Goal: Use online tool/utility: Utilize a website feature to perform a specific function

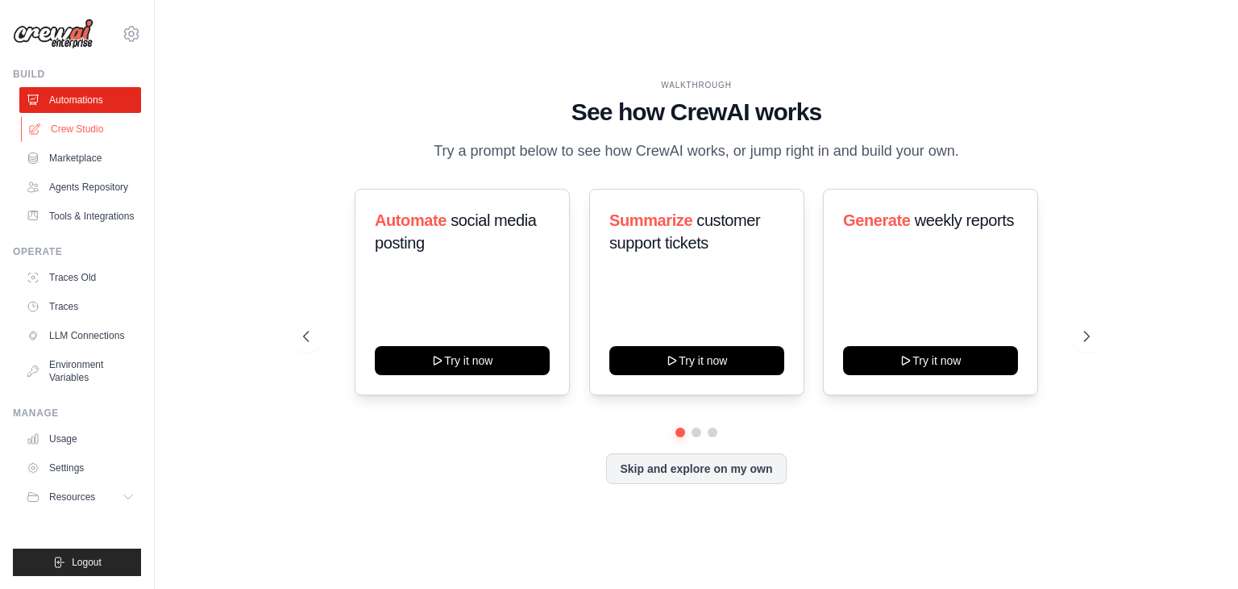
click at [88, 131] on link "Crew Studio" at bounding box center [82, 129] width 122 height 26
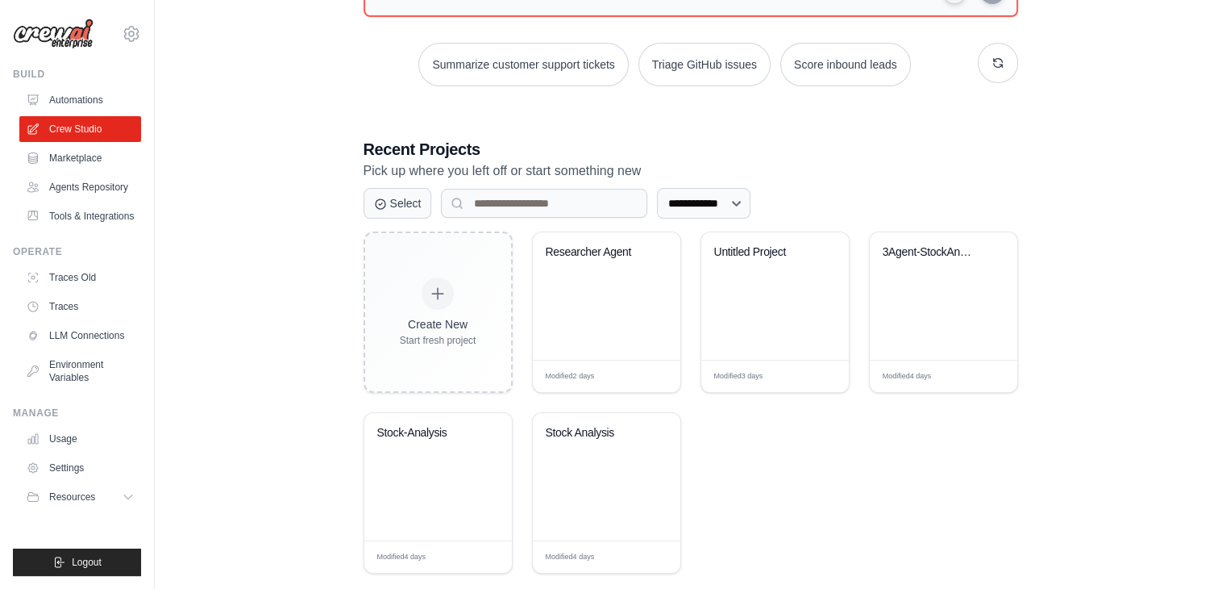
scroll to position [216, 0]
click at [577, 307] on div "Researcher Agent" at bounding box center [607, 294] width 148 height 127
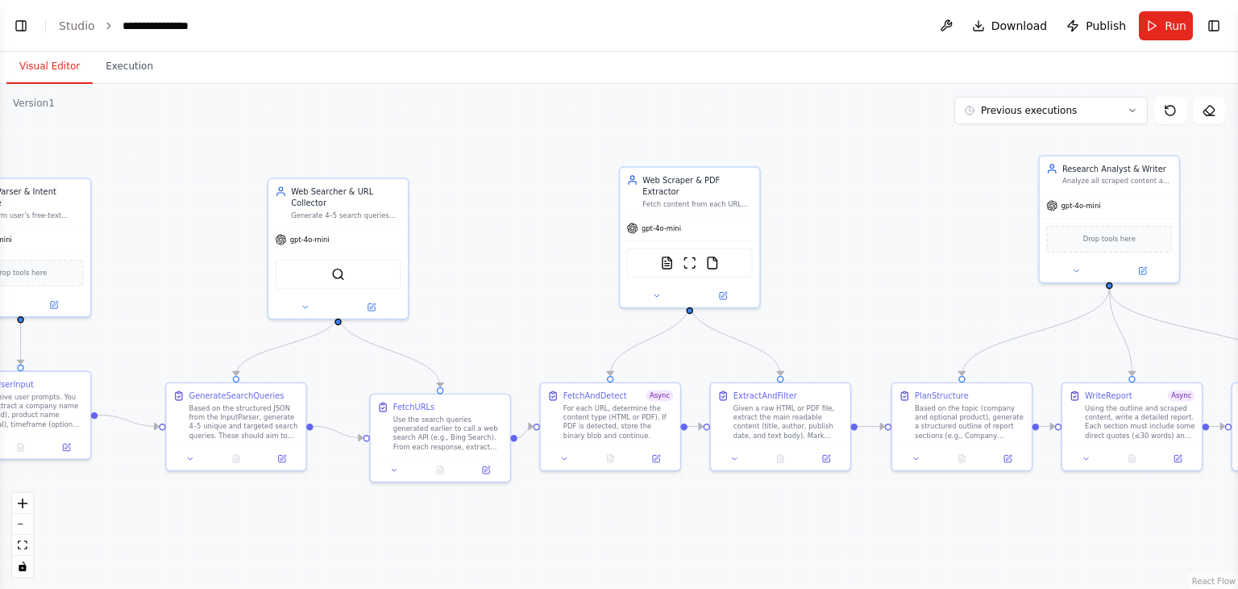
drag, startPoint x: 773, startPoint y: 261, endPoint x: 484, endPoint y: 292, distance: 291.1
click at [484, 292] on div ".deletable-edge-delete-btn { width: 20px; height: 20px; border: 0px solid #ffff…" at bounding box center [619, 336] width 1238 height 505
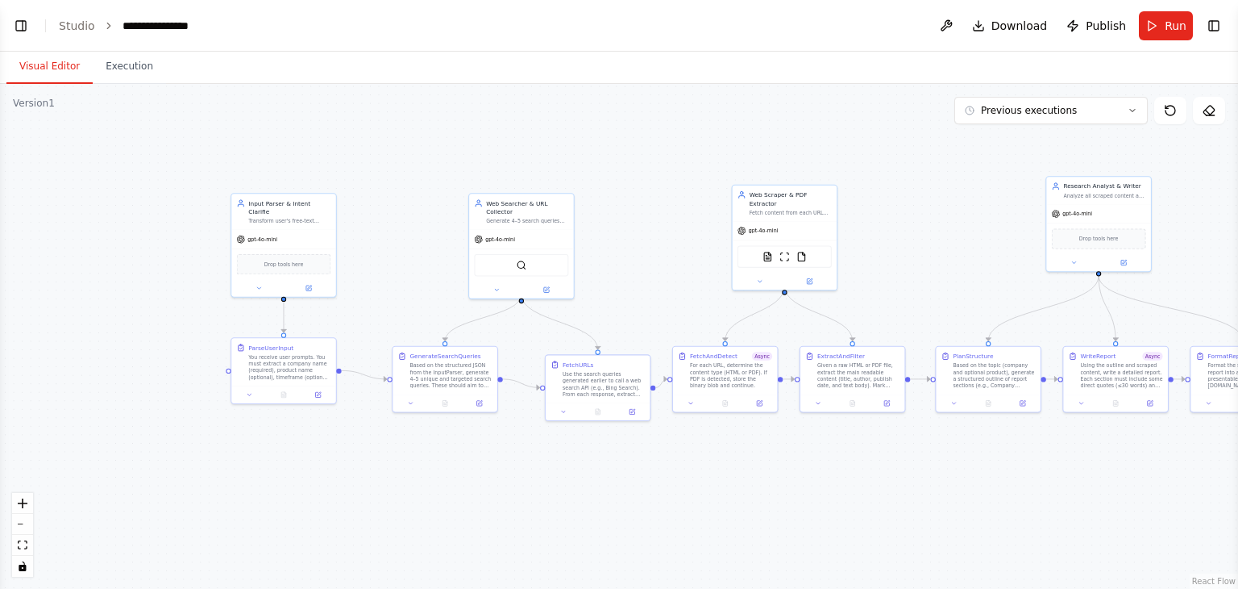
drag, startPoint x: 506, startPoint y: 195, endPoint x: 653, endPoint y: 185, distance: 147.1
click at [653, 185] on div ".deletable-edge-delete-btn { width: 20px; height: 20px; border: 0px solid #ffff…" at bounding box center [619, 336] width 1238 height 505
click at [313, 281] on button at bounding box center [309, 286] width 48 height 10
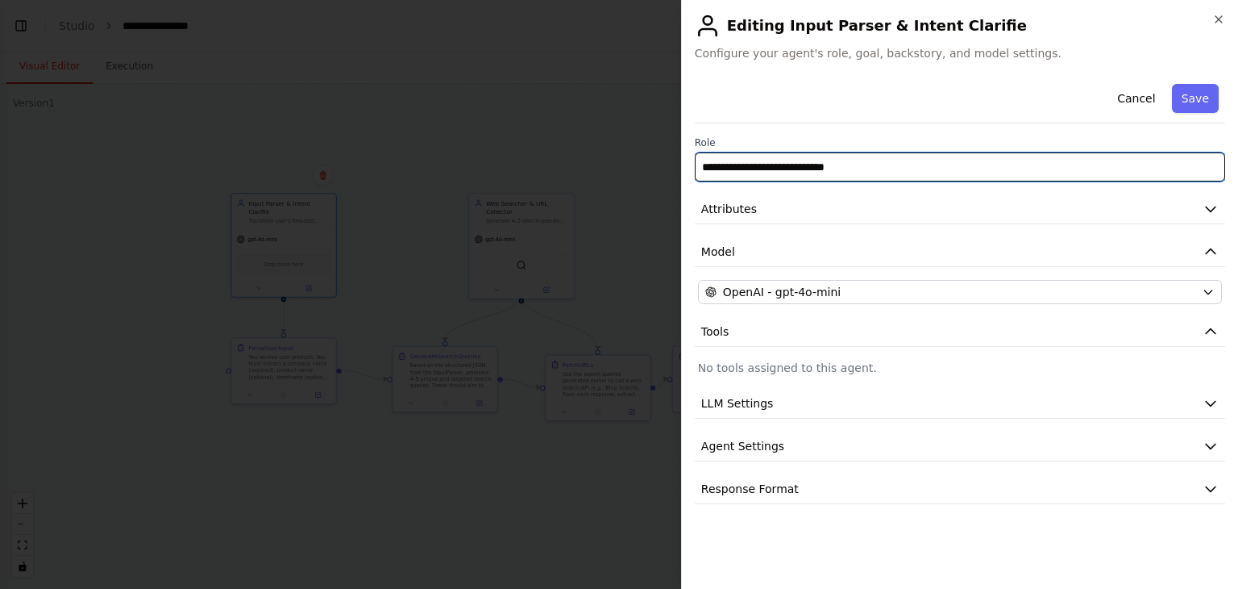
click at [874, 165] on input "**********" at bounding box center [960, 166] width 531 height 29
type input "**********"
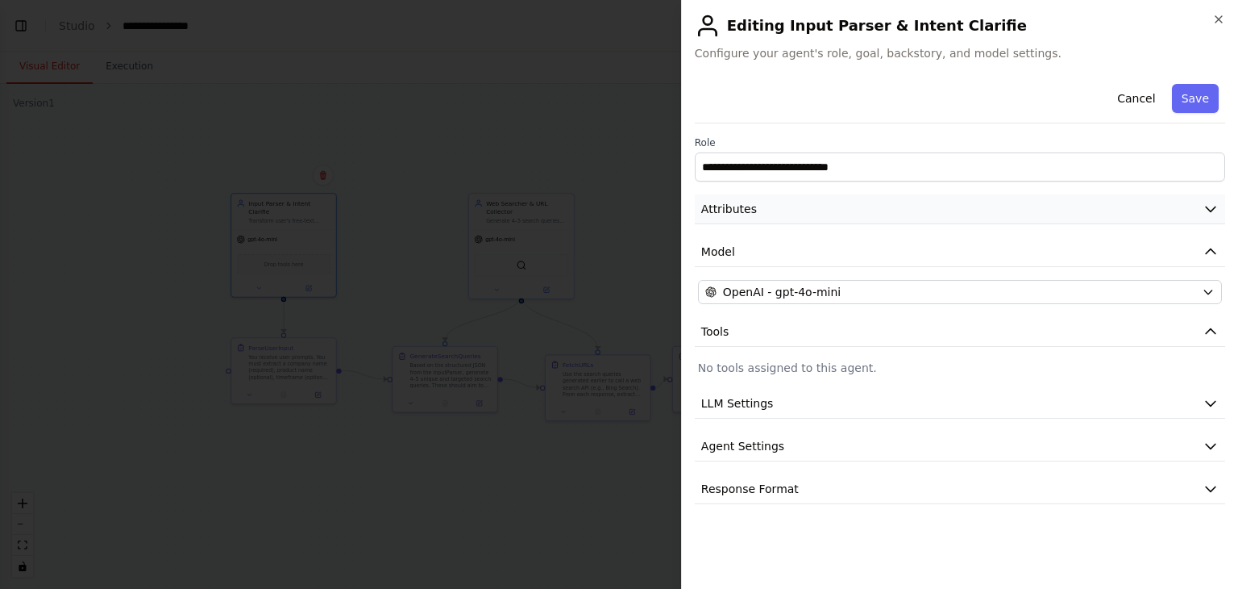
click at [928, 210] on button "Attributes" at bounding box center [960, 209] width 531 height 30
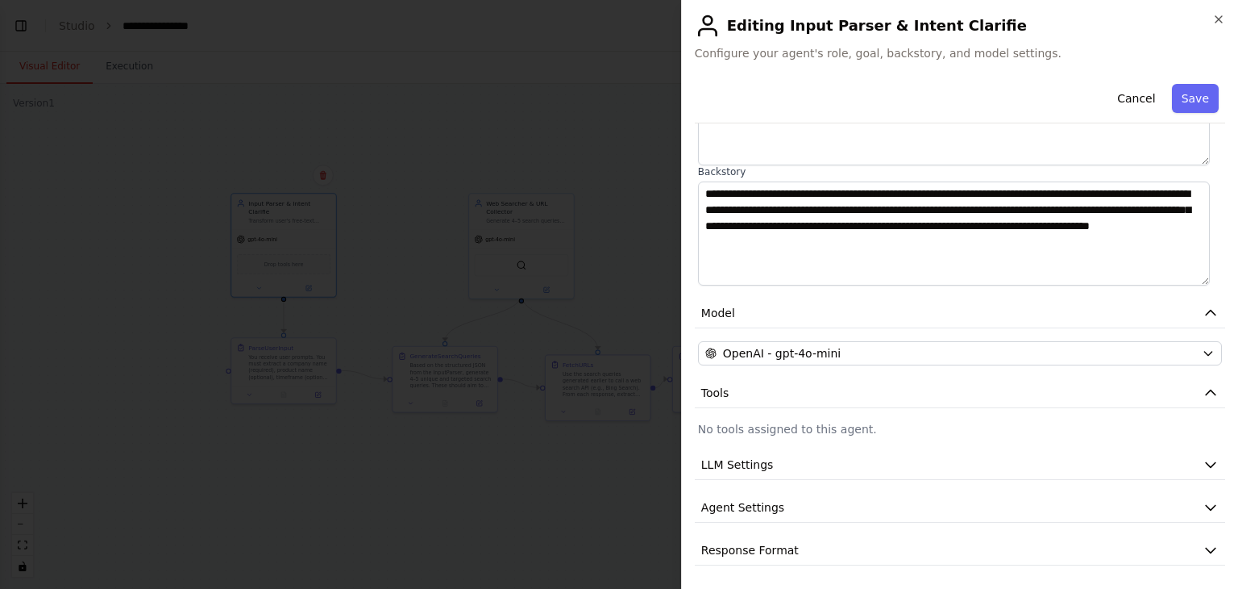
scroll to position [193, 0]
click at [814, 472] on button "LLM Settings" at bounding box center [960, 464] width 531 height 30
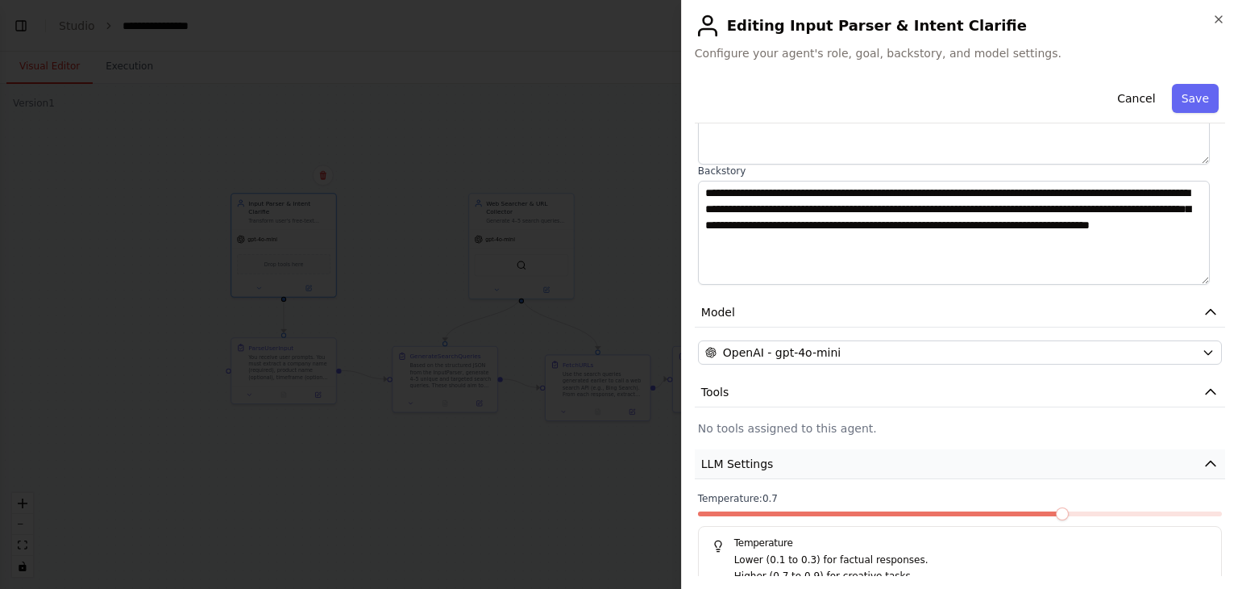
scroll to position [309, 0]
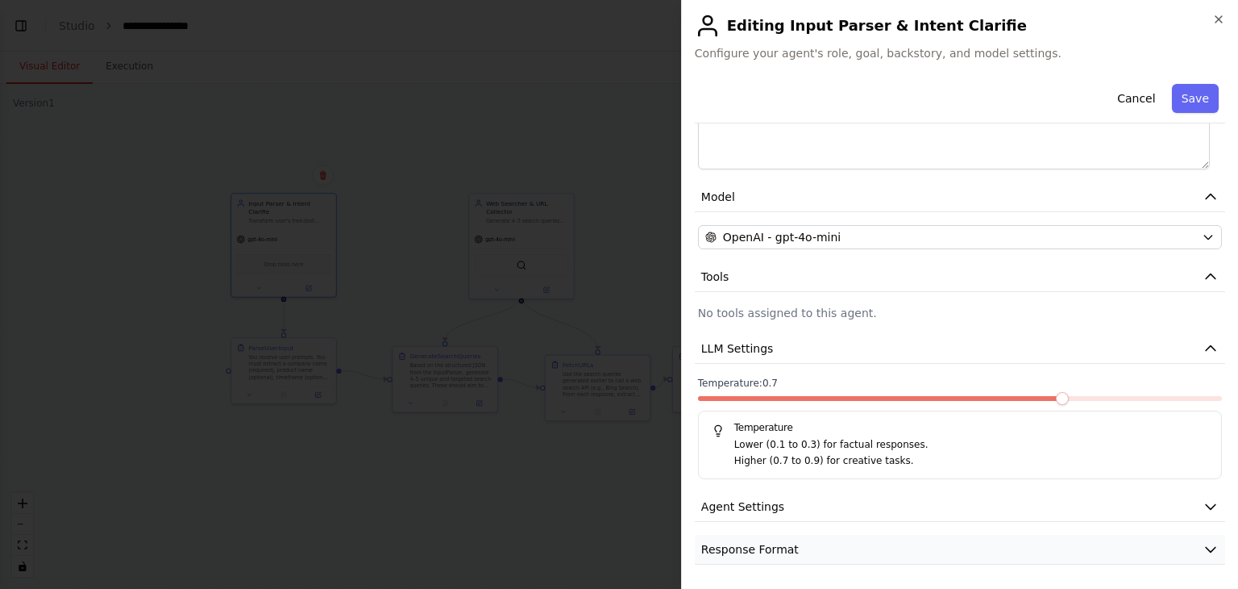
click at [796, 550] on button "Response Format" at bounding box center [960, 550] width 531 height 30
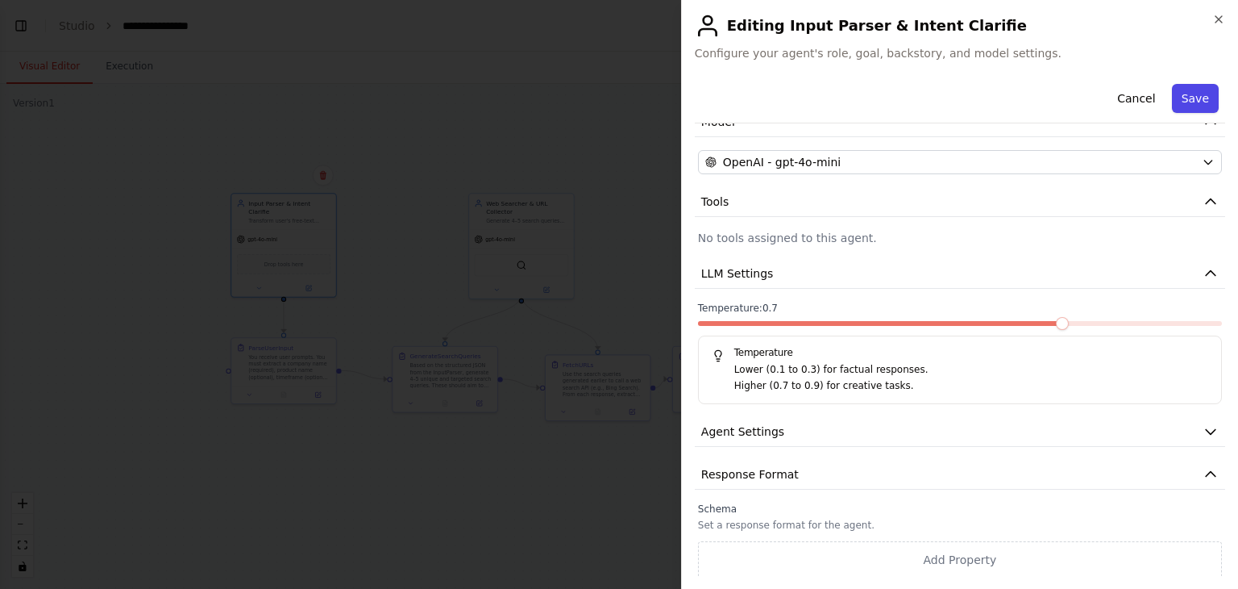
click at [1180, 106] on button "Save" at bounding box center [1195, 98] width 47 height 29
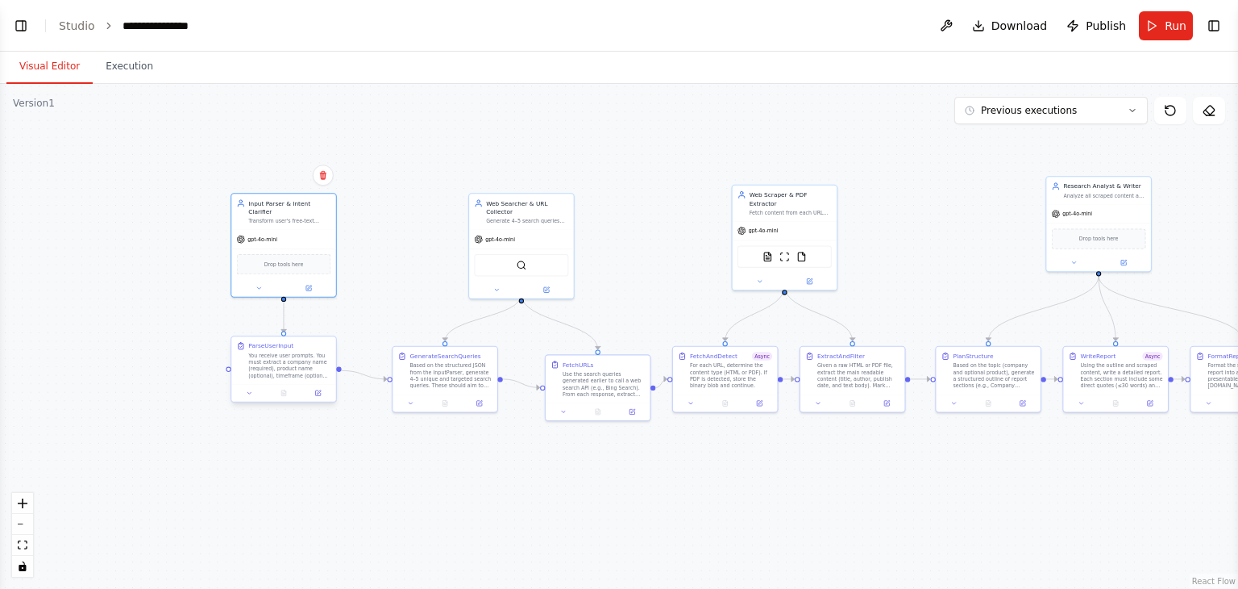
click at [326, 397] on div at bounding box center [283, 393] width 105 height 18
click at [322, 396] on button at bounding box center [317, 393] width 29 height 10
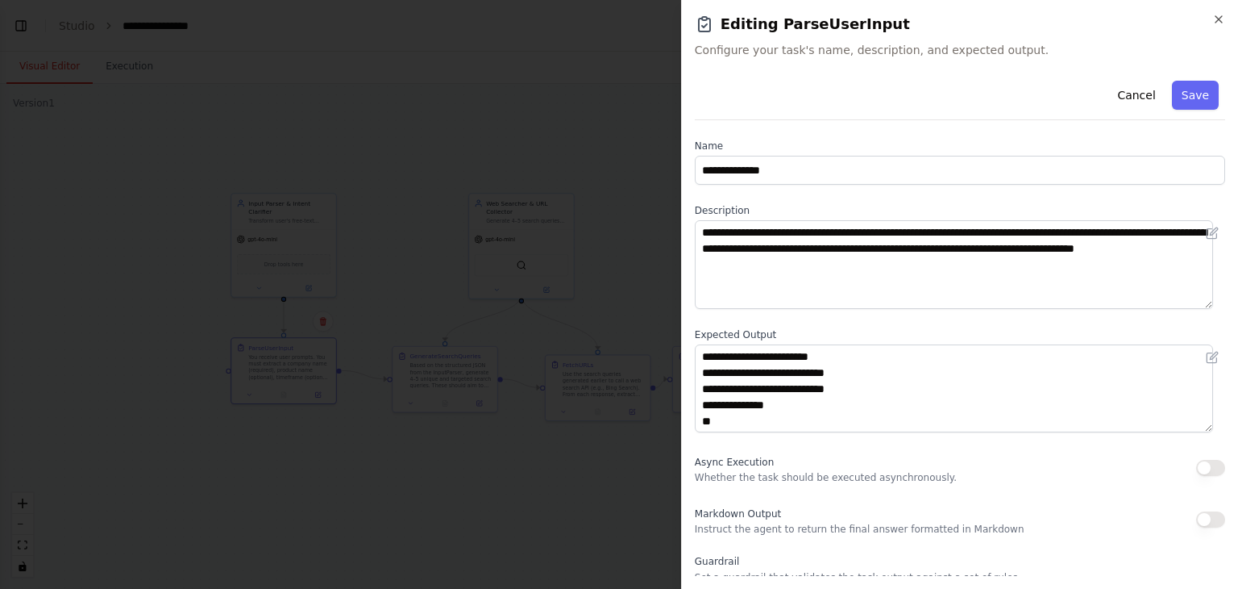
scroll to position [0, 0]
click at [1174, 92] on button "Save" at bounding box center [1195, 95] width 47 height 29
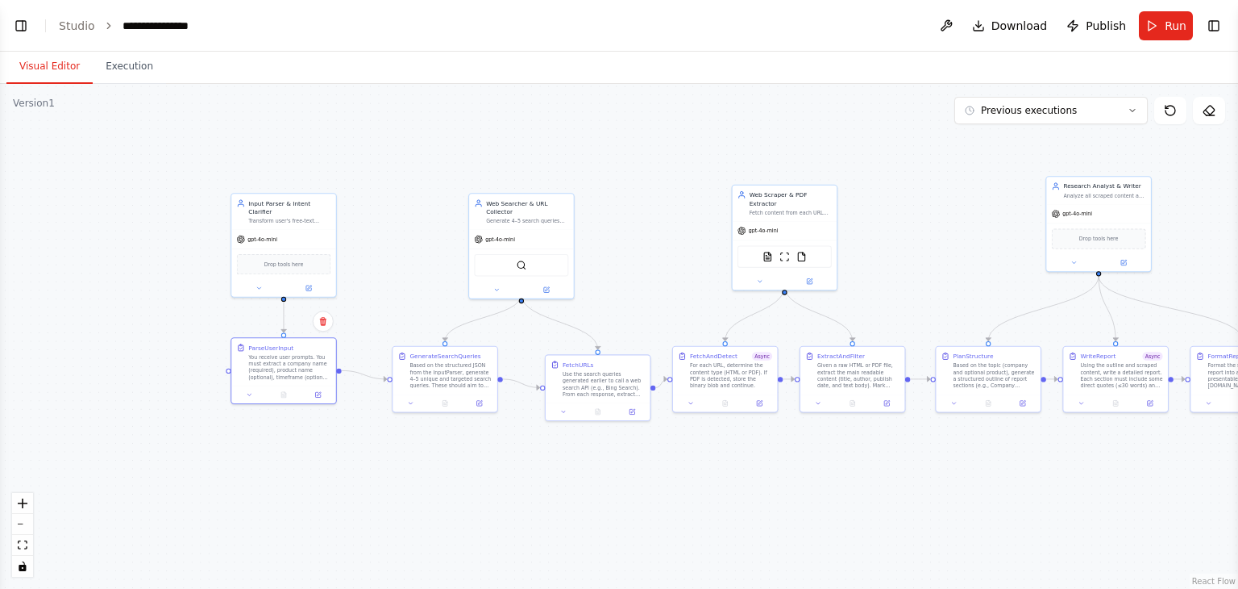
click at [777, 510] on div ".deletable-edge-delete-btn { width: 20px; height: 20px; border: 0px solid #ffff…" at bounding box center [619, 336] width 1238 height 505
click at [548, 285] on icon at bounding box center [546, 287] width 5 height 5
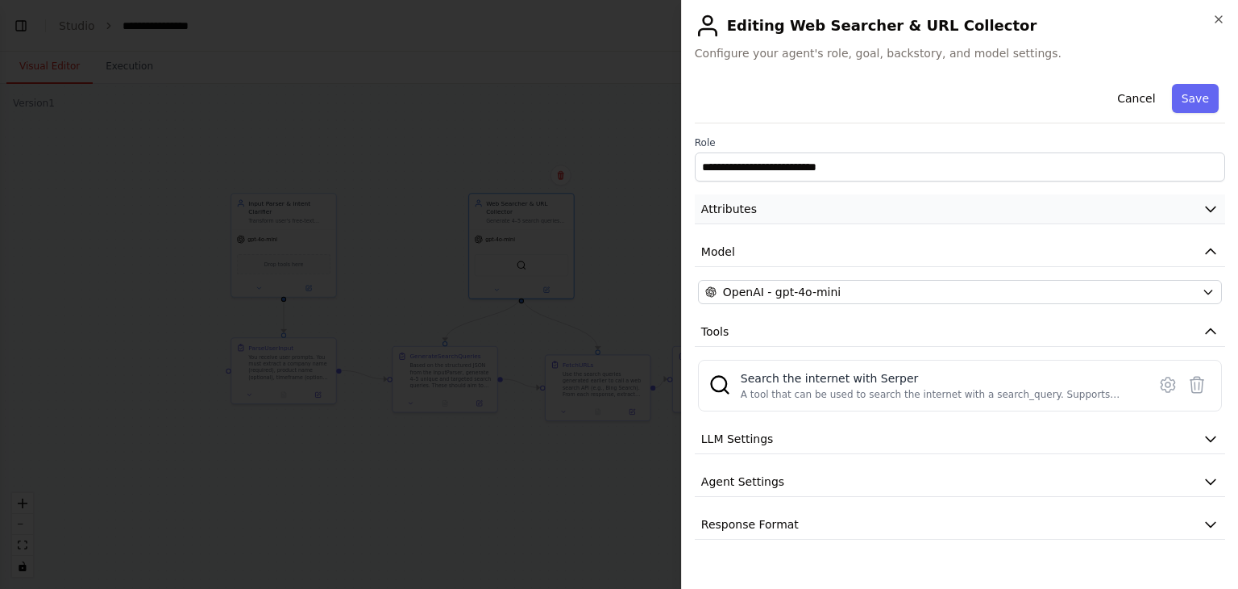
click at [835, 218] on button "Attributes" at bounding box center [960, 209] width 531 height 30
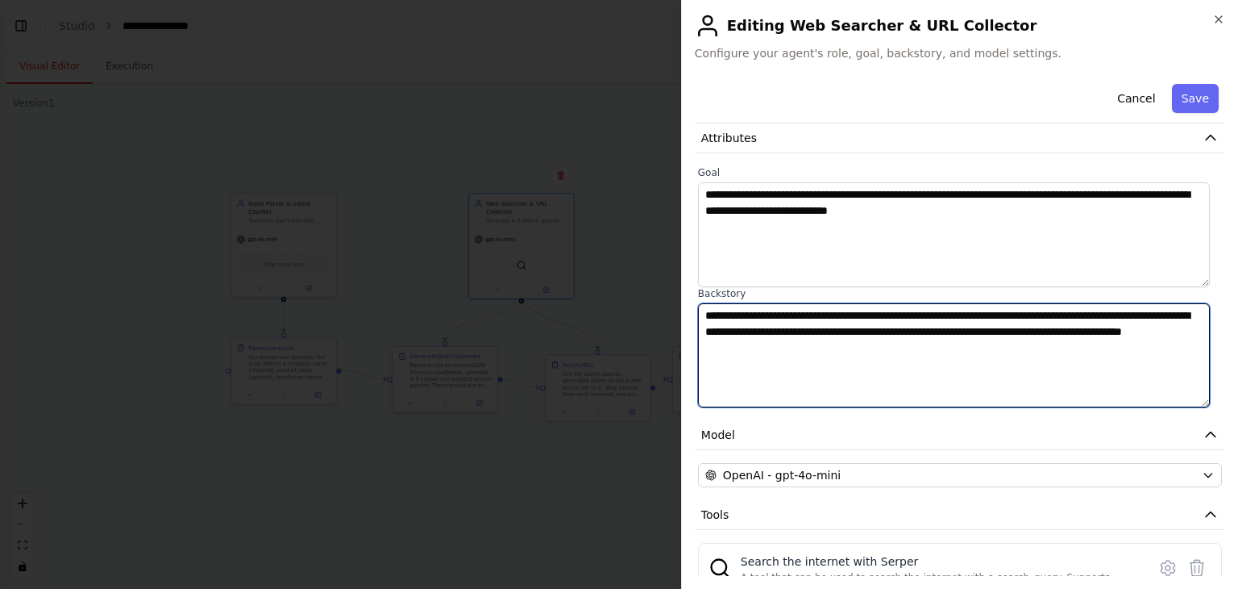
click at [875, 303] on textarea "**********" at bounding box center [954, 355] width 512 height 105
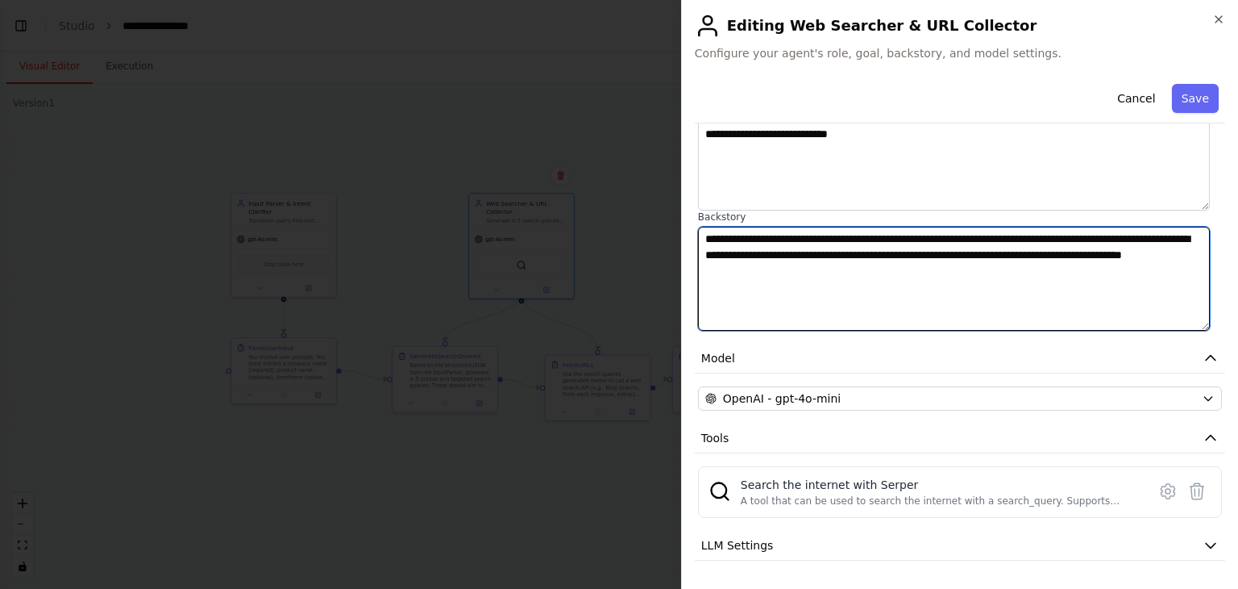
scroll to position [229, 0]
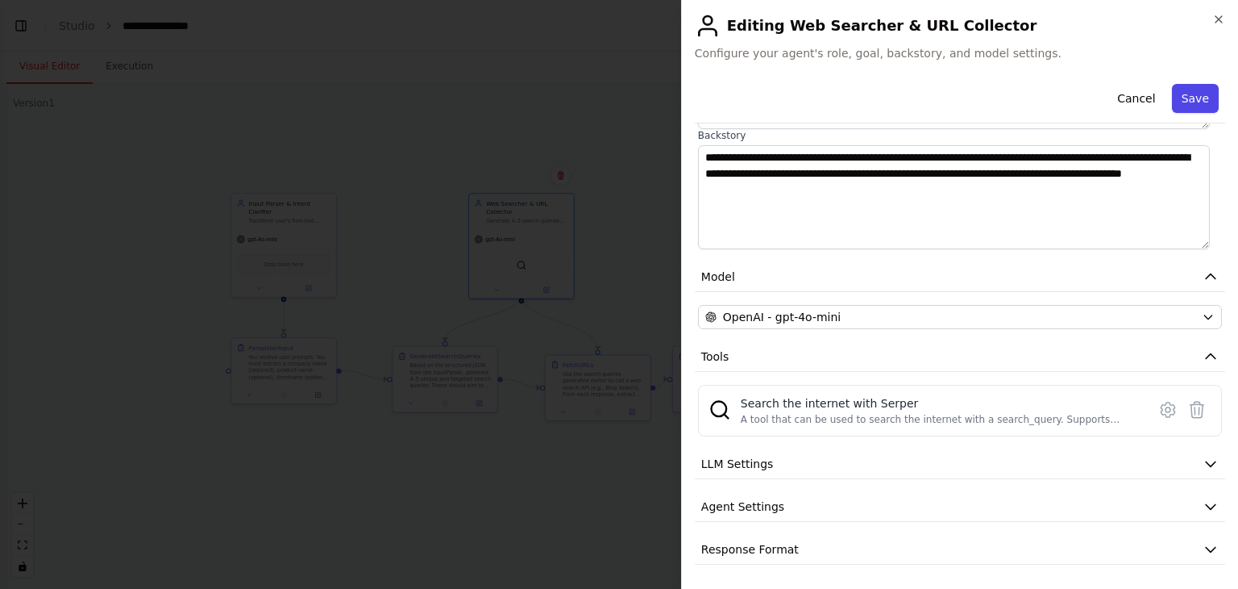
click at [1192, 103] on button "Save" at bounding box center [1195, 98] width 47 height 29
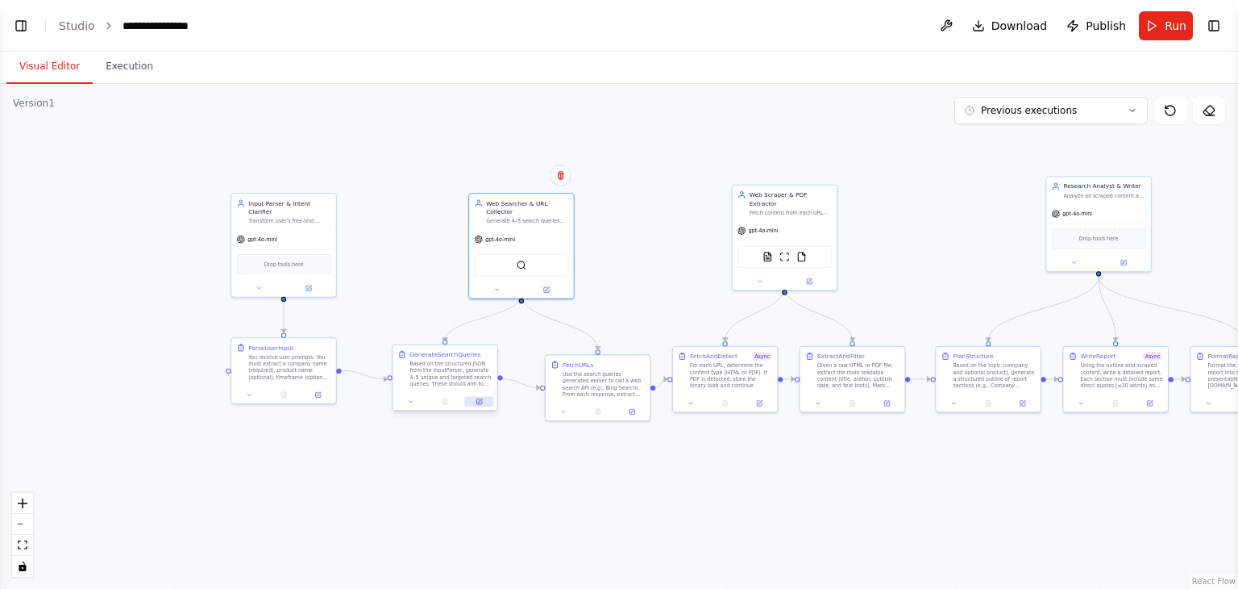
click at [481, 403] on icon at bounding box center [478, 401] width 5 height 5
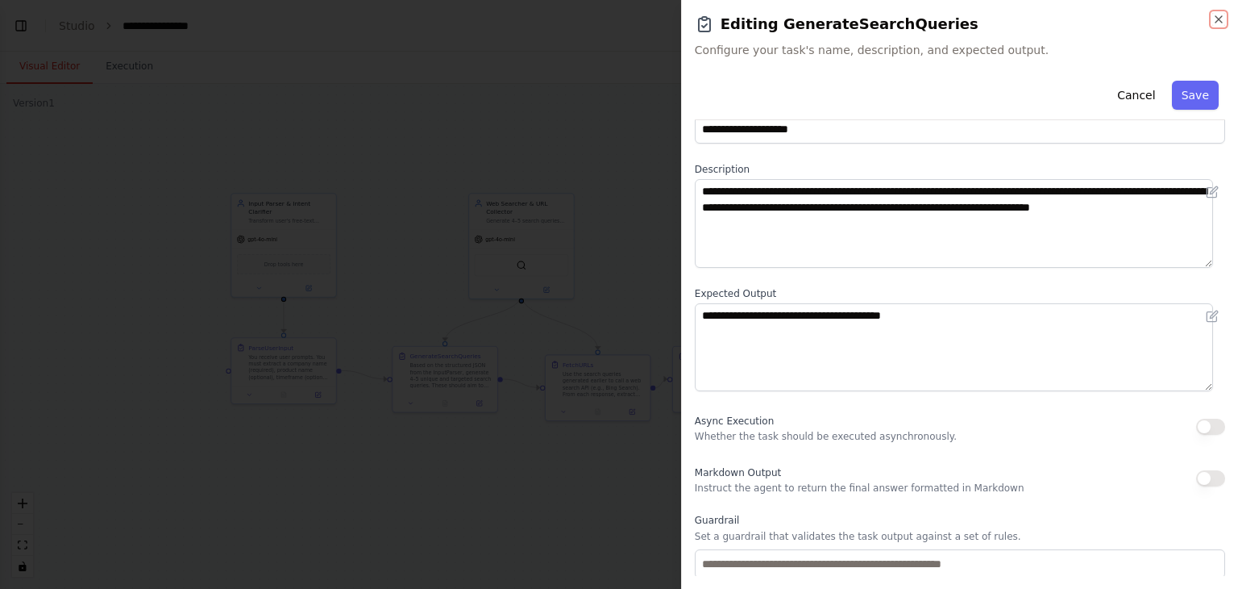
scroll to position [40, 0]
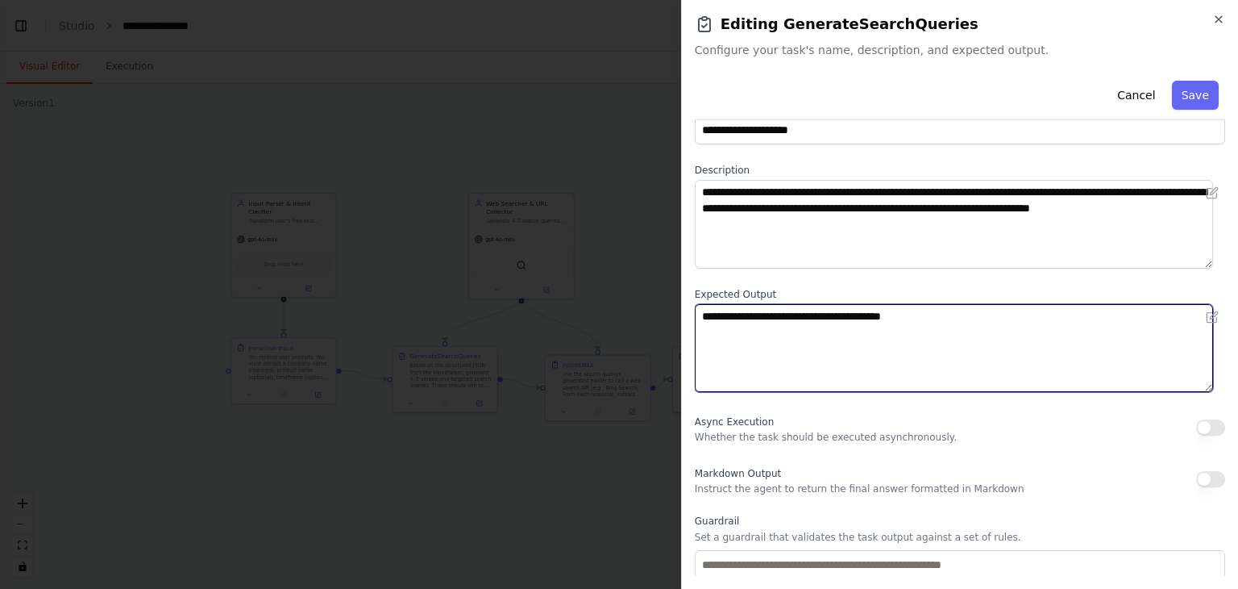
click at [926, 388] on textarea "**********" at bounding box center [954, 348] width 518 height 89
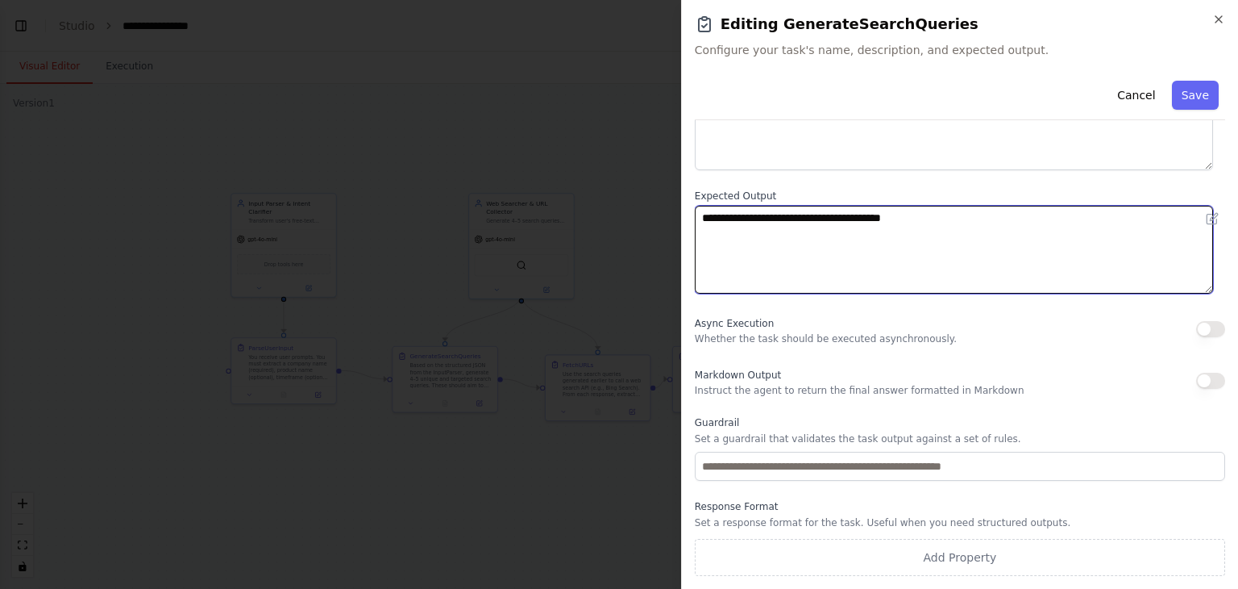
scroll to position [0, 0]
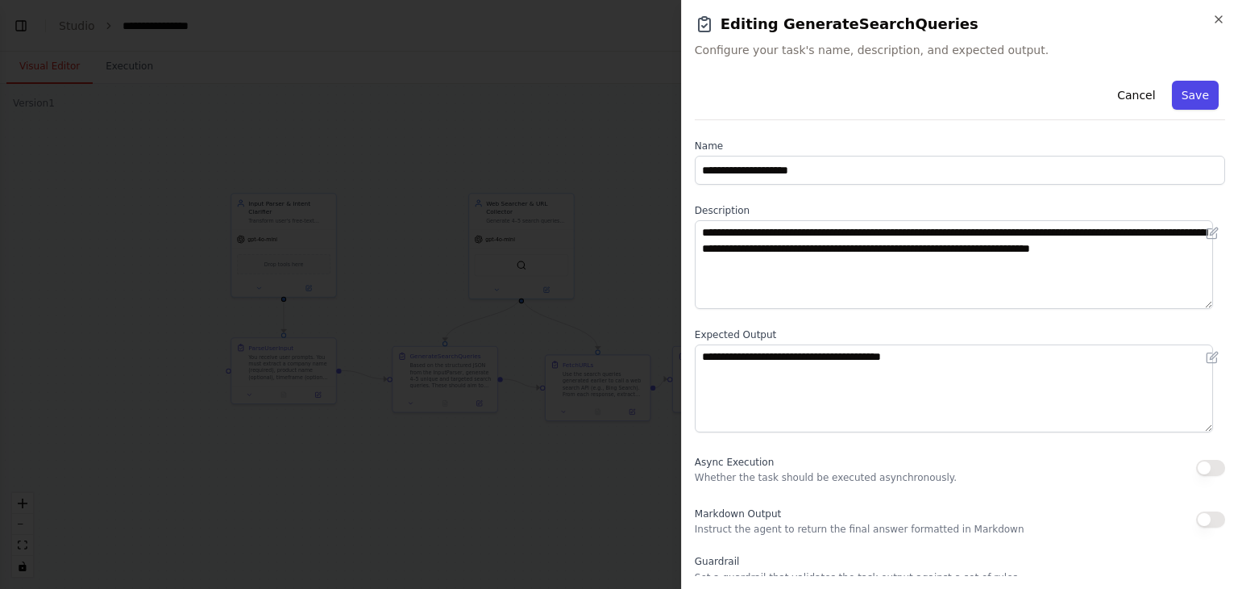
click at [1182, 85] on button "Save" at bounding box center [1195, 95] width 47 height 29
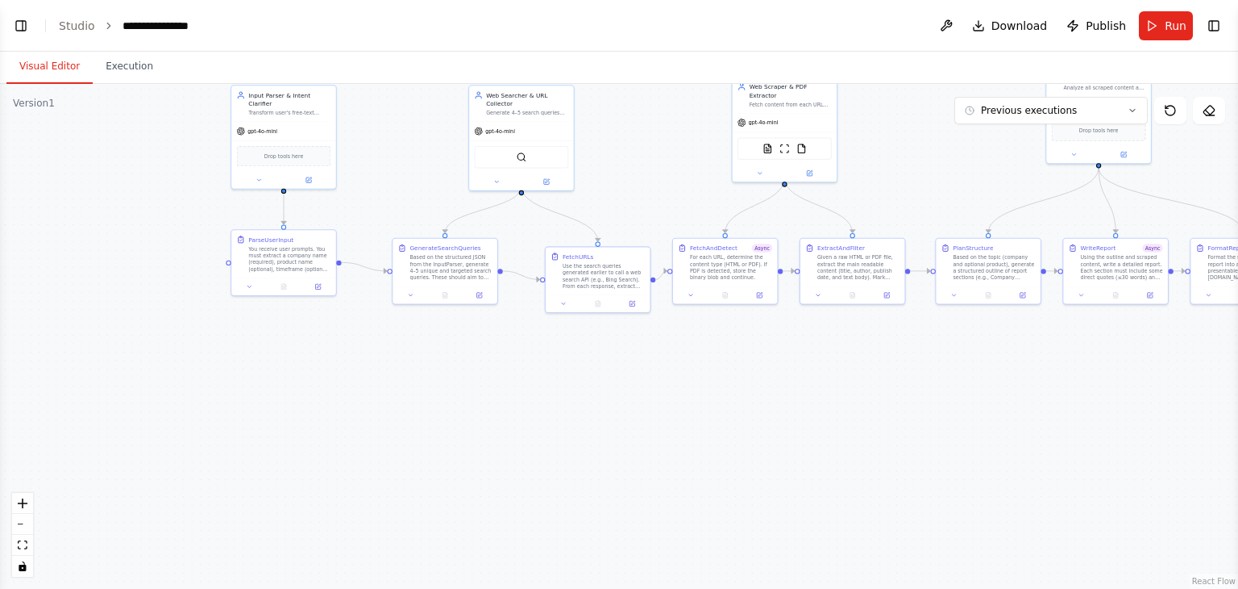
drag, startPoint x: 632, startPoint y: 203, endPoint x: 632, endPoint y: 95, distance: 108.0
click at [632, 95] on div ".deletable-edge-delete-btn { width: 20px; height: 20px; border: 0px solid #ffff…" at bounding box center [619, 336] width 1238 height 505
click at [632, 303] on icon at bounding box center [632, 301] width 5 height 5
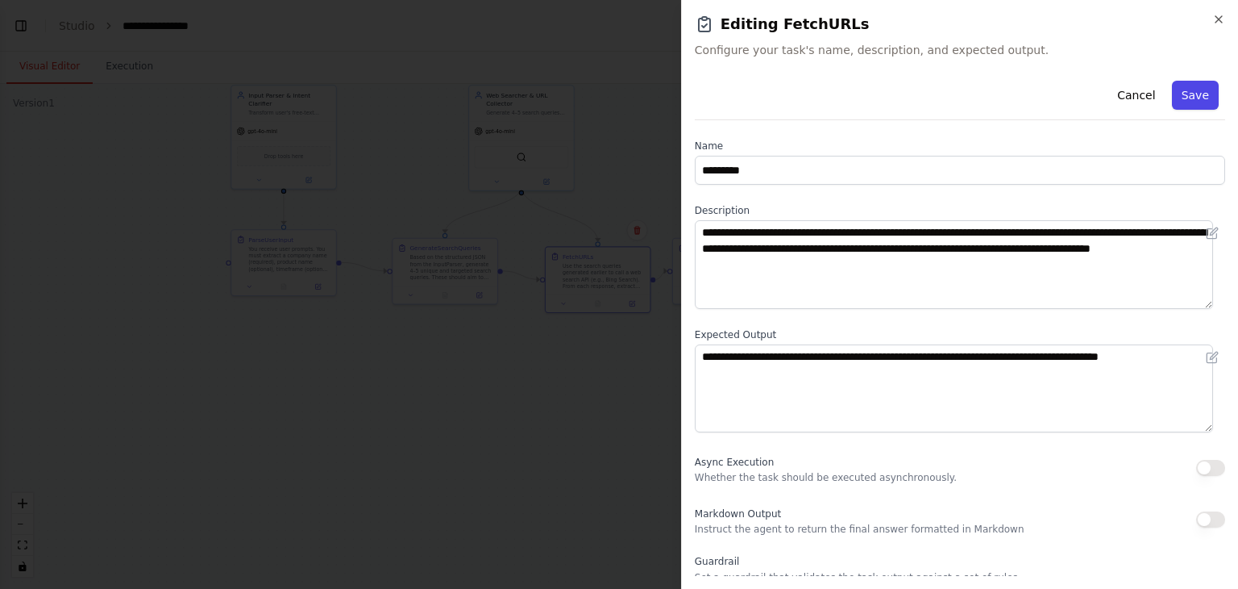
click at [1192, 101] on button "Save" at bounding box center [1195, 95] width 47 height 29
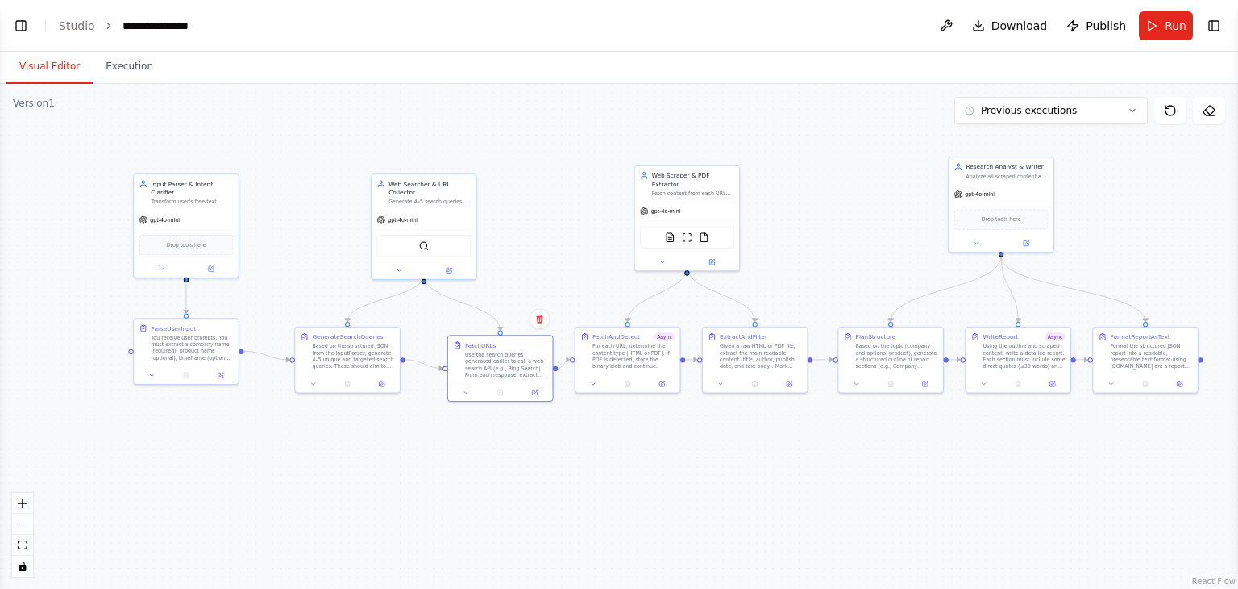
drag, startPoint x: 783, startPoint y: 367, endPoint x: 685, endPoint y: 456, distance: 131.8
click at [685, 456] on div ".deletable-edge-delete-btn { width: 20px; height: 20px; border: 0px solid #ffff…" at bounding box center [619, 336] width 1238 height 505
click at [726, 255] on button at bounding box center [712, 260] width 48 height 10
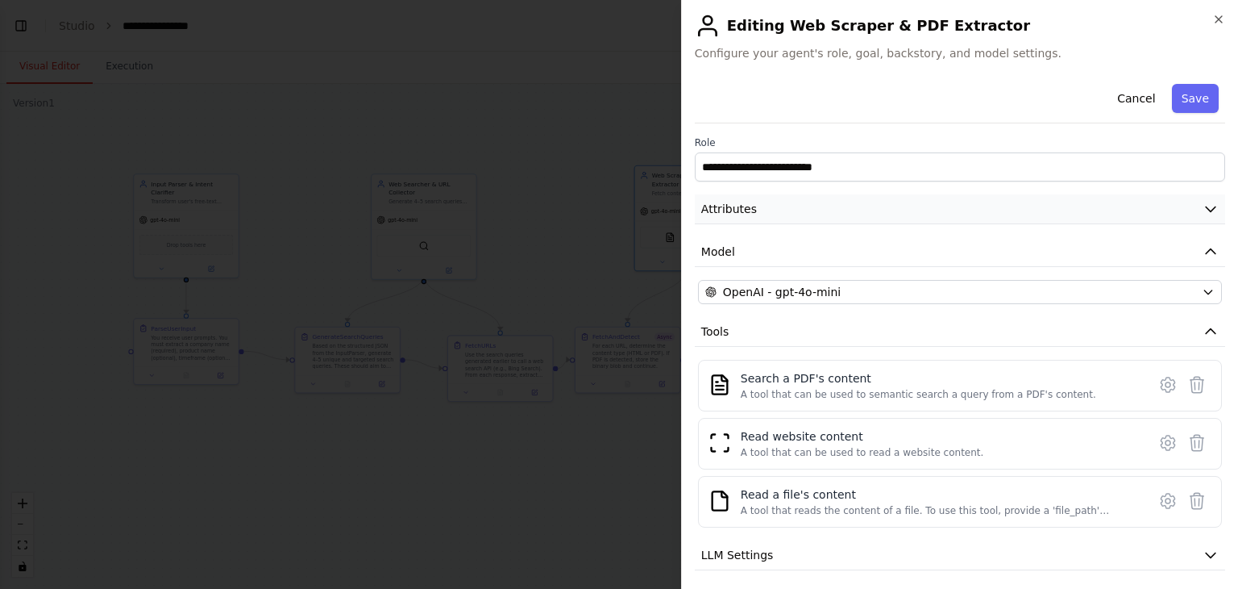
click at [830, 214] on button "Attributes" at bounding box center [960, 209] width 531 height 30
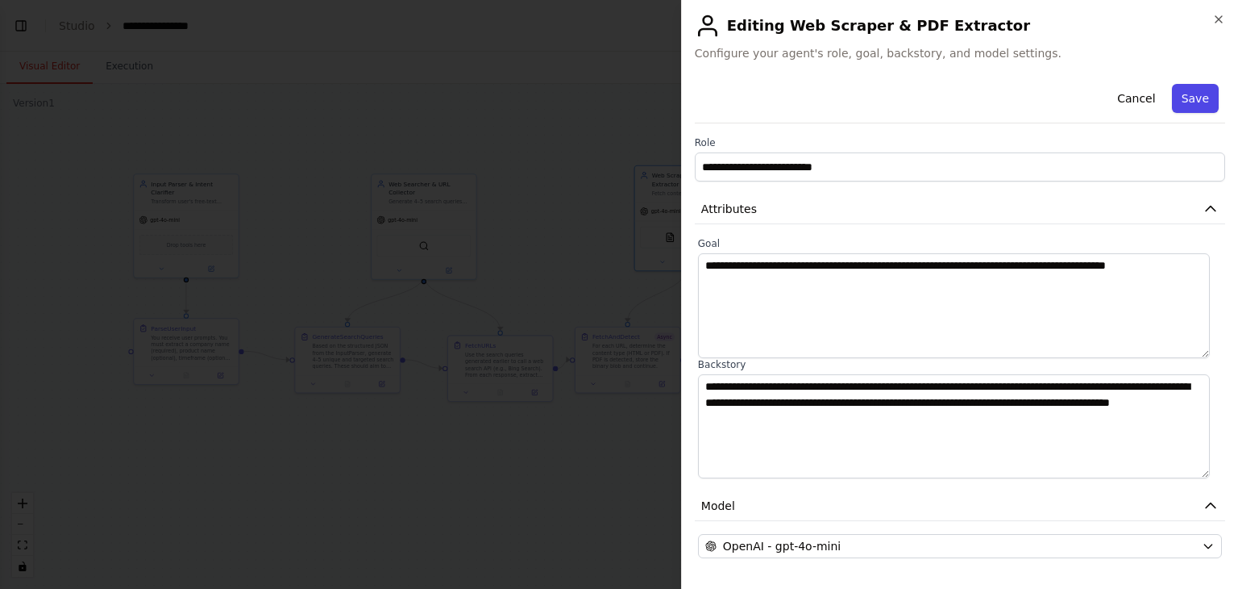
click at [1184, 102] on button "Save" at bounding box center [1195, 98] width 47 height 29
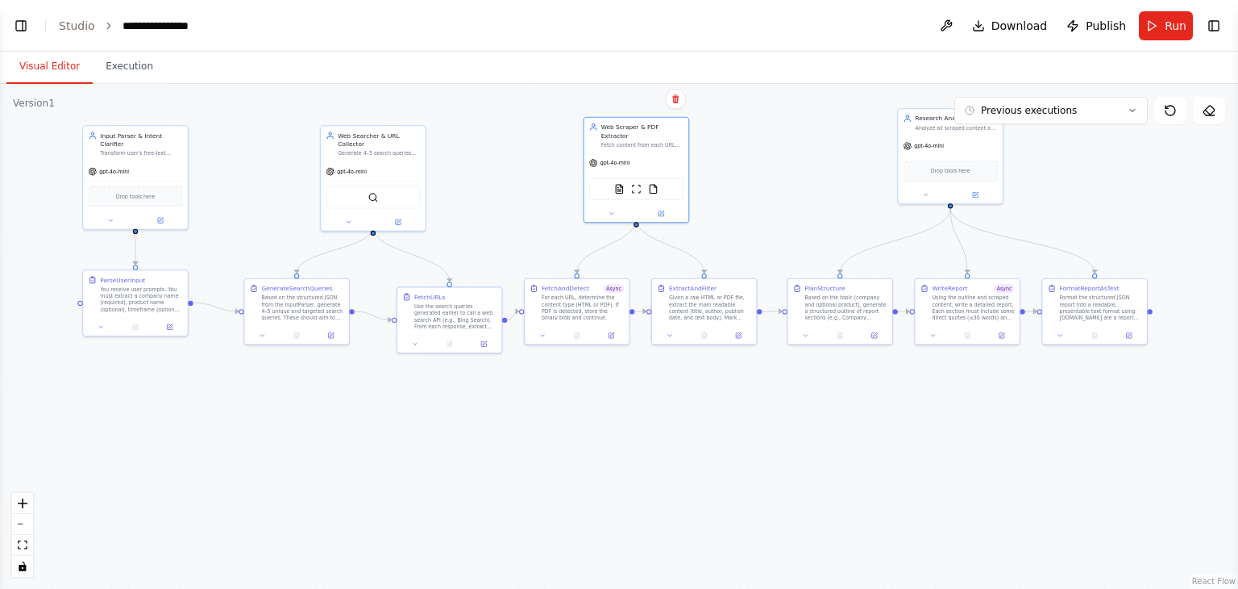
drag, startPoint x: 824, startPoint y: 290, endPoint x: 768, endPoint y: 239, distance: 76.5
click at [768, 239] on div ".deletable-edge-delete-btn { width: 20px; height: 20px; border: 0px solid #ffff…" at bounding box center [619, 336] width 1238 height 505
click at [610, 331] on button at bounding box center [605, 330] width 29 height 10
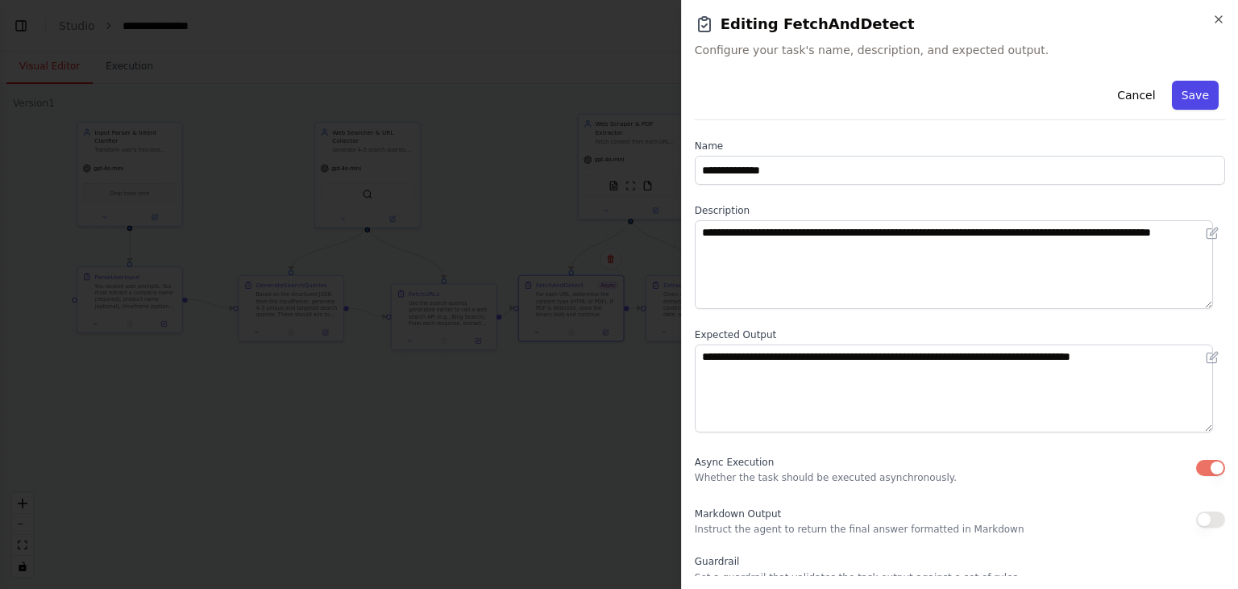
click at [1194, 94] on button "Save" at bounding box center [1195, 95] width 47 height 29
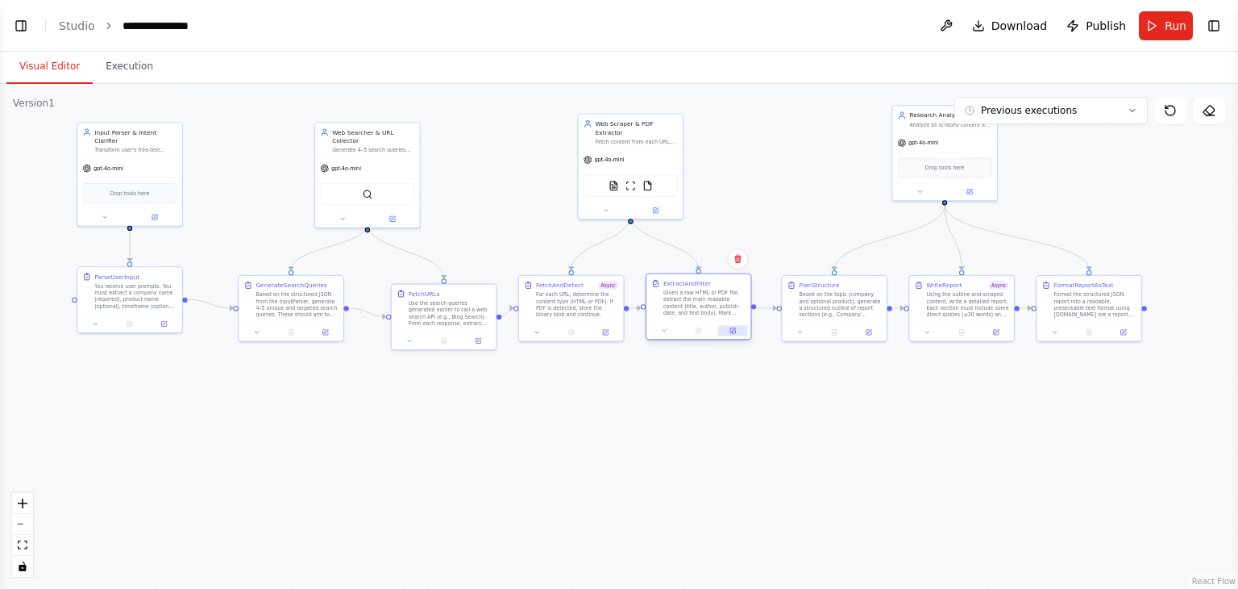
click at [731, 331] on icon at bounding box center [732, 330] width 5 height 5
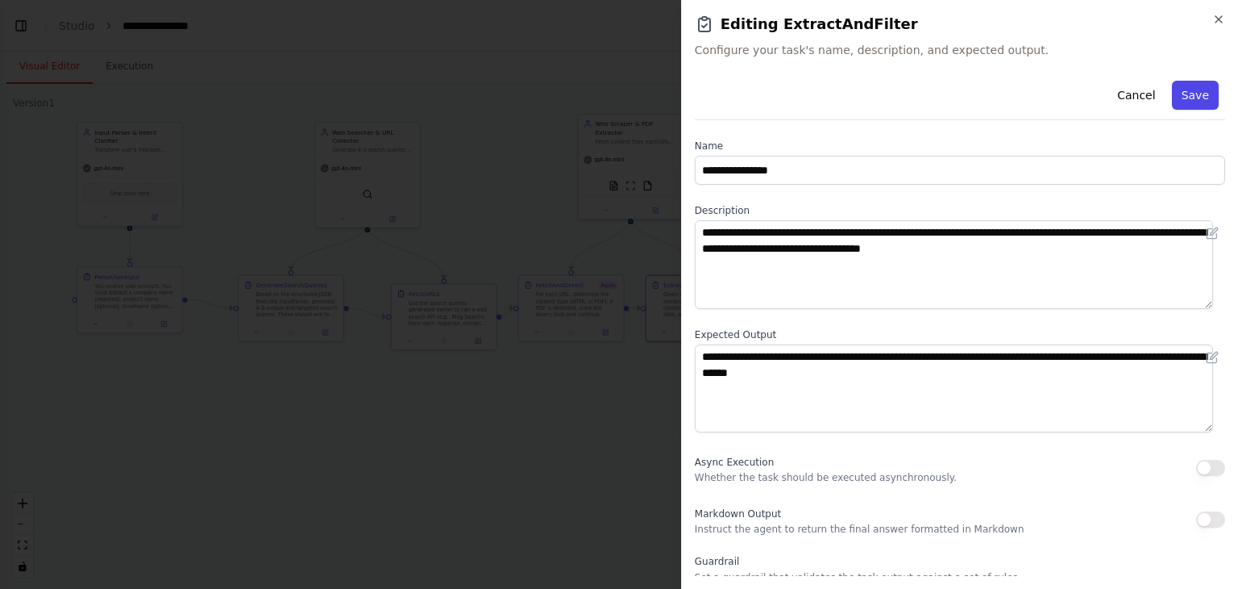
click at [1184, 94] on button "Save" at bounding box center [1195, 95] width 47 height 29
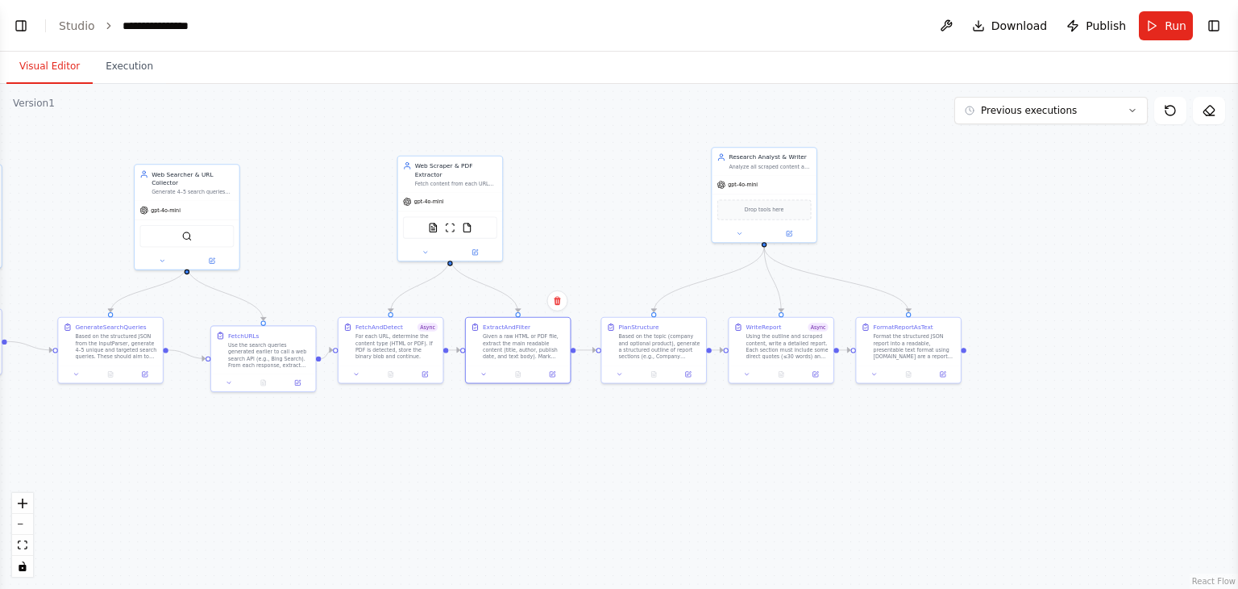
drag, startPoint x: 868, startPoint y: 407, endPoint x: 688, endPoint y: 448, distance: 185.2
click at [688, 448] on div ".deletable-edge-delete-btn { width: 20px; height: 20px; border: 0px solid #ffff…" at bounding box center [619, 336] width 1238 height 505
click at [688, 376] on button at bounding box center [688, 371] width 29 height 10
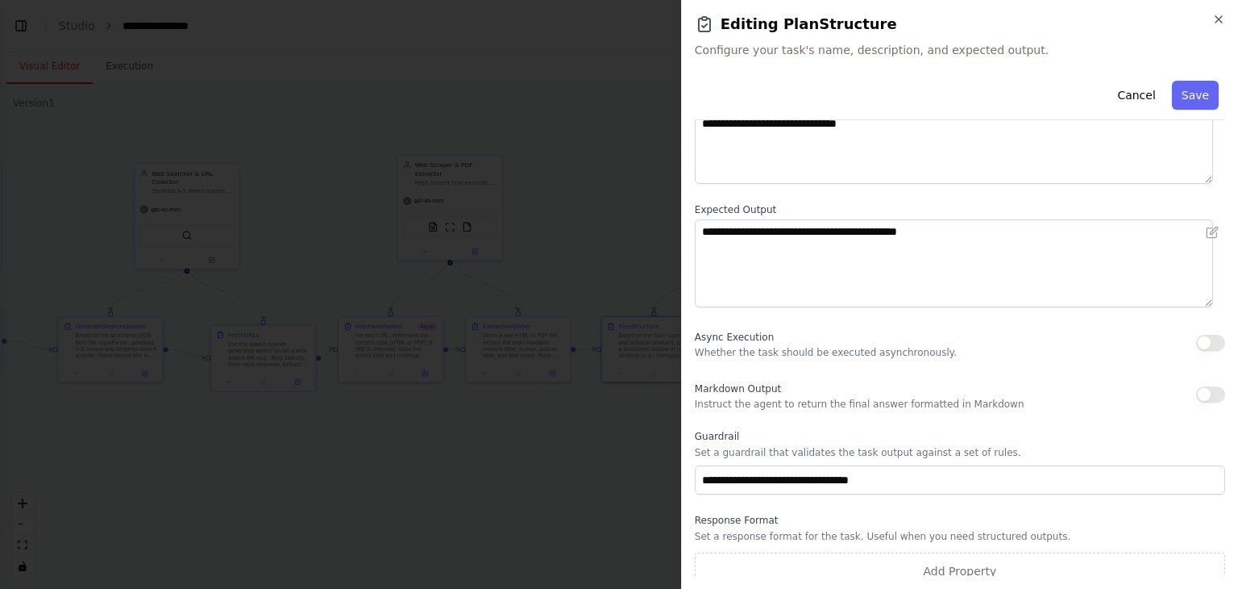
scroll to position [139, 0]
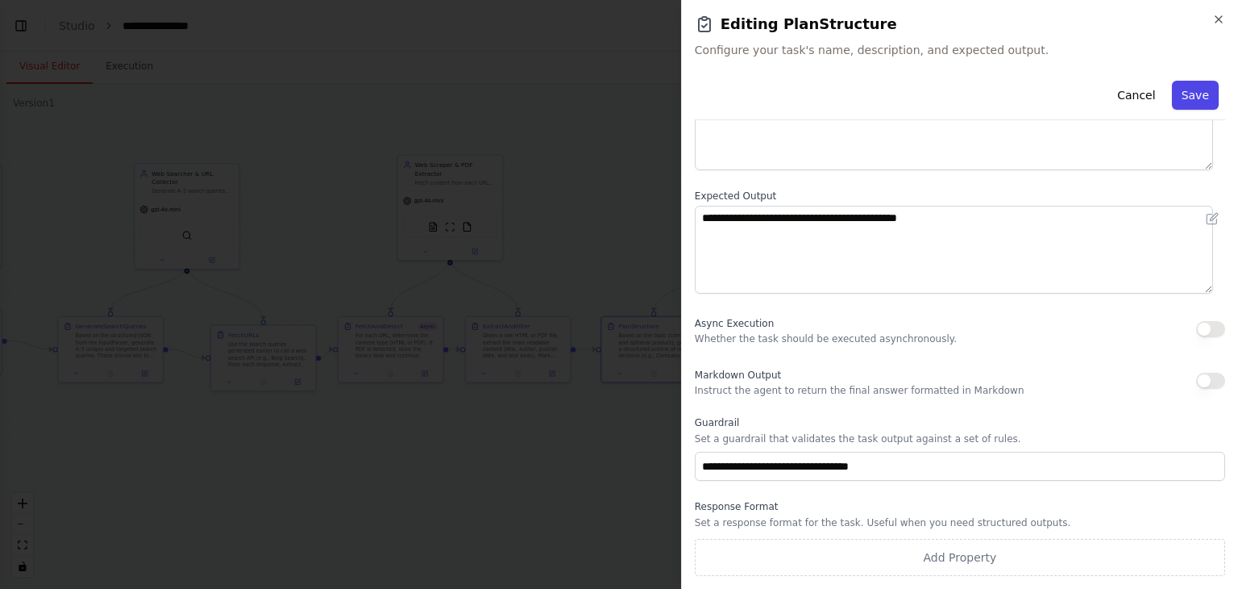
click at [1176, 85] on button "Save" at bounding box center [1195, 95] width 47 height 29
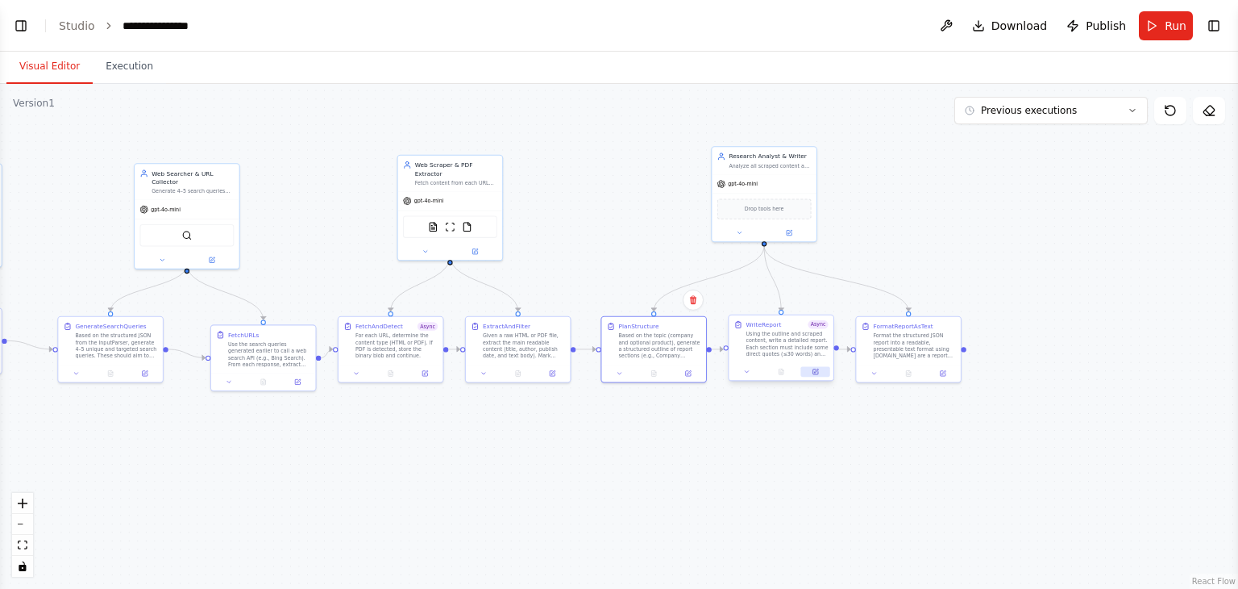
click at [814, 372] on icon at bounding box center [816, 370] width 4 height 4
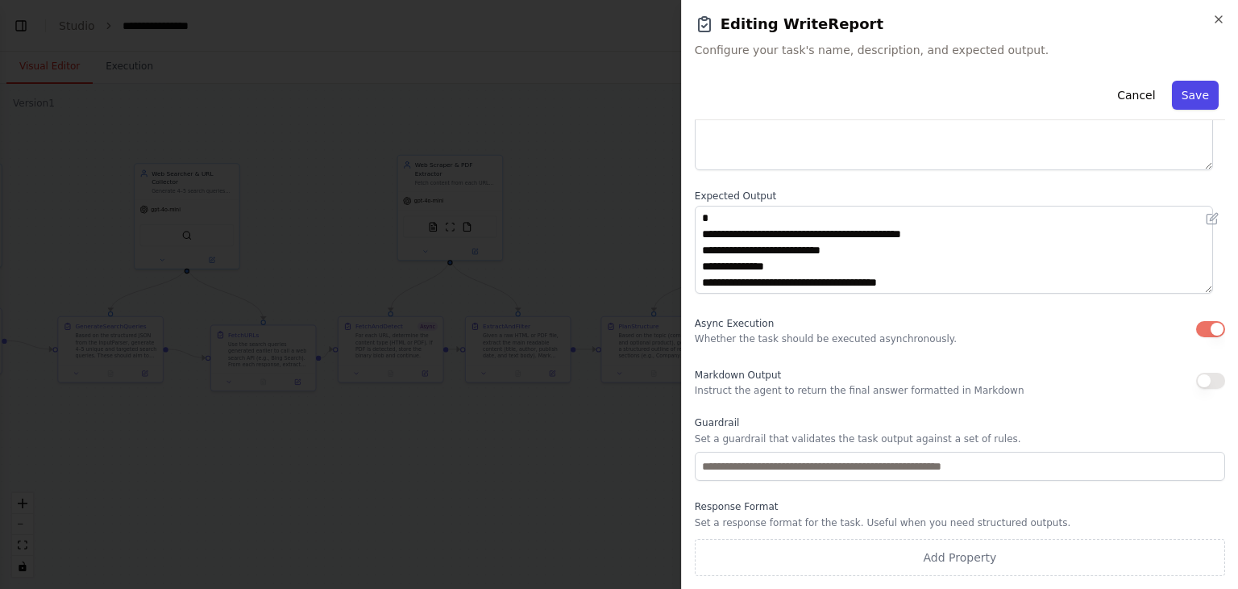
click at [1180, 104] on button "Save" at bounding box center [1195, 95] width 47 height 29
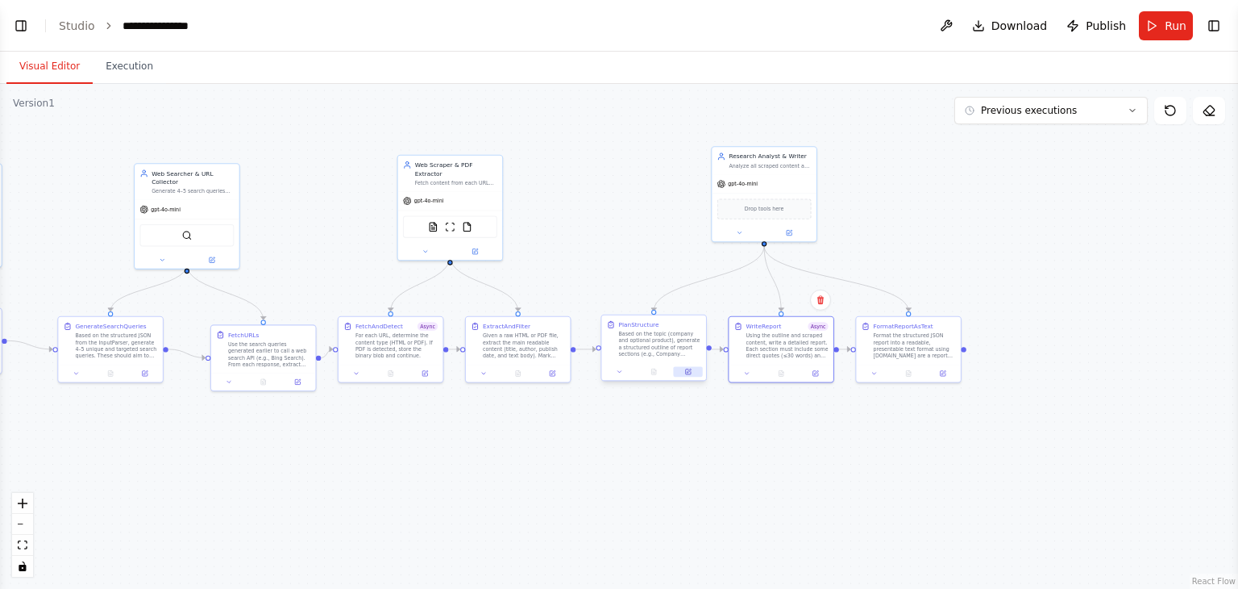
click at [693, 373] on button at bounding box center [688, 371] width 29 height 10
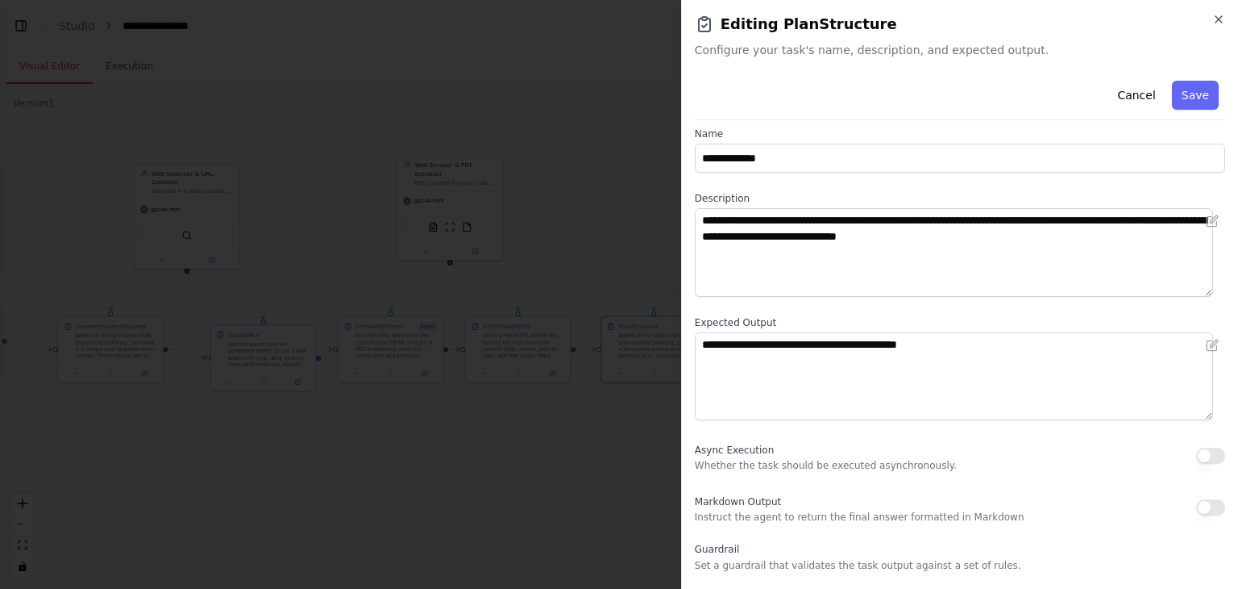
scroll to position [0, 0]
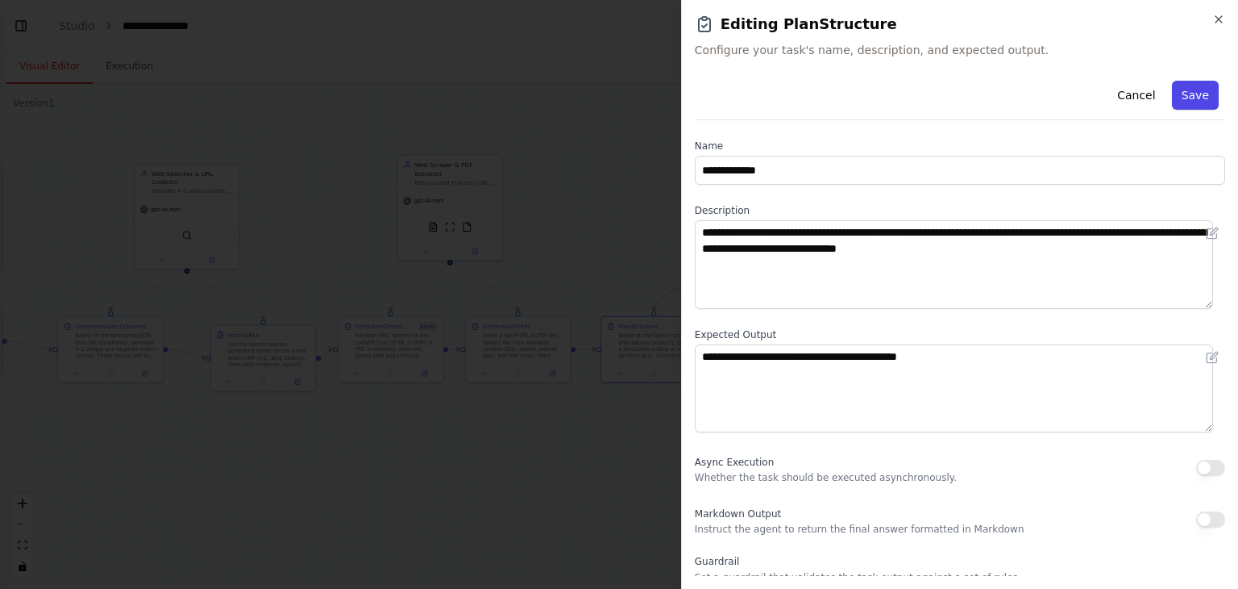
click at [1186, 98] on button "Save" at bounding box center [1195, 95] width 47 height 29
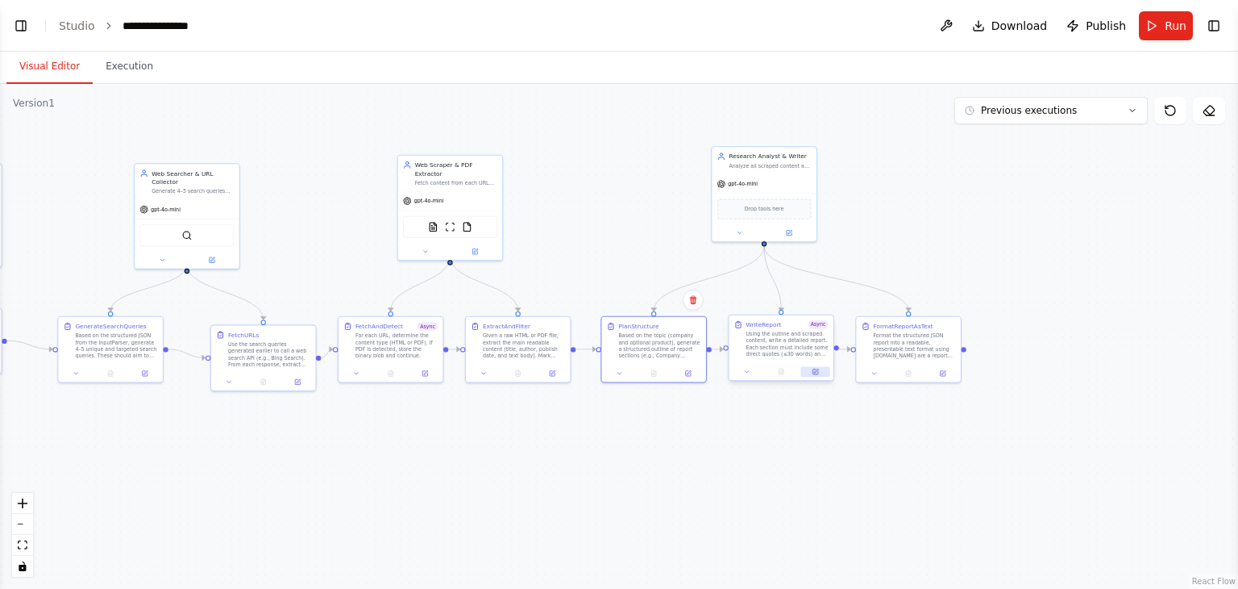
click at [818, 371] on icon at bounding box center [815, 371] width 6 height 6
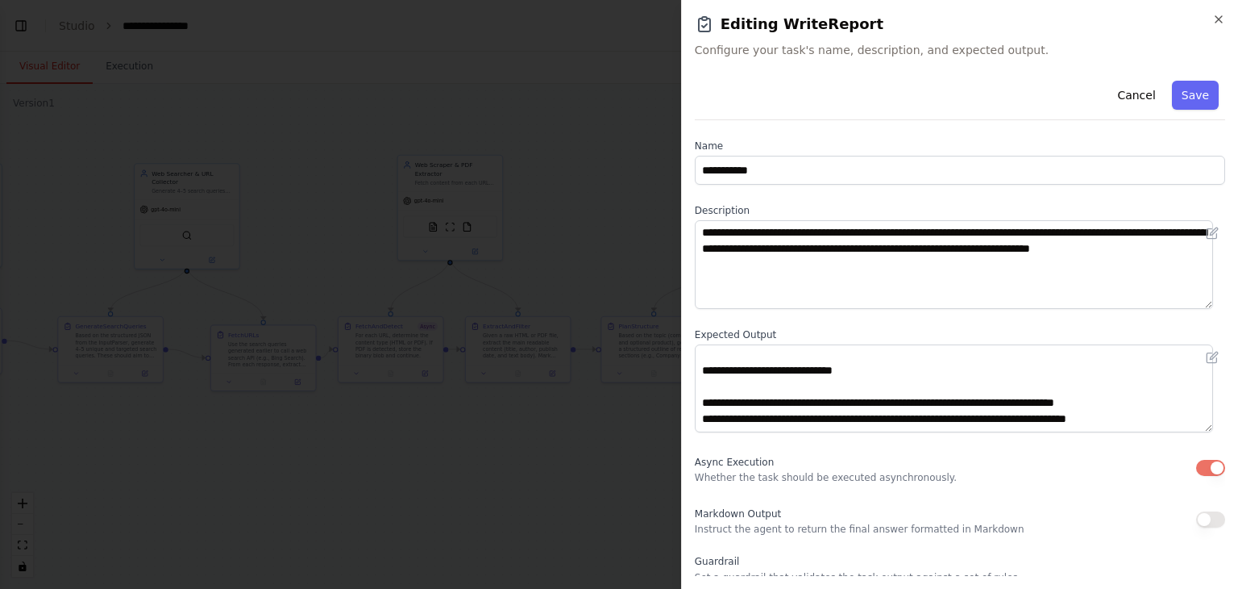
scroll to position [290, 0]
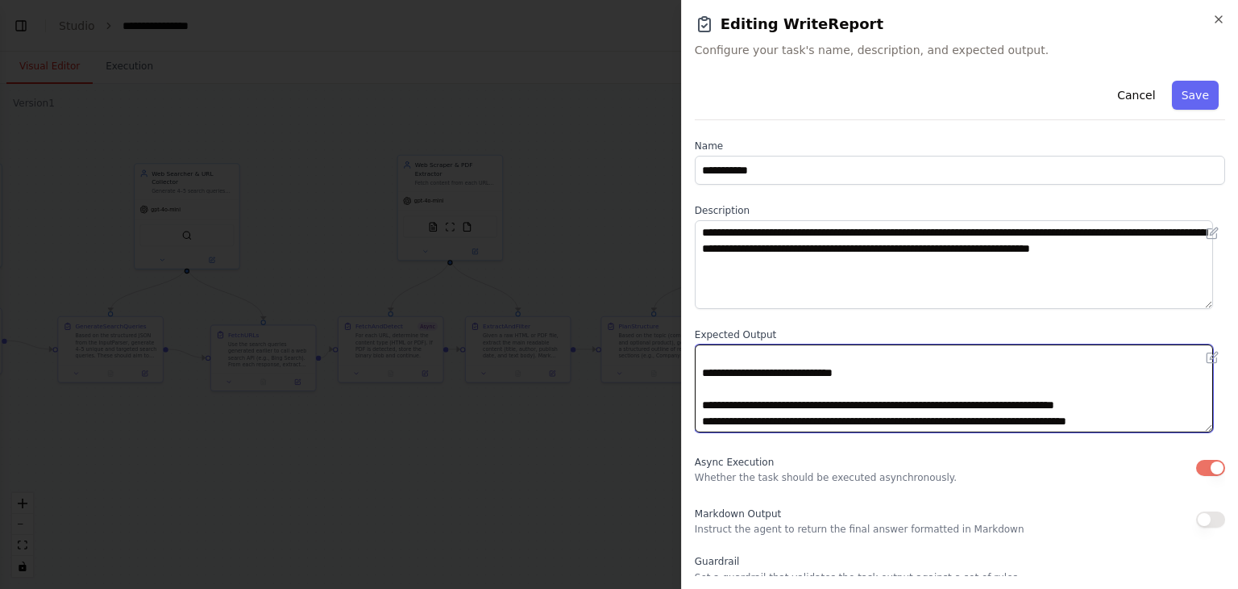
drag, startPoint x: 891, startPoint y: 369, endPoint x: 677, endPoint y: 368, distance: 213.7
click at [677, 368] on body "**********" at bounding box center [619, 294] width 1238 height 589
click at [739, 374] on textarea "**********" at bounding box center [954, 388] width 518 height 89
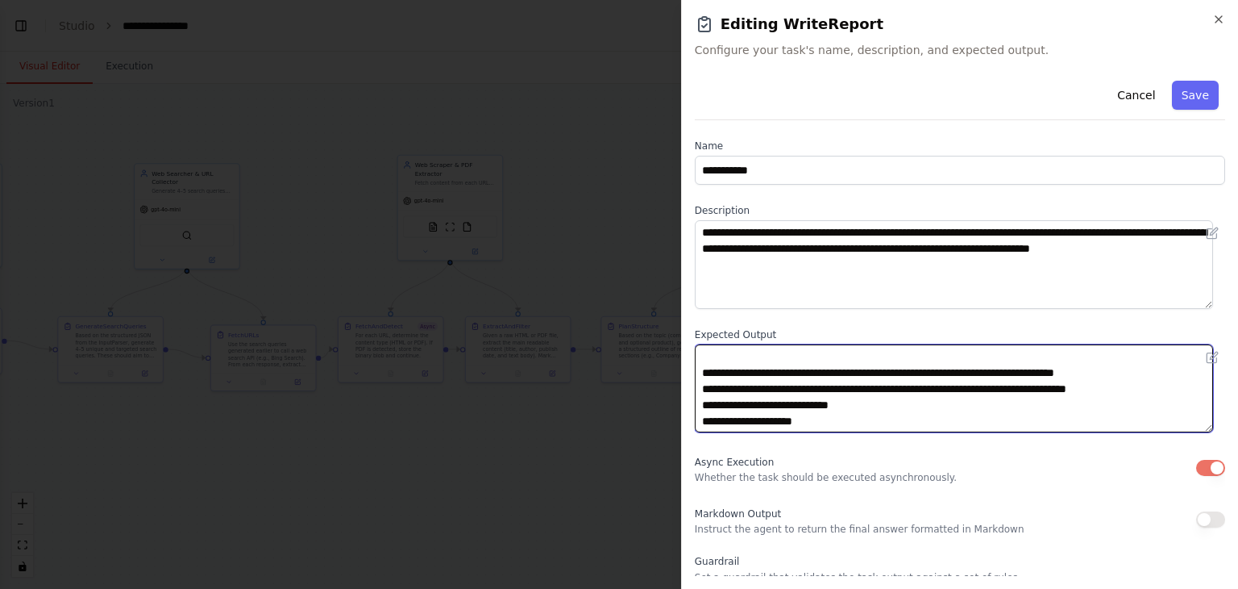
scroll to position [339, 0]
drag, startPoint x: 813, startPoint y: 410, endPoint x: 695, endPoint y: 402, distance: 118.0
click at [695, 402] on textarea "**********" at bounding box center [954, 388] width 518 height 89
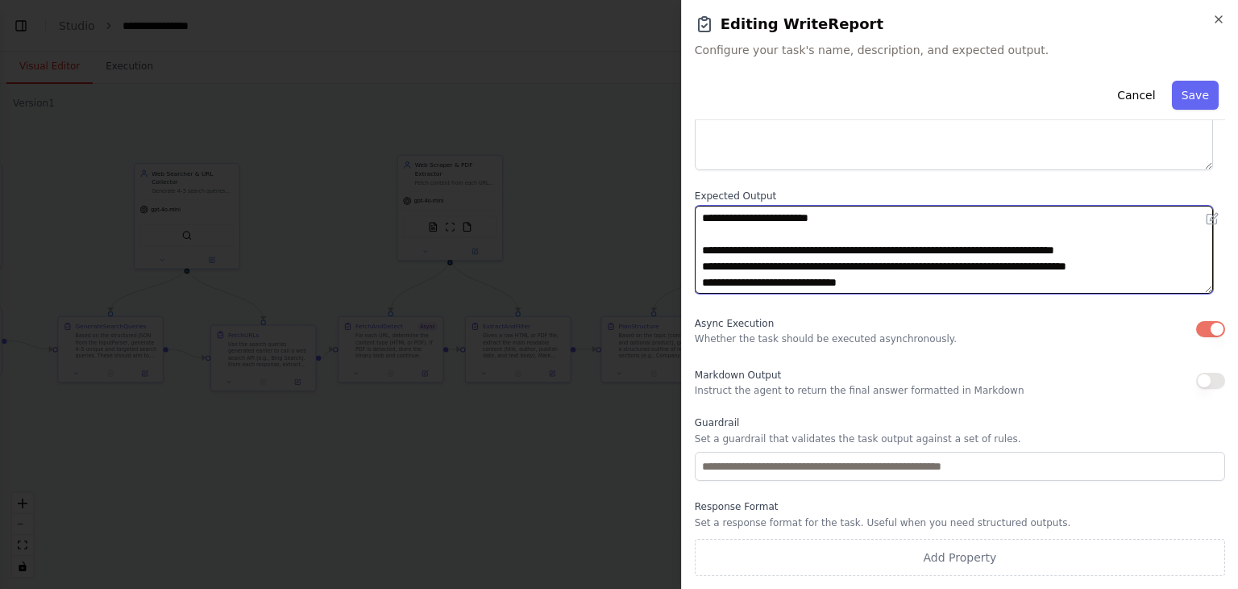
scroll to position [138, 0]
type textarea "**********"
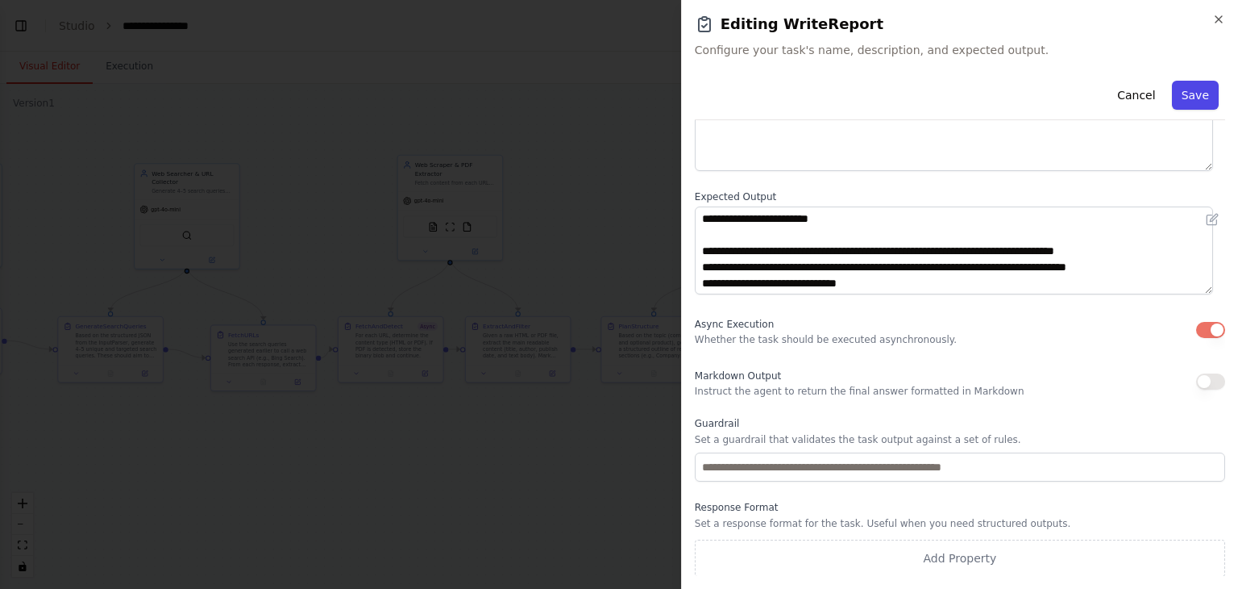
click at [1174, 96] on button "Save" at bounding box center [1195, 95] width 47 height 29
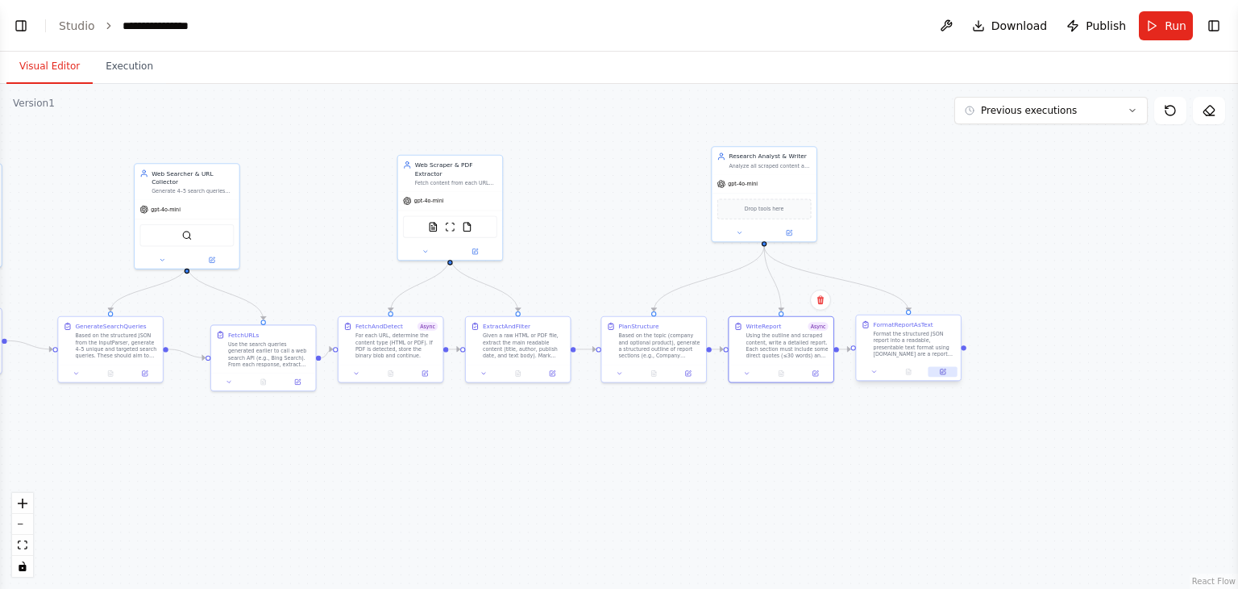
click at [946, 373] on icon at bounding box center [942, 371] width 6 height 6
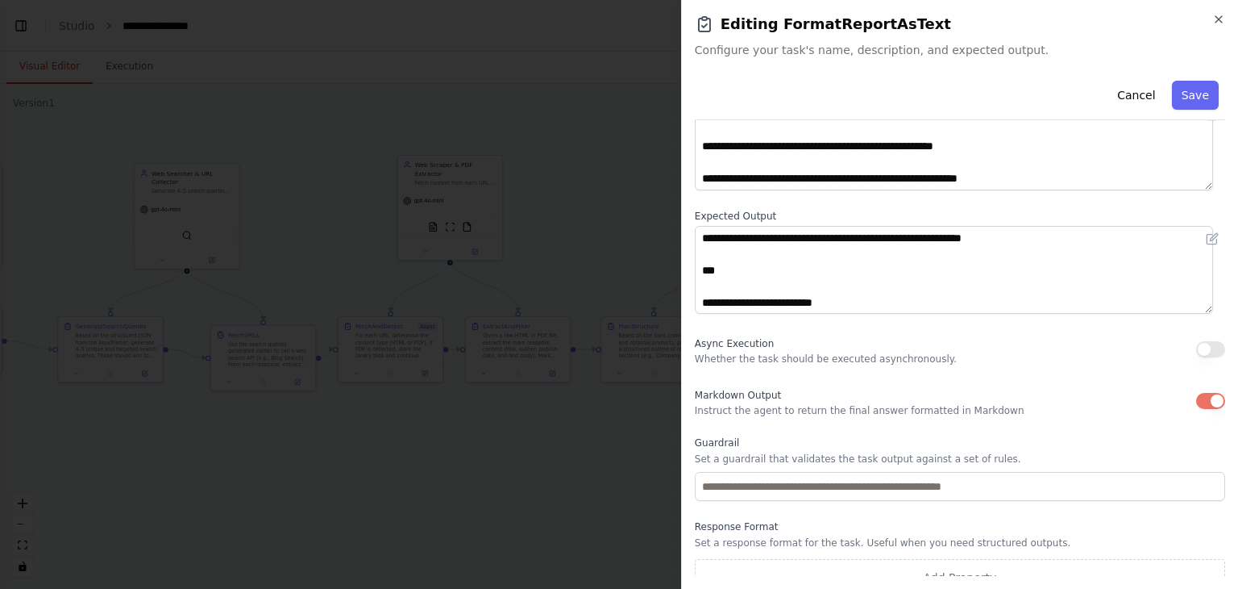
scroll to position [139, 0]
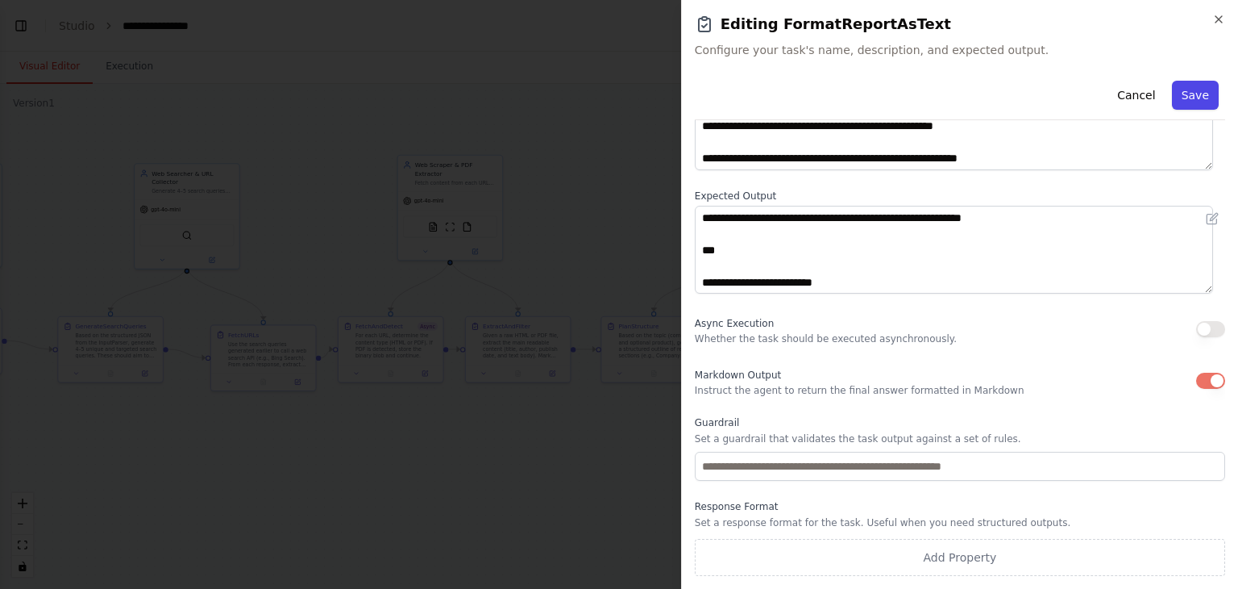
click at [1200, 94] on button "Save" at bounding box center [1195, 95] width 47 height 29
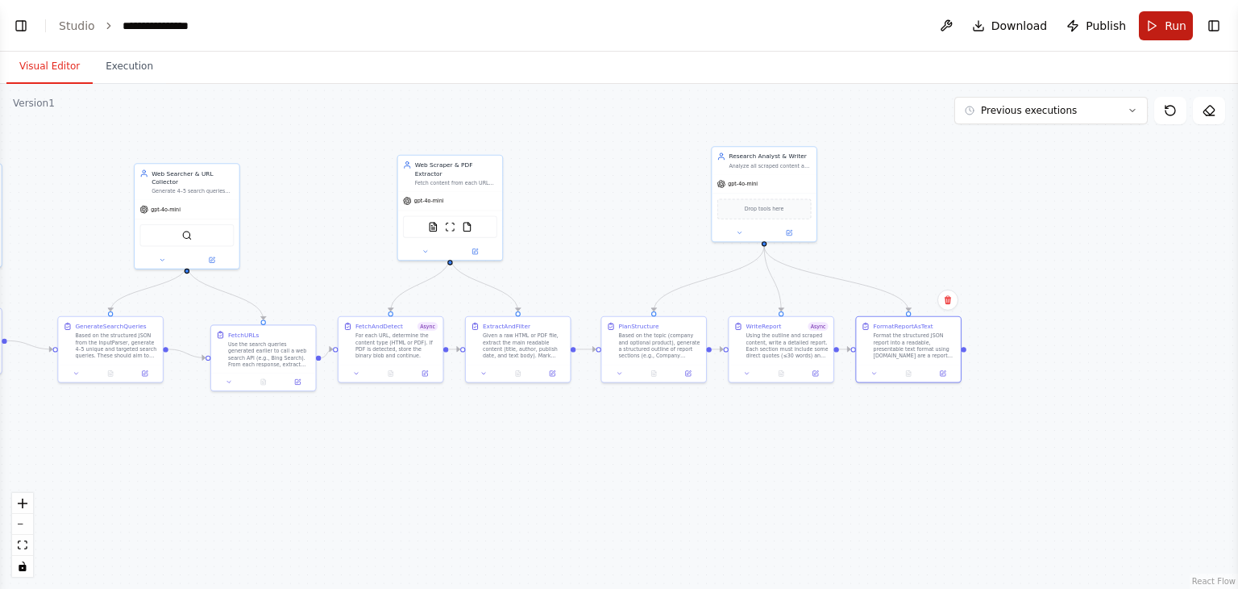
click at [1177, 27] on span "Run" at bounding box center [1176, 26] width 22 height 16
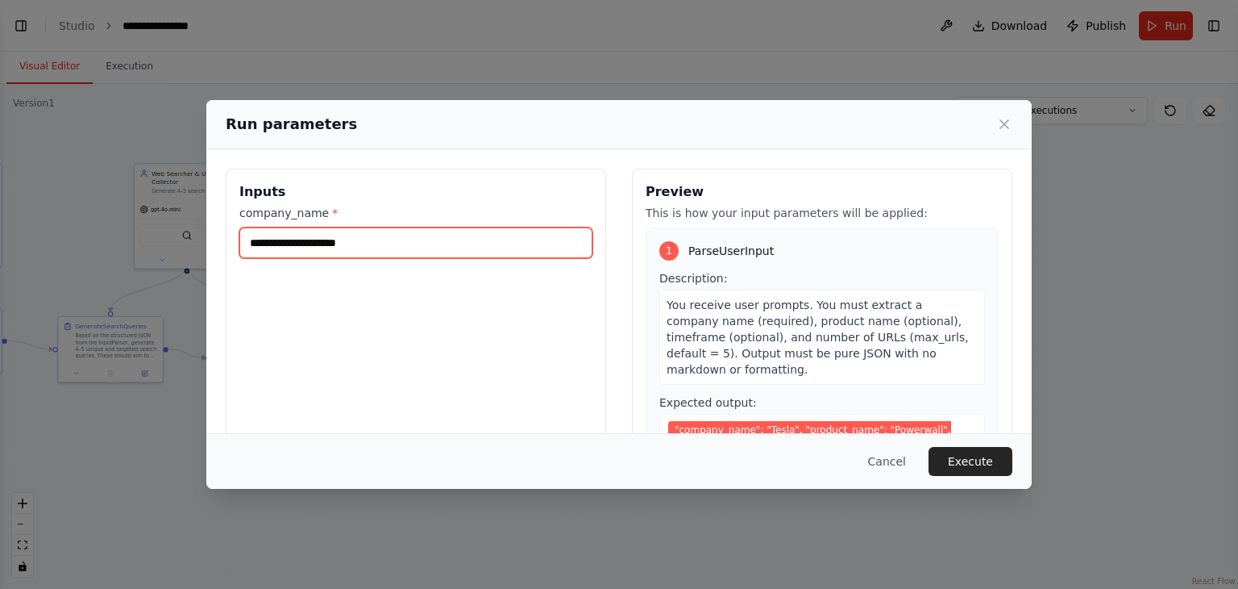
click at [402, 241] on input "company_name *" at bounding box center [415, 242] width 353 height 31
type input "**********"
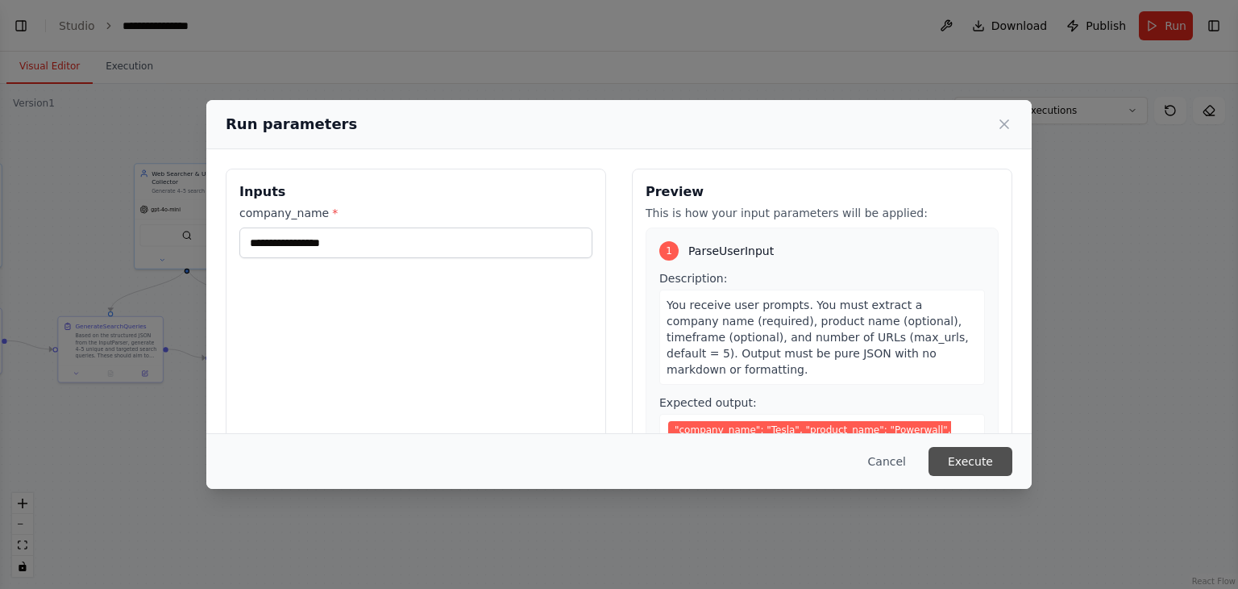
click at [952, 458] on button "Execute" at bounding box center [971, 461] width 84 height 29
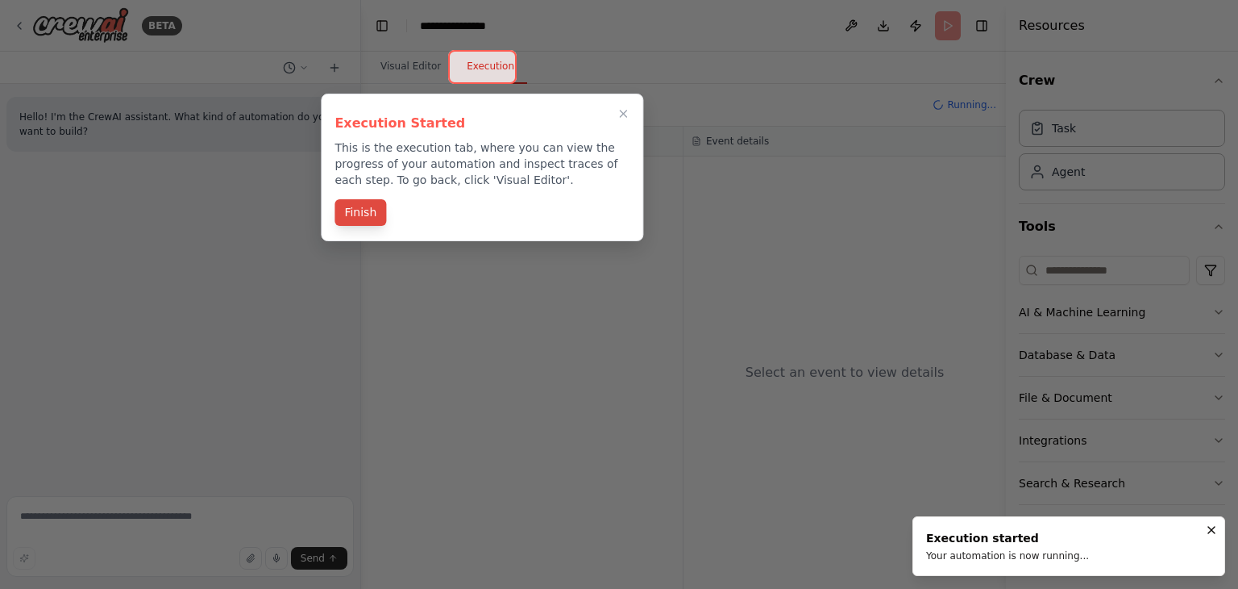
click at [367, 211] on button "Finish" at bounding box center [361, 212] width 52 height 27
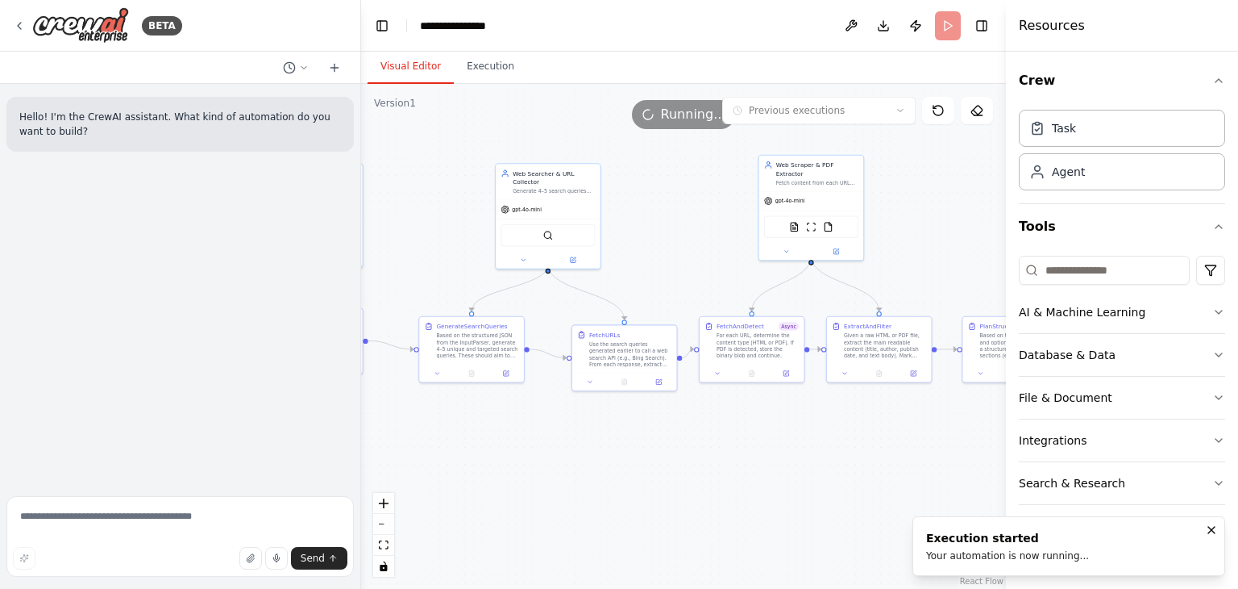
click at [415, 59] on button "Visual Editor" at bounding box center [411, 67] width 86 height 34
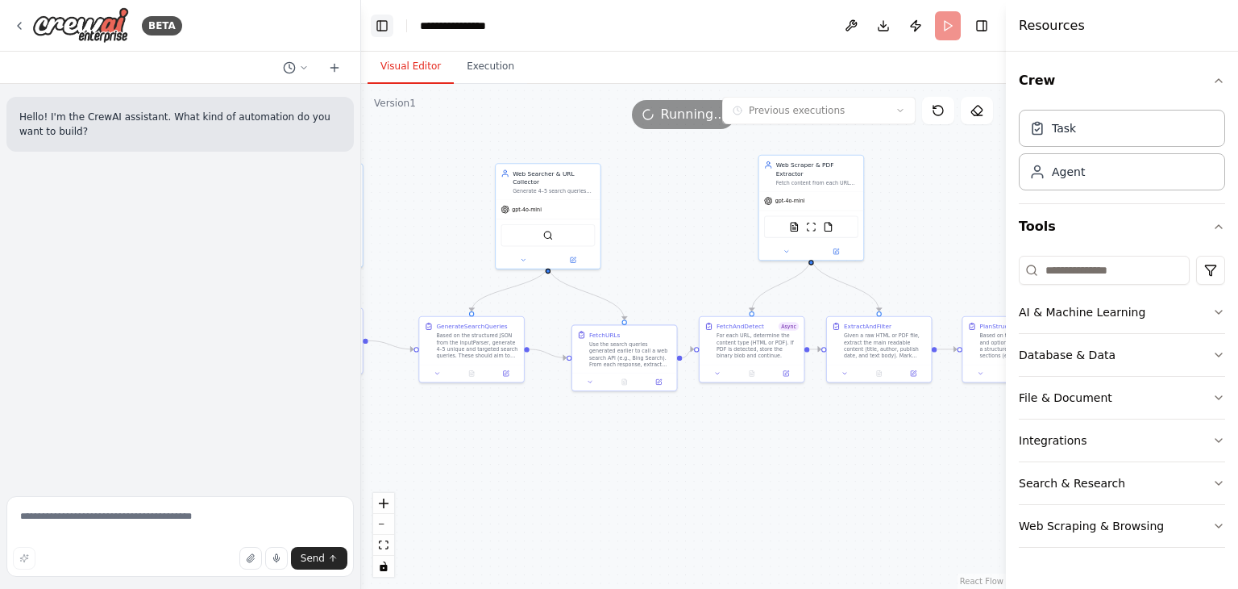
click at [374, 27] on button "Toggle Left Sidebar" at bounding box center [382, 26] width 23 height 23
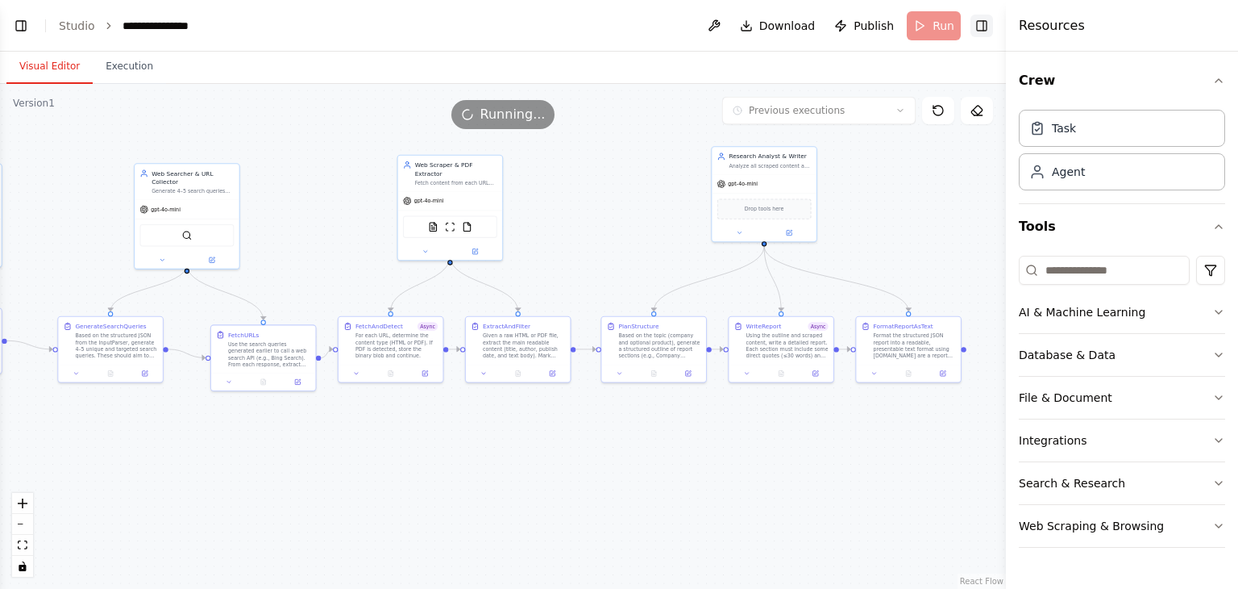
click at [986, 22] on button "Toggle Right Sidebar" at bounding box center [982, 26] width 23 height 23
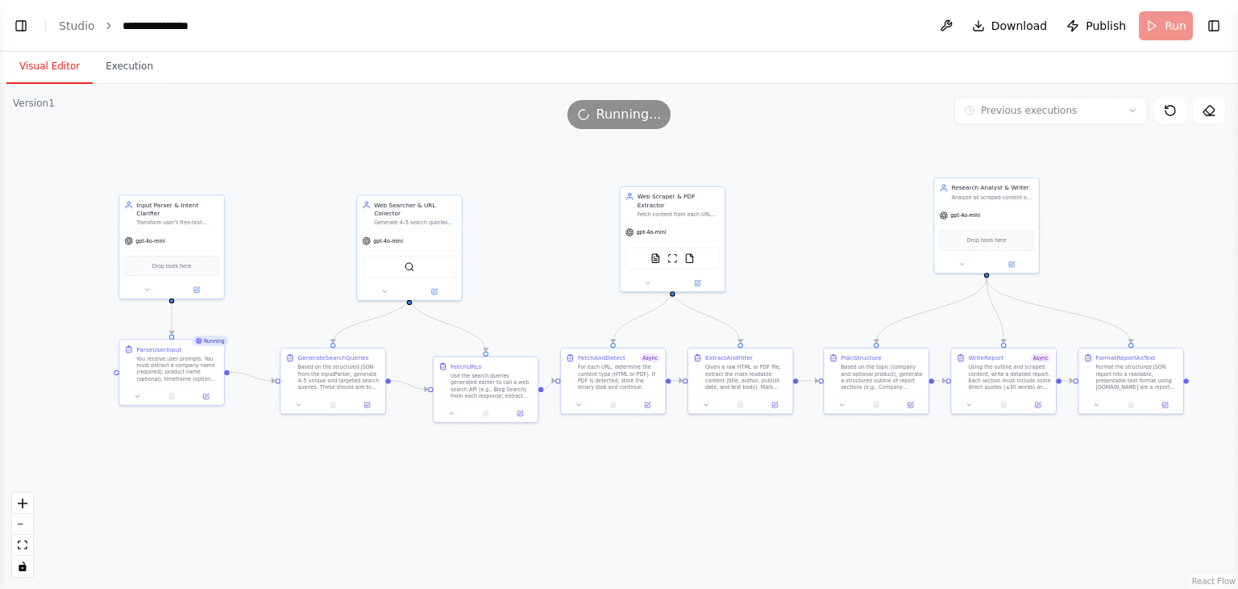
drag, startPoint x: 597, startPoint y: 240, endPoint x: 819, endPoint y: 272, distance: 224.7
click at [819, 272] on div ".deletable-edge-delete-btn { width: 20px; height: 20px; border: 0px solid #ffff…" at bounding box center [619, 336] width 1238 height 505
click at [651, 402] on button at bounding box center [647, 402] width 29 height 10
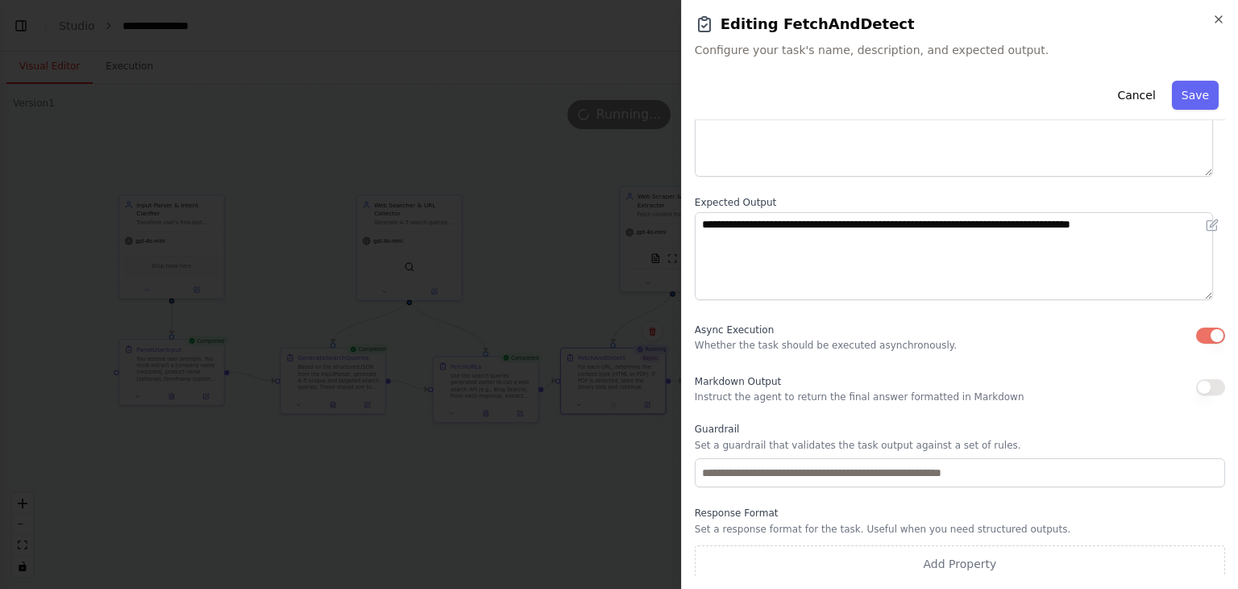
scroll to position [138, 0]
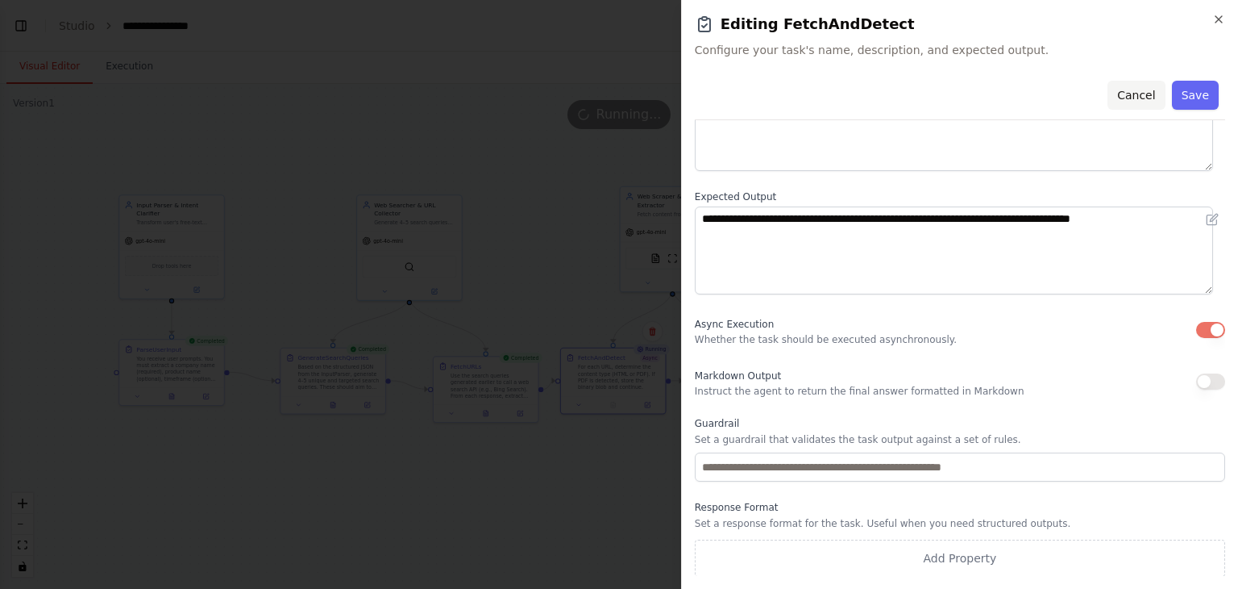
click at [1132, 95] on button "Cancel" at bounding box center [1136, 95] width 57 height 29
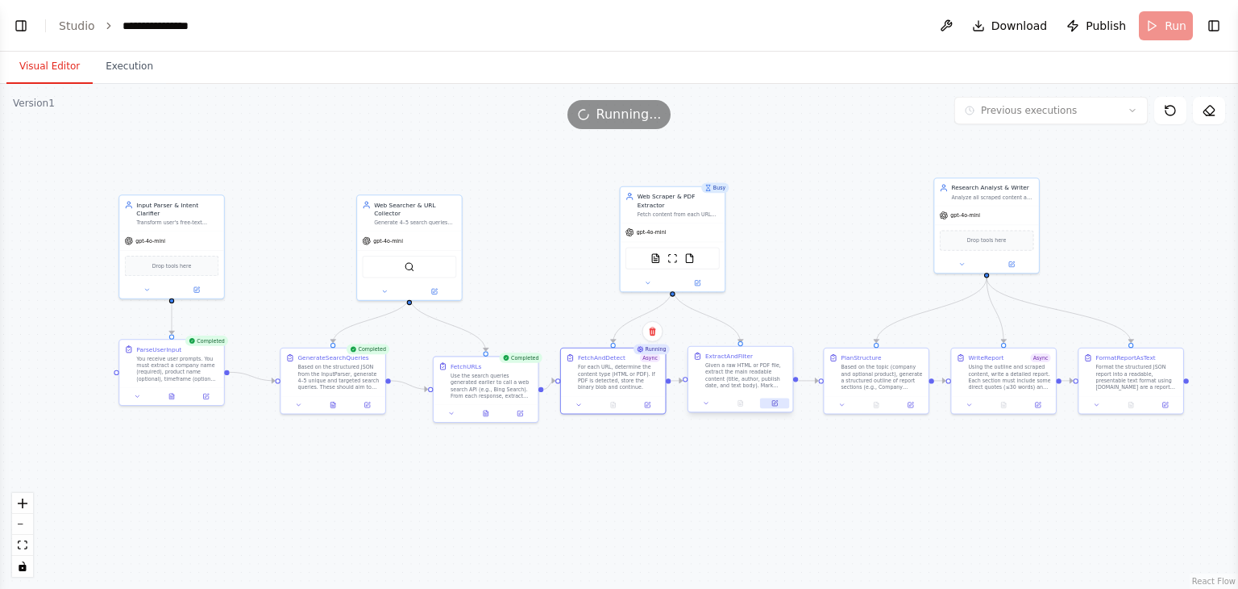
click at [780, 403] on button at bounding box center [774, 402] width 29 height 10
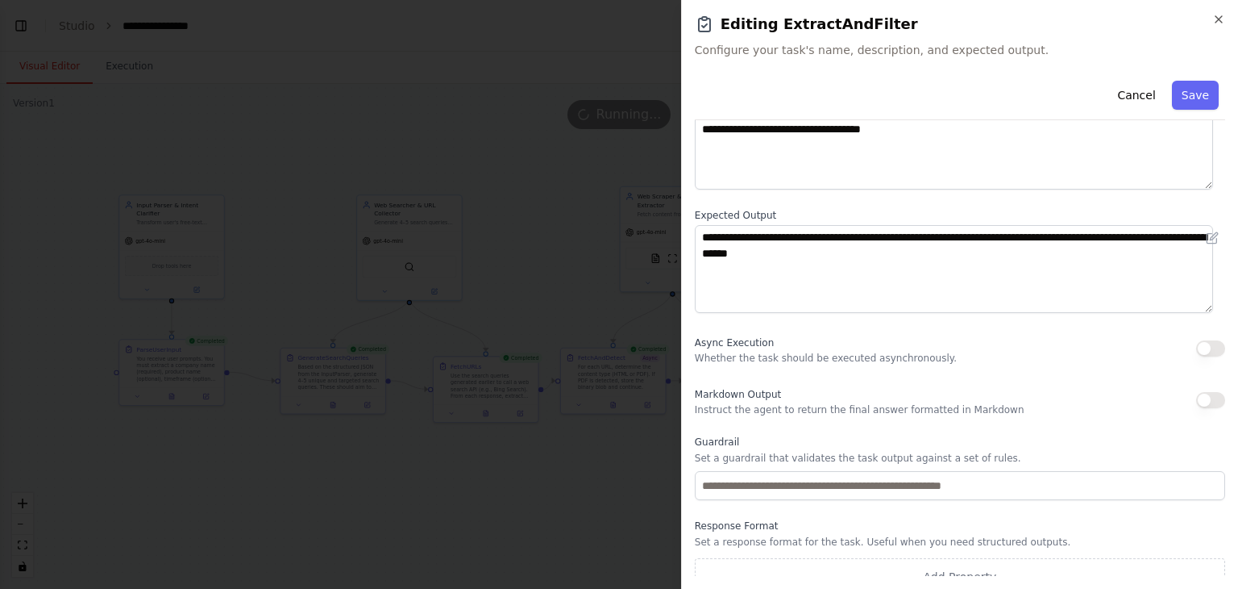
scroll to position [139, 0]
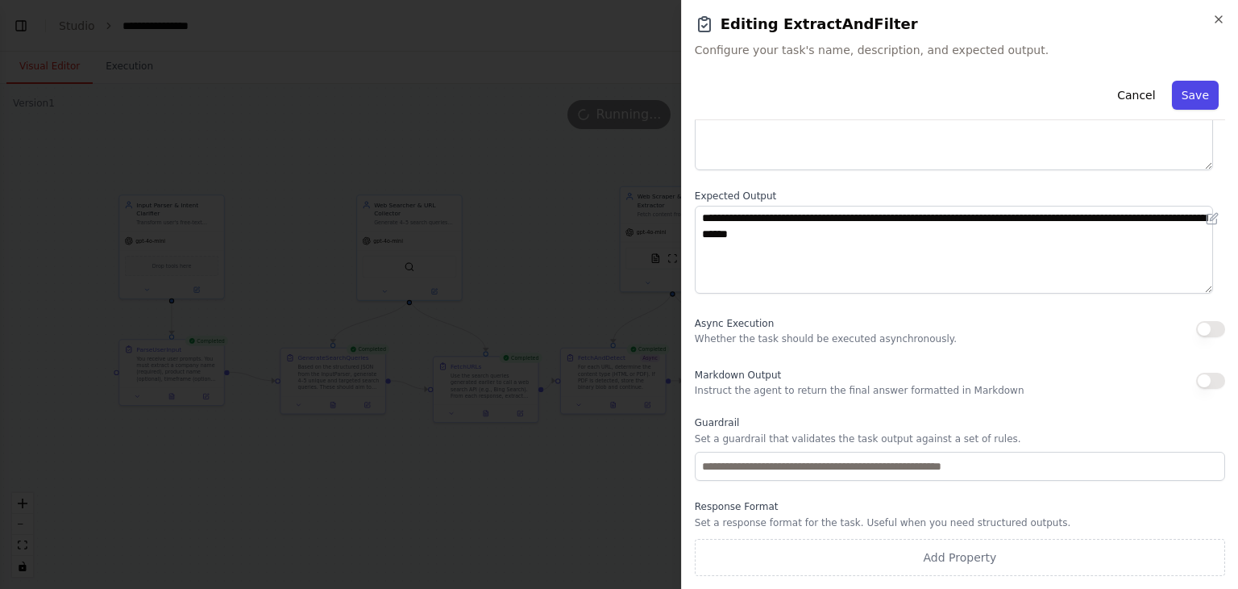
click at [1176, 90] on button "Save" at bounding box center [1195, 95] width 47 height 29
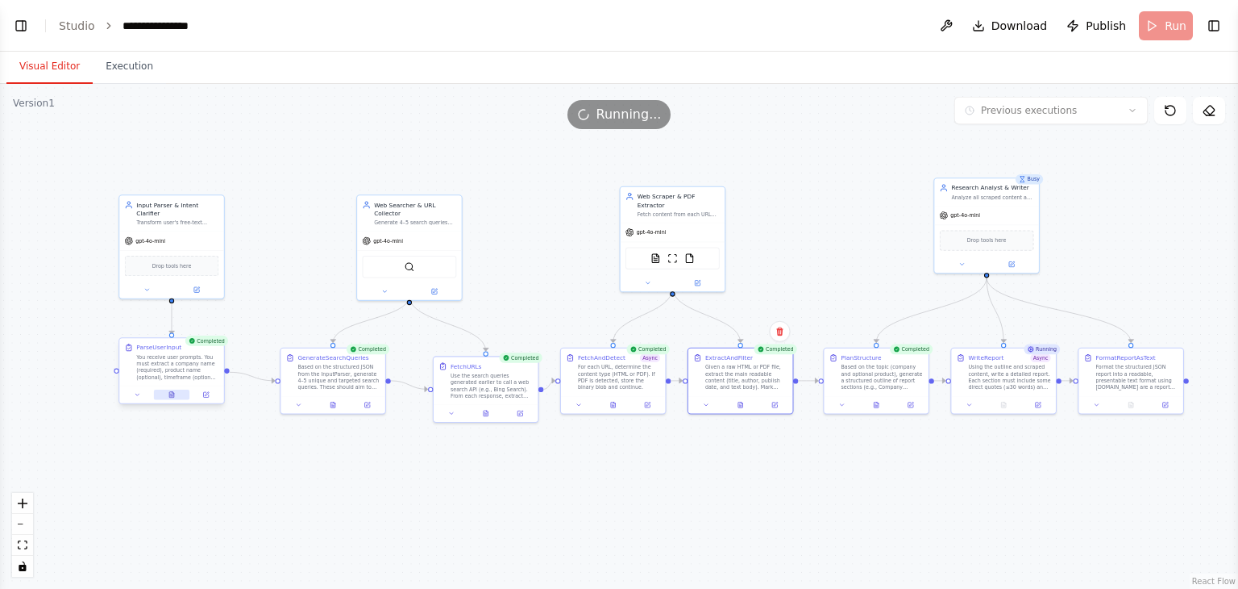
click at [169, 391] on icon at bounding box center [172, 394] width 6 height 6
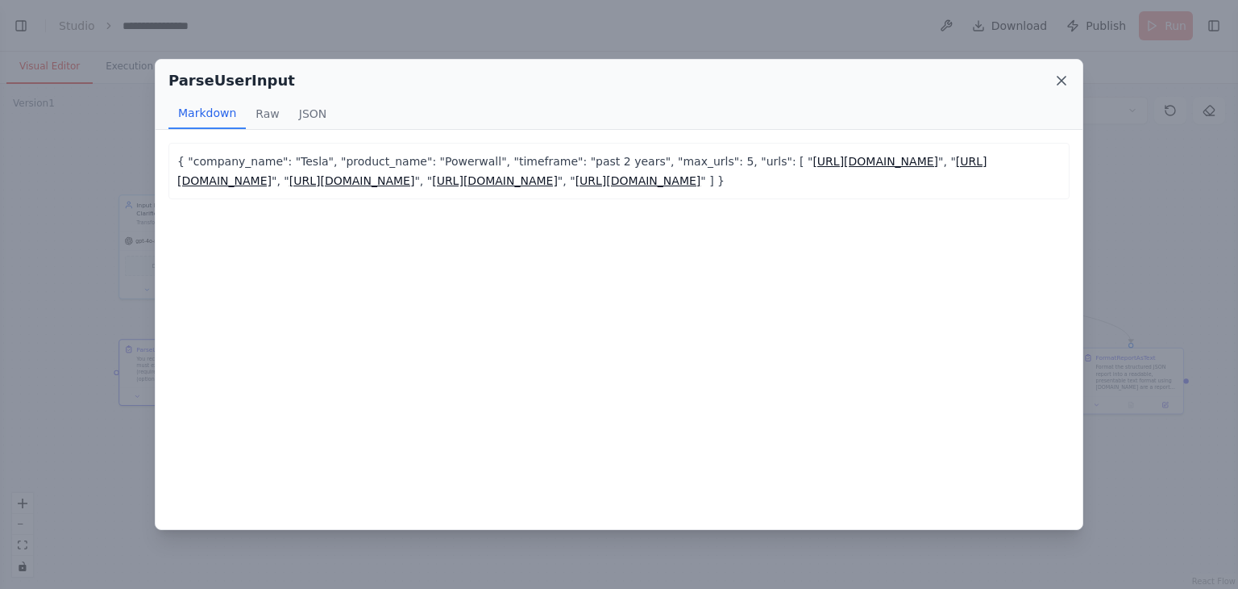
click at [1061, 77] on icon at bounding box center [1062, 81] width 16 height 16
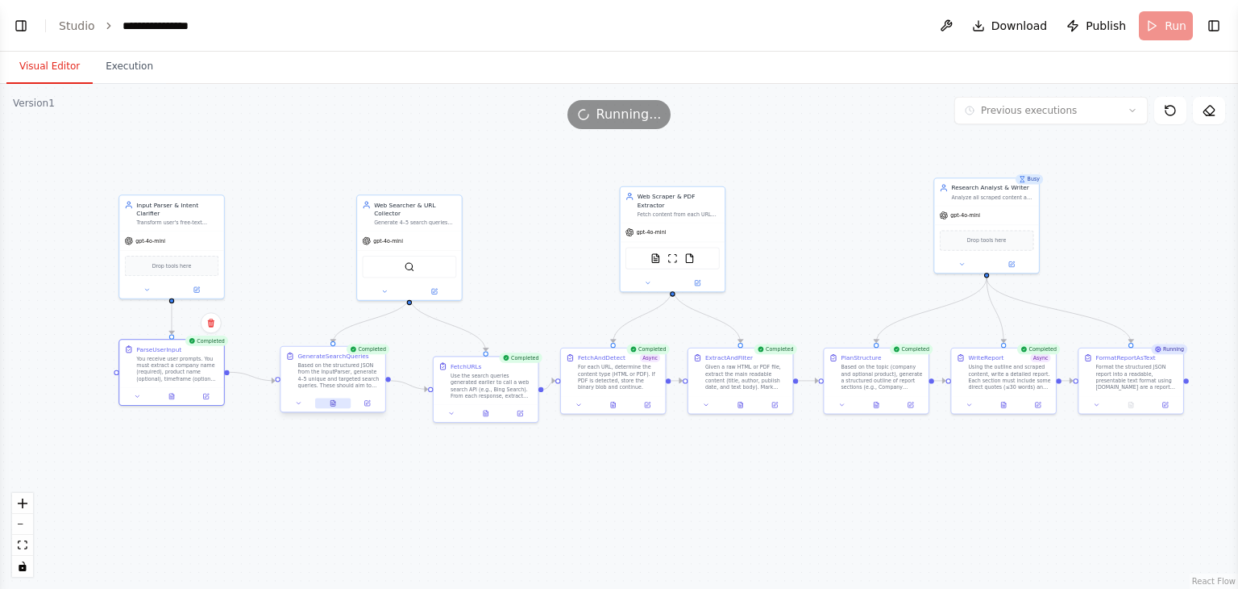
click at [333, 403] on icon at bounding box center [333, 403] width 5 height 6
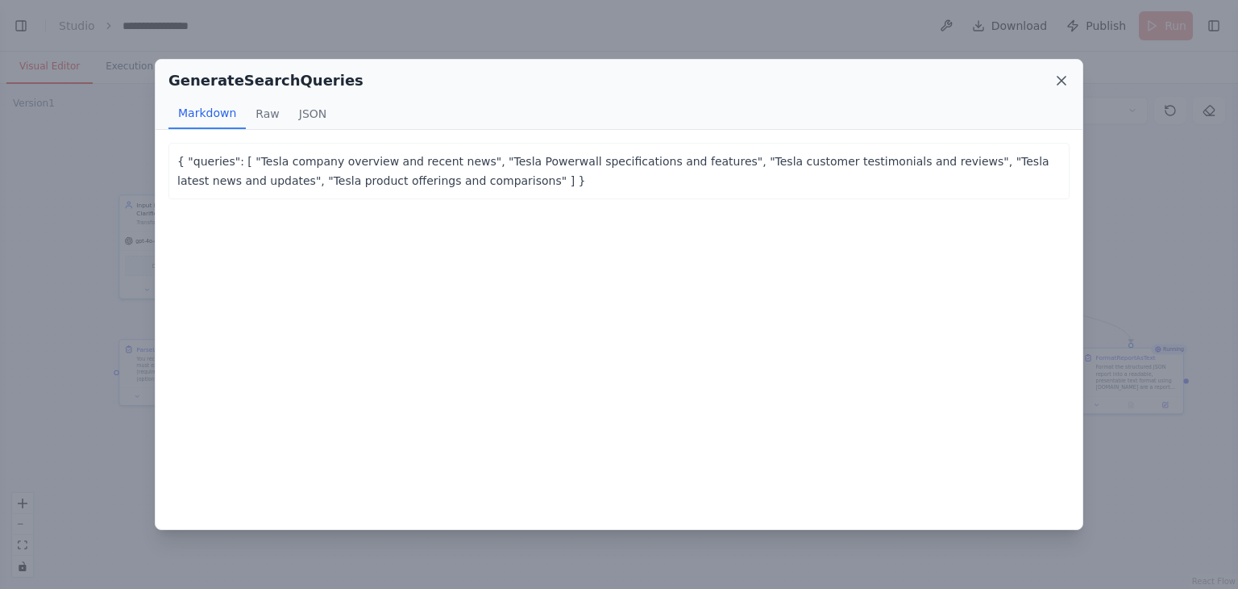
click at [1067, 85] on icon at bounding box center [1062, 81] width 16 height 16
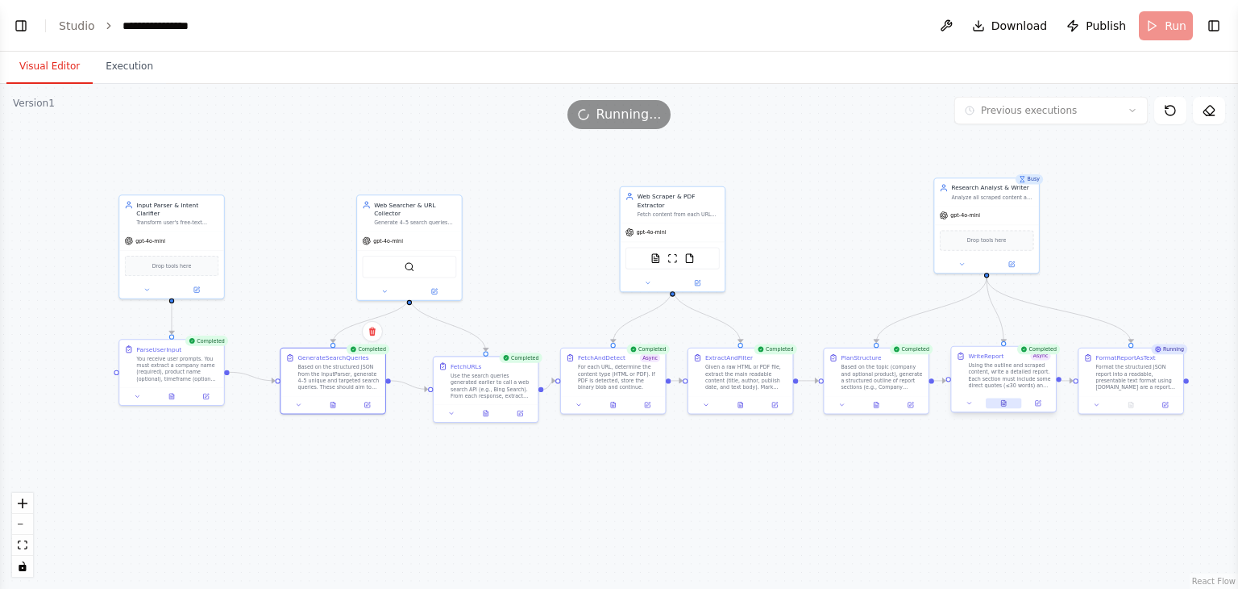
click at [1009, 397] on button at bounding box center [1004, 402] width 36 height 10
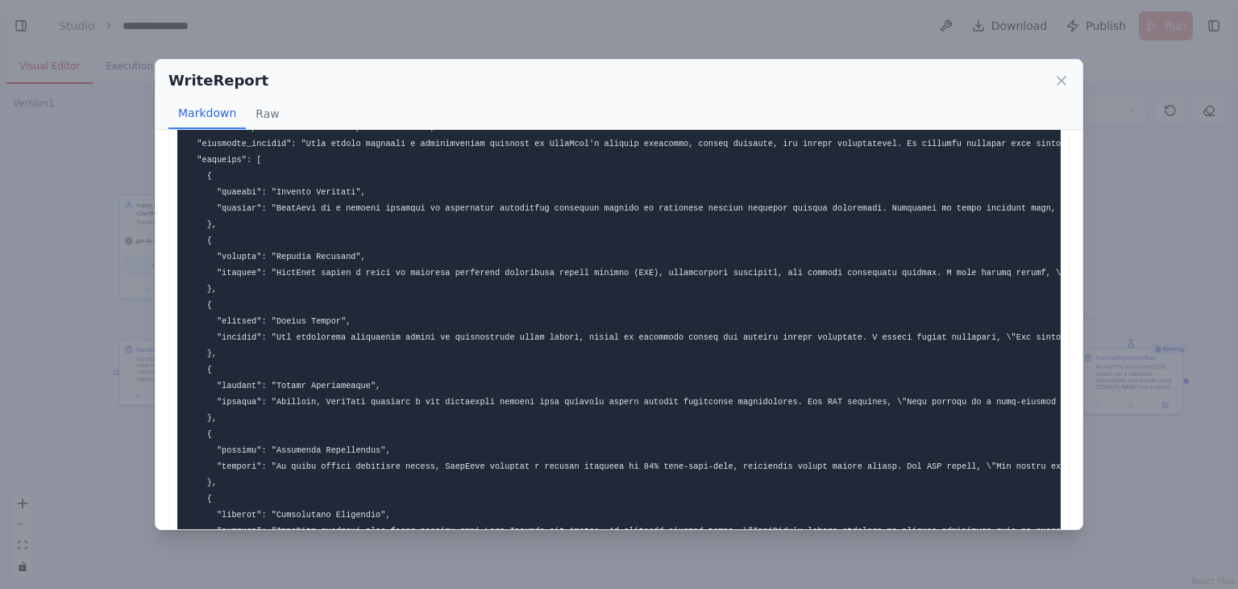
scroll to position [0, 0]
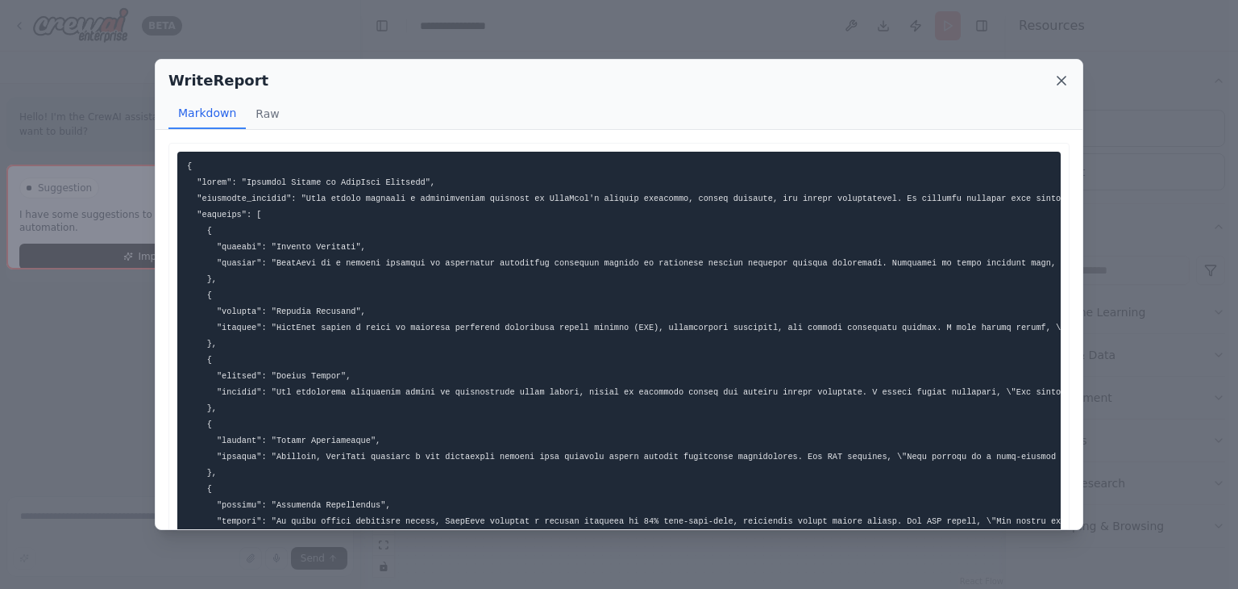
click at [1060, 77] on icon at bounding box center [1062, 81] width 16 height 16
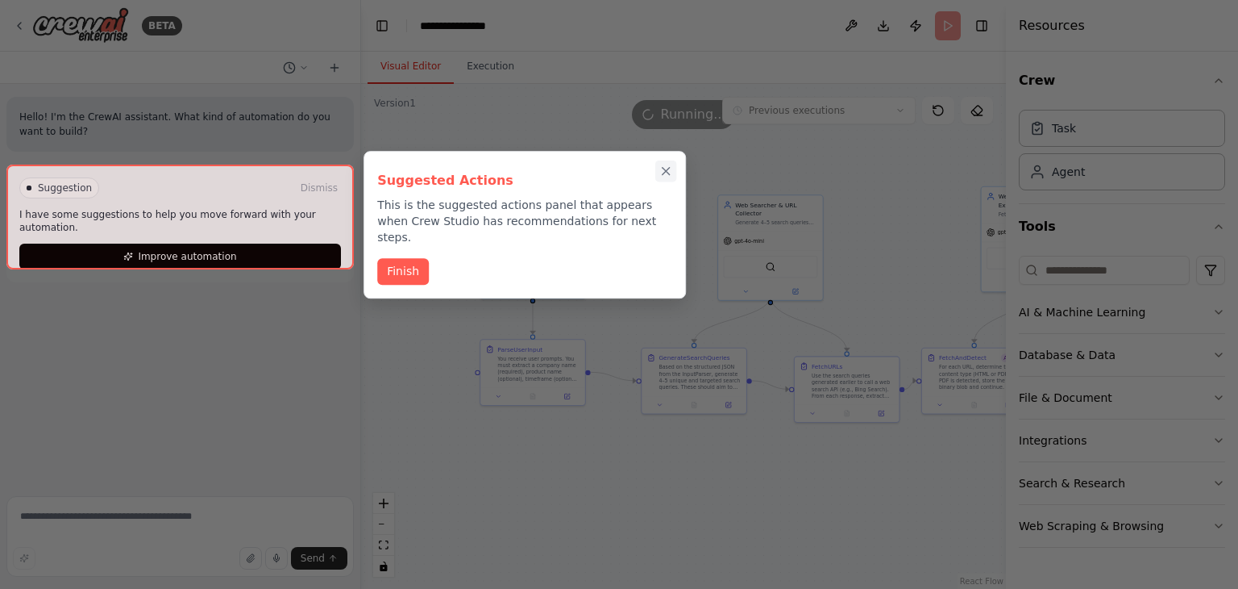
click at [663, 171] on icon "Close walkthrough" at bounding box center [666, 171] width 15 height 15
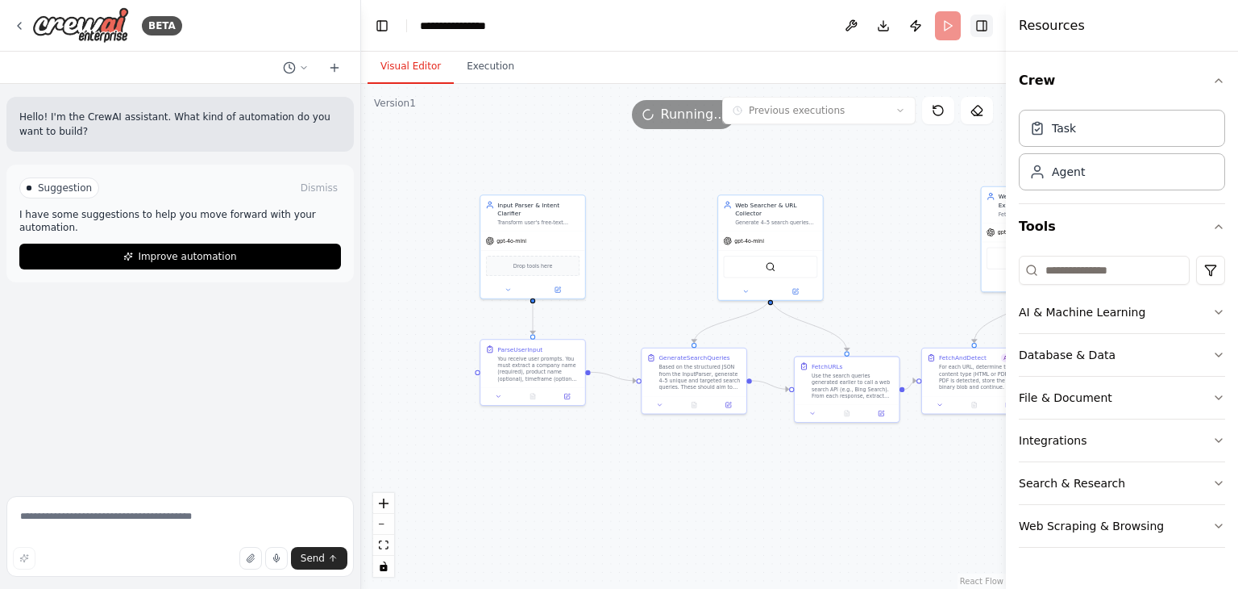
click at [984, 28] on button "Toggle Right Sidebar" at bounding box center [982, 26] width 23 height 23
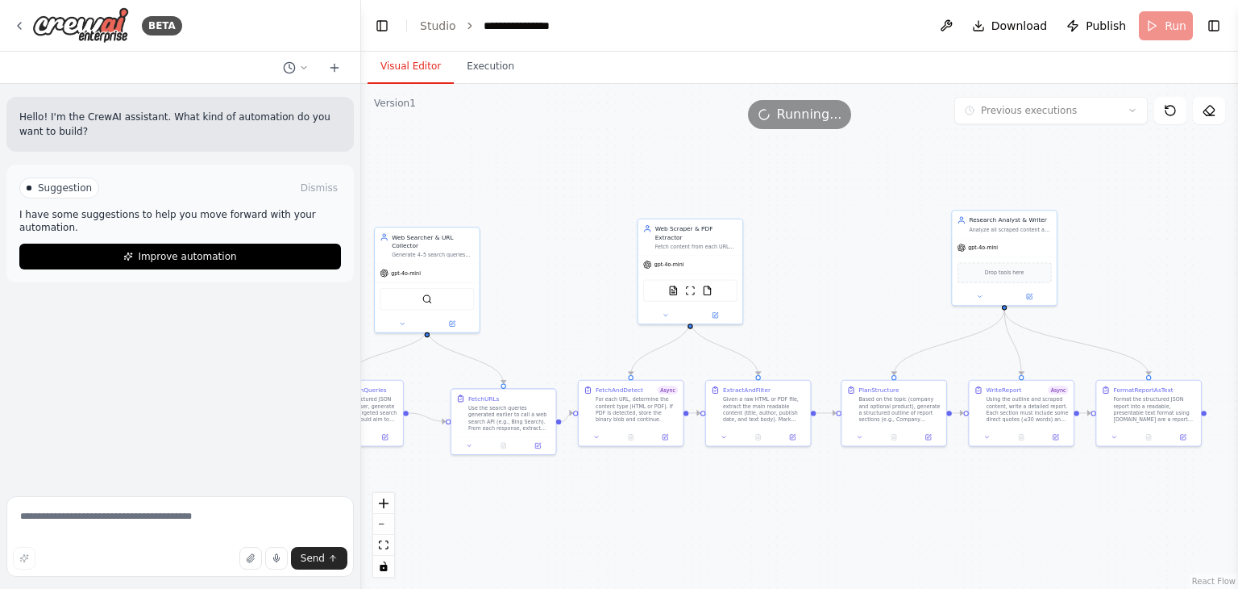
drag, startPoint x: 1146, startPoint y: 289, endPoint x: 799, endPoint y: 322, distance: 348.3
click at [799, 322] on div ".deletable-edge-delete-btn { width: 20px; height: 20px; border: 0px solid #ffff…" at bounding box center [799, 336] width 877 height 505
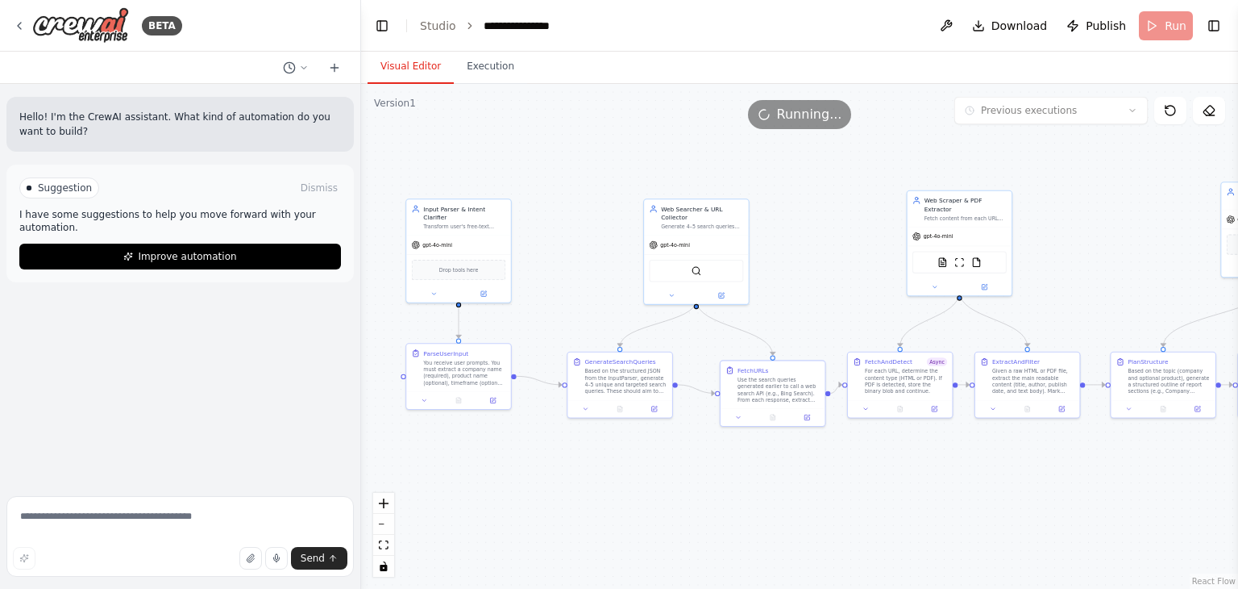
drag, startPoint x: 845, startPoint y: 231, endPoint x: 1155, endPoint y: 198, distance: 311.4
click at [1155, 198] on div ".deletable-edge-delete-btn { width: 20px; height: 20px; border: 0px solid #ffff…" at bounding box center [799, 336] width 877 height 505
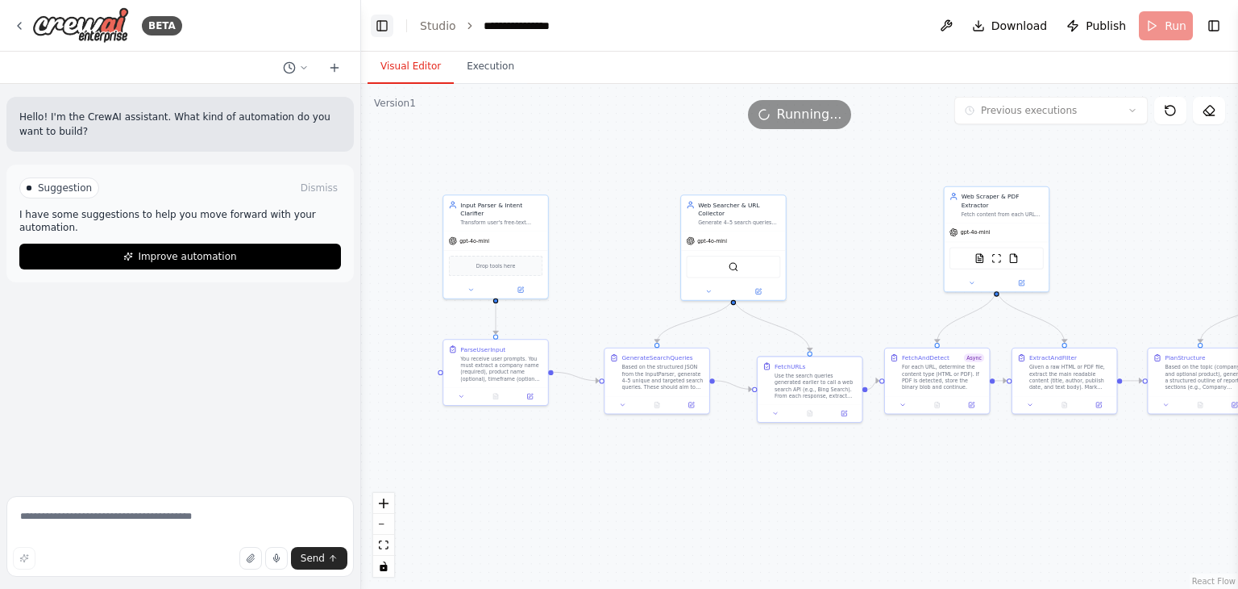
click at [382, 27] on button "Toggle Left Sidebar" at bounding box center [382, 26] width 23 height 23
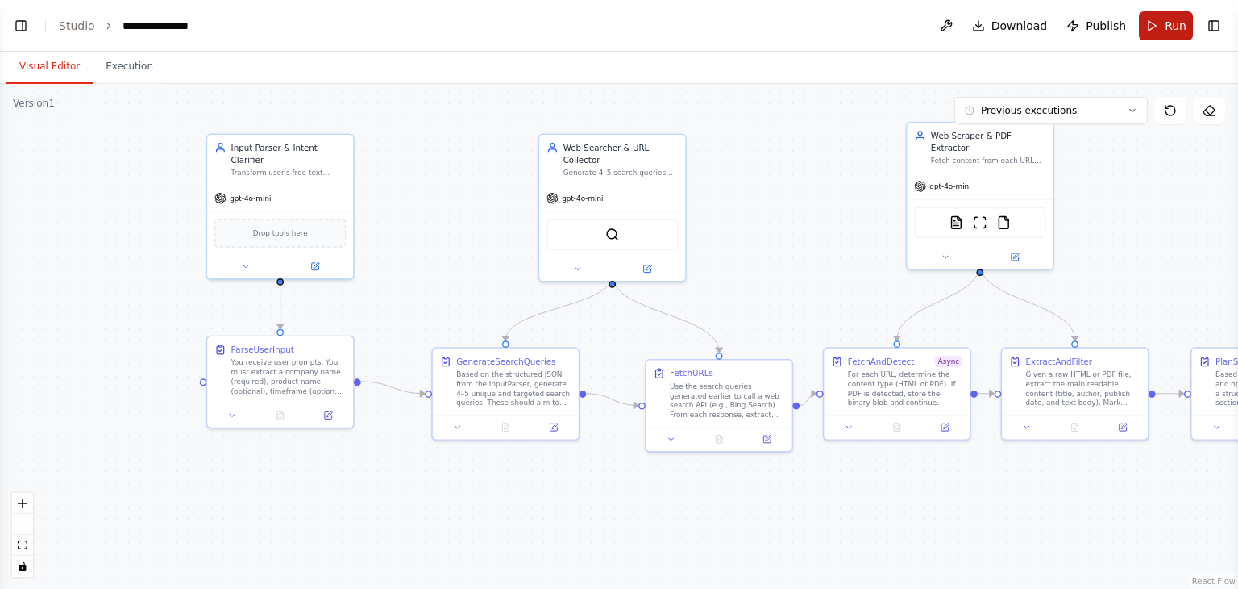
click at [1163, 29] on button "Run" at bounding box center [1166, 25] width 54 height 29
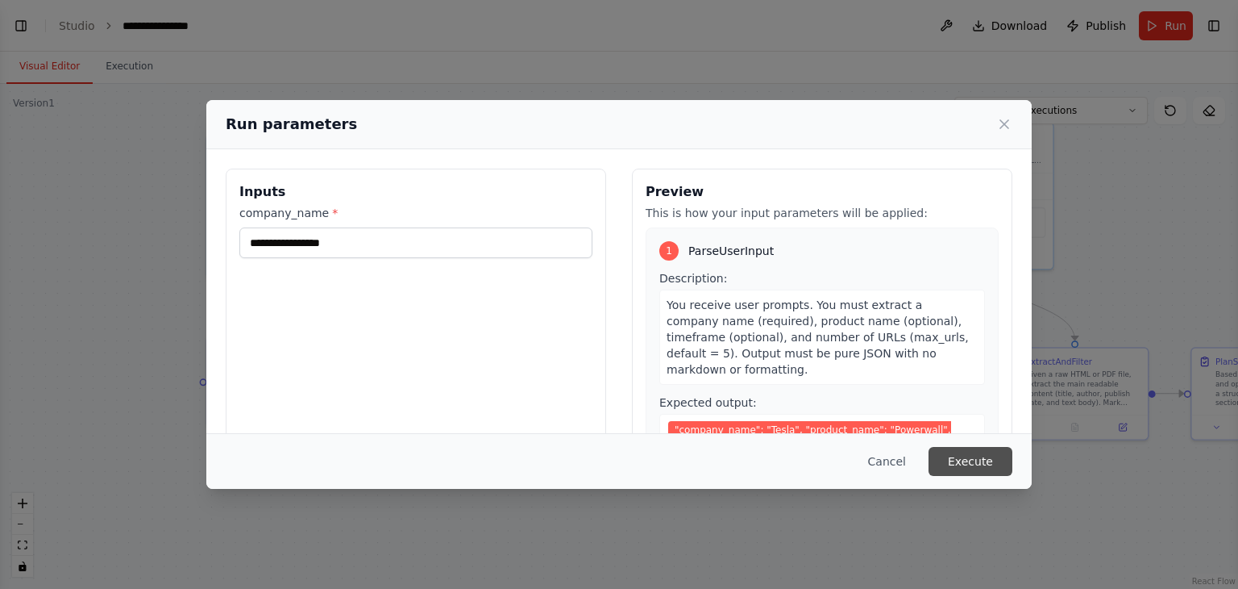
click at [974, 461] on button "Execute" at bounding box center [971, 461] width 84 height 29
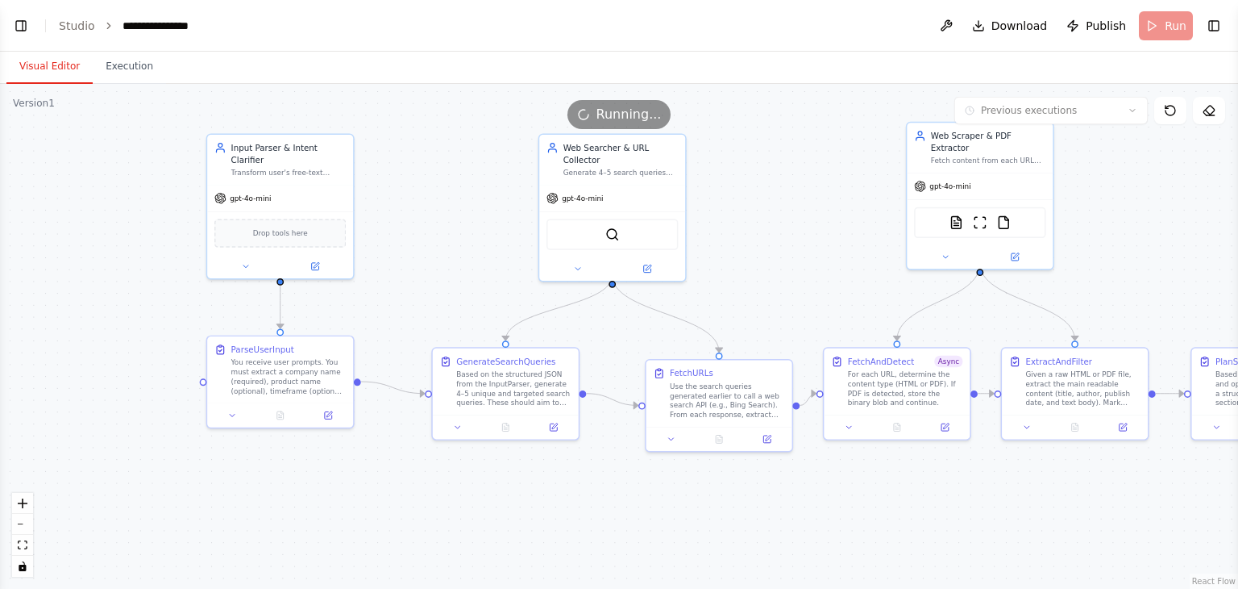
click at [56, 66] on button "Visual Editor" at bounding box center [49, 67] width 86 height 34
click at [285, 418] on button at bounding box center [281, 413] width 50 height 15
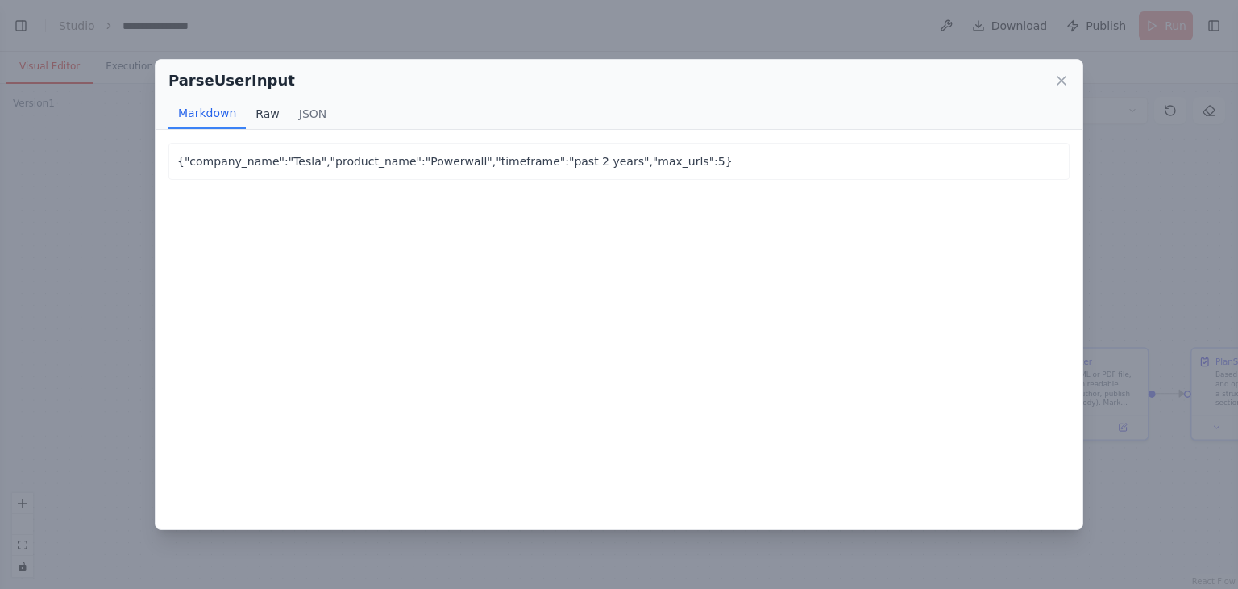
click at [271, 110] on button "Raw" at bounding box center [267, 113] width 43 height 31
click at [306, 116] on button "JSON" at bounding box center [313, 113] width 48 height 31
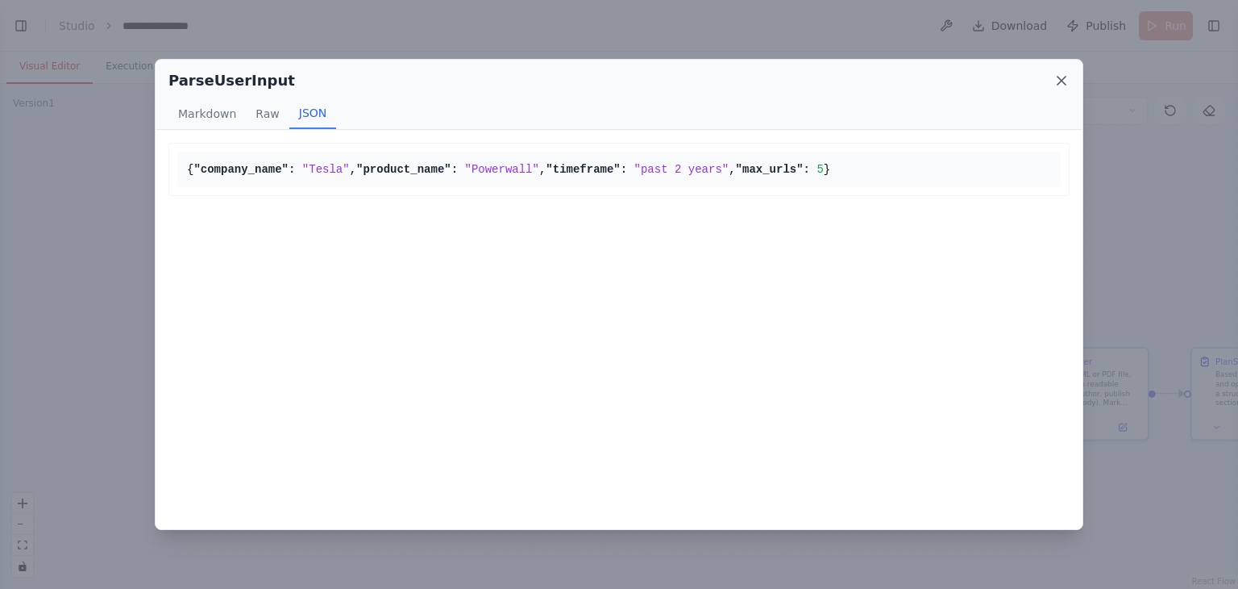
click at [1058, 84] on icon at bounding box center [1062, 81] width 8 height 8
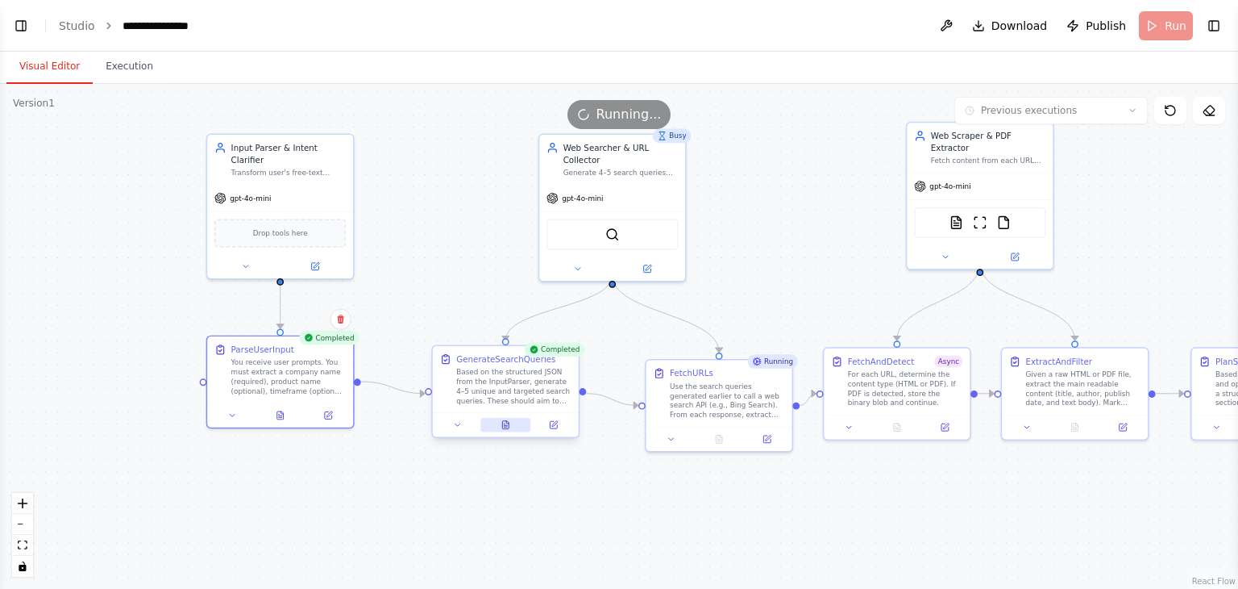
click at [502, 420] on icon at bounding box center [506, 425] width 10 height 10
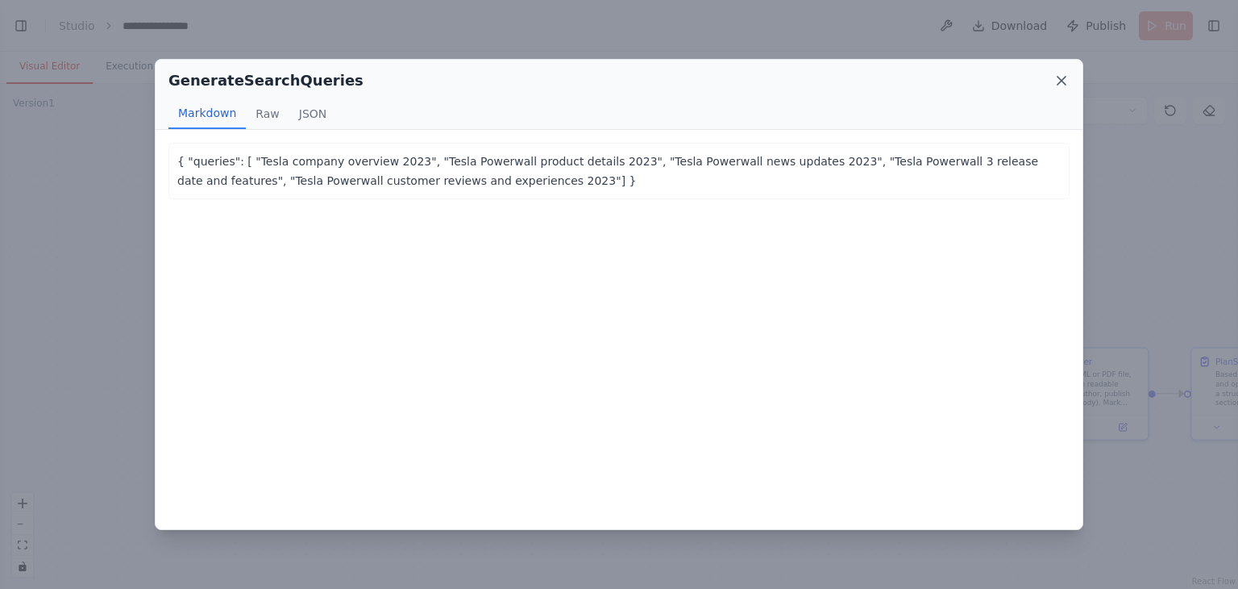
click at [1063, 81] on icon at bounding box center [1062, 81] width 8 height 8
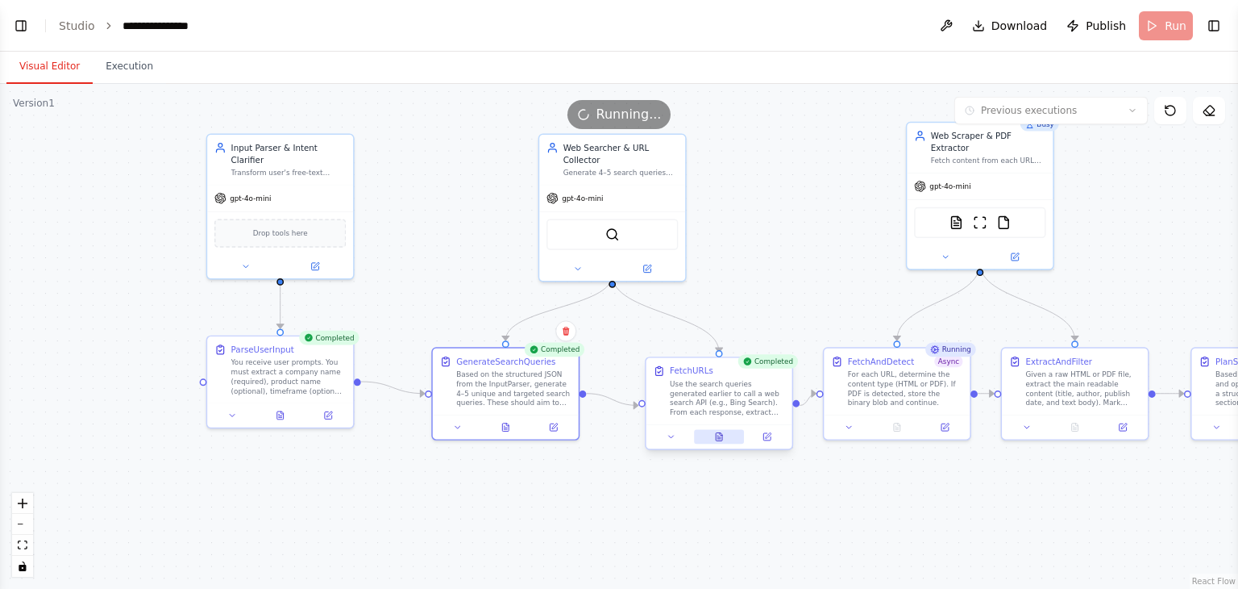
click at [726, 439] on button at bounding box center [719, 437] width 50 height 15
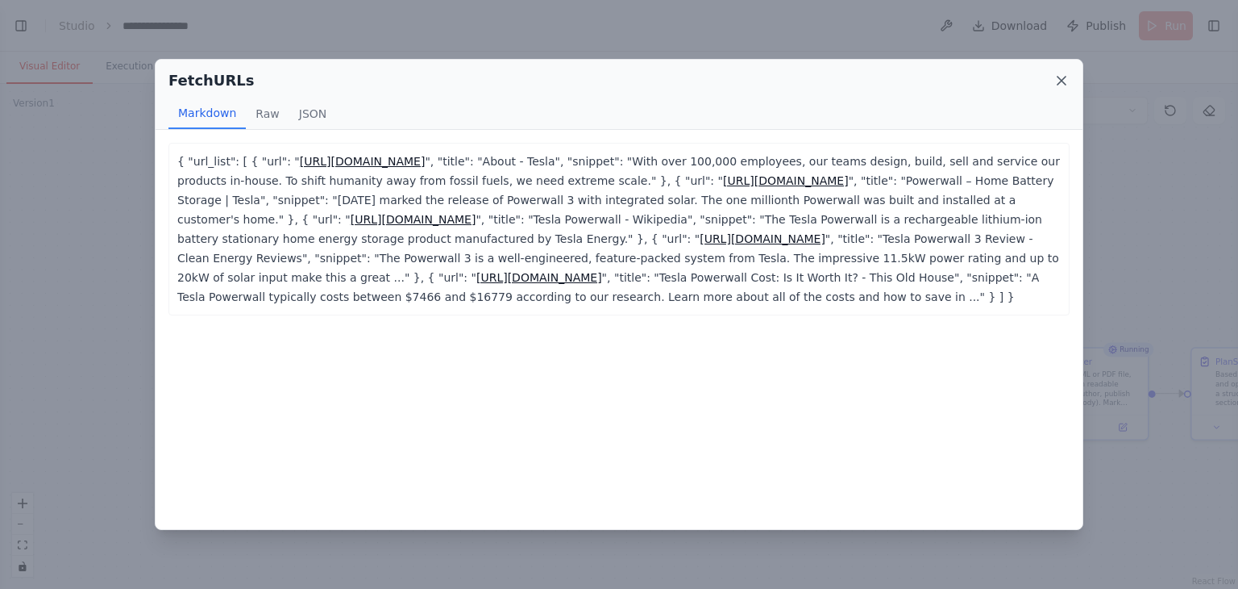
click at [1067, 84] on icon at bounding box center [1062, 81] width 16 height 16
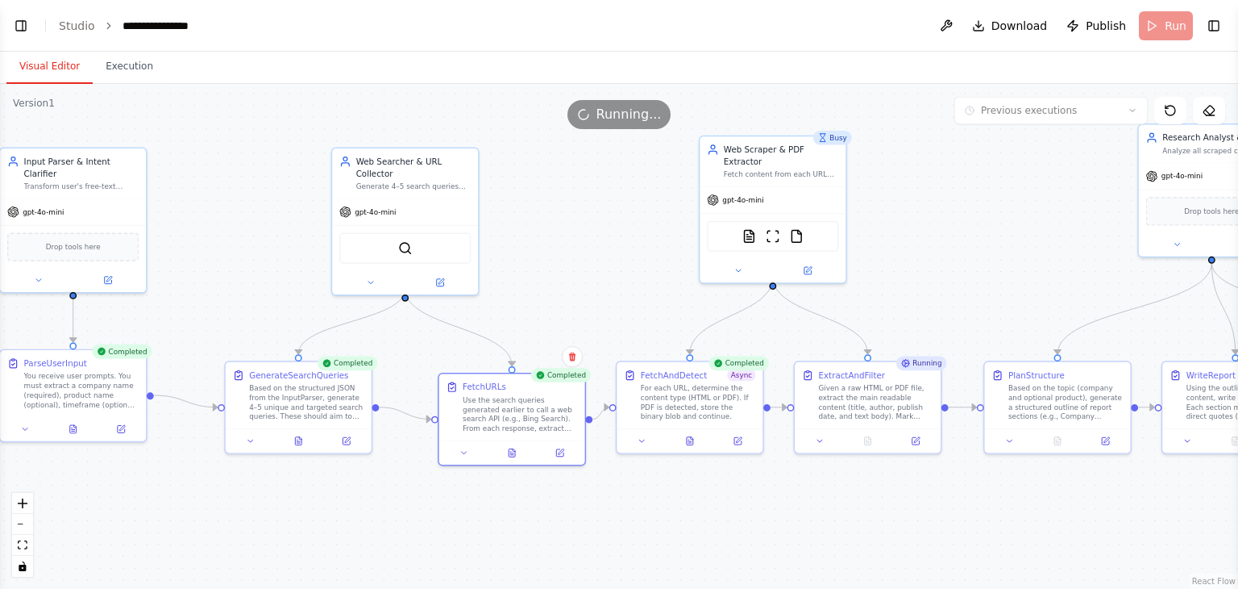
drag, startPoint x: 759, startPoint y: 238, endPoint x: 513, endPoint y: 244, distance: 246.0
click at [513, 244] on div ".deletable-edge-delete-btn { width: 20px; height: 20px; border: 0px solid #ffff…" at bounding box center [619, 336] width 1238 height 505
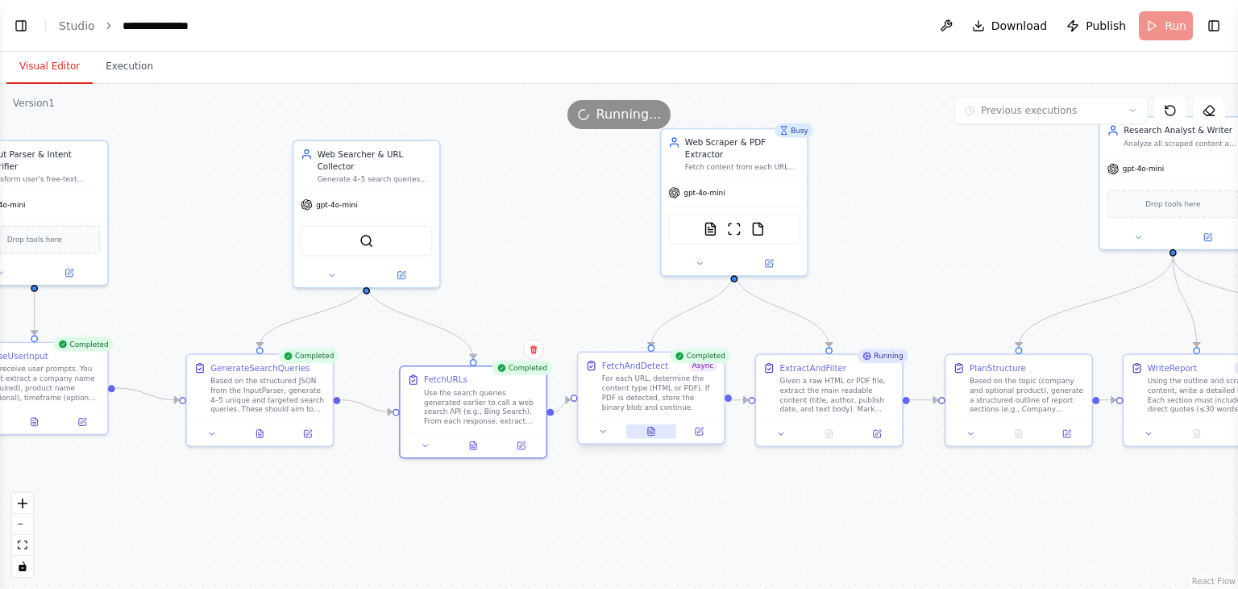
click at [639, 430] on button at bounding box center [651, 431] width 50 height 15
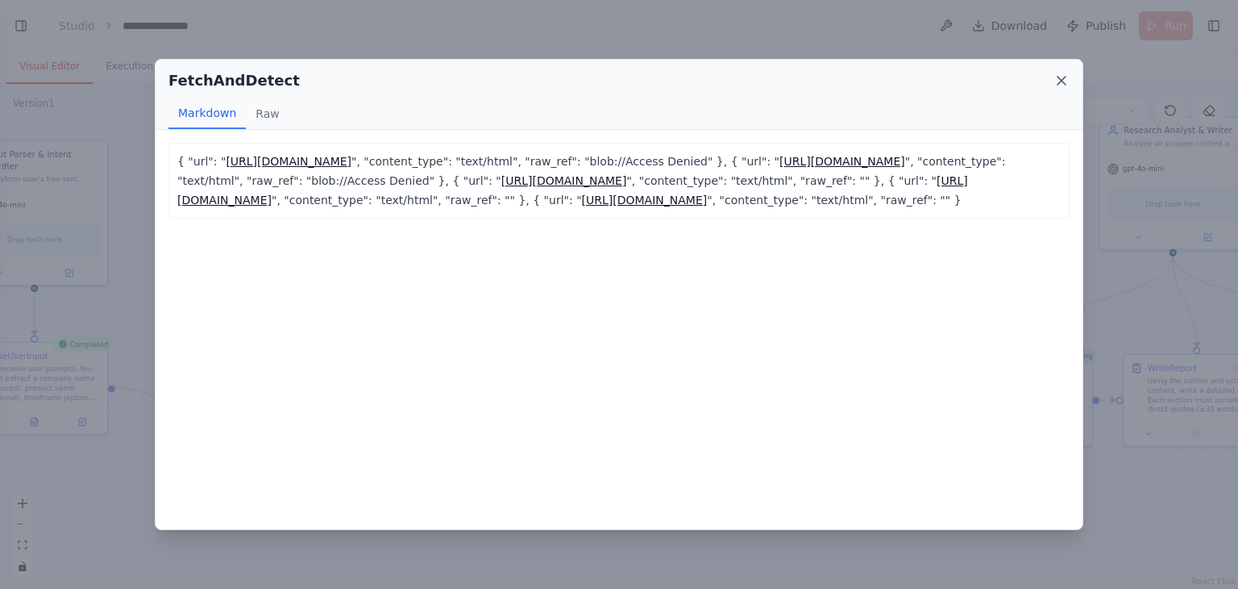
click at [1066, 82] on icon at bounding box center [1062, 81] width 16 height 16
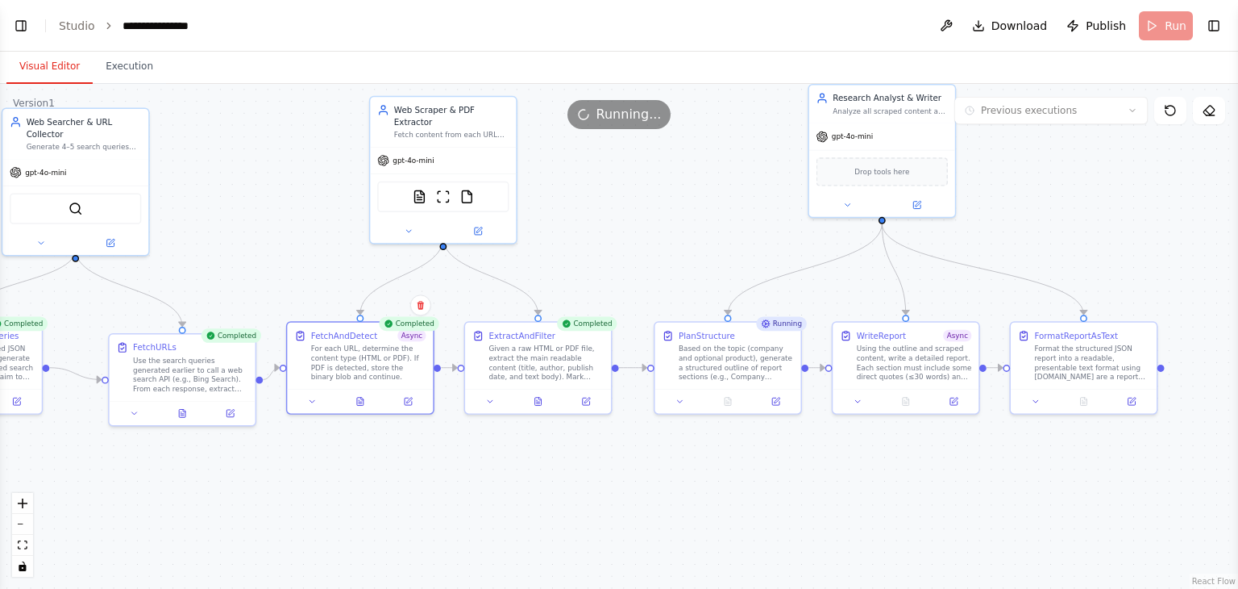
drag, startPoint x: 925, startPoint y: 259, endPoint x: 634, endPoint y: 227, distance: 292.8
click at [634, 227] on div ".deletable-edge-delete-btn { width: 20px; height: 20px; border: 0px solid #ffff…" at bounding box center [619, 336] width 1238 height 505
click at [542, 401] on icon at bounding box center [539, 399] width 10 height 10
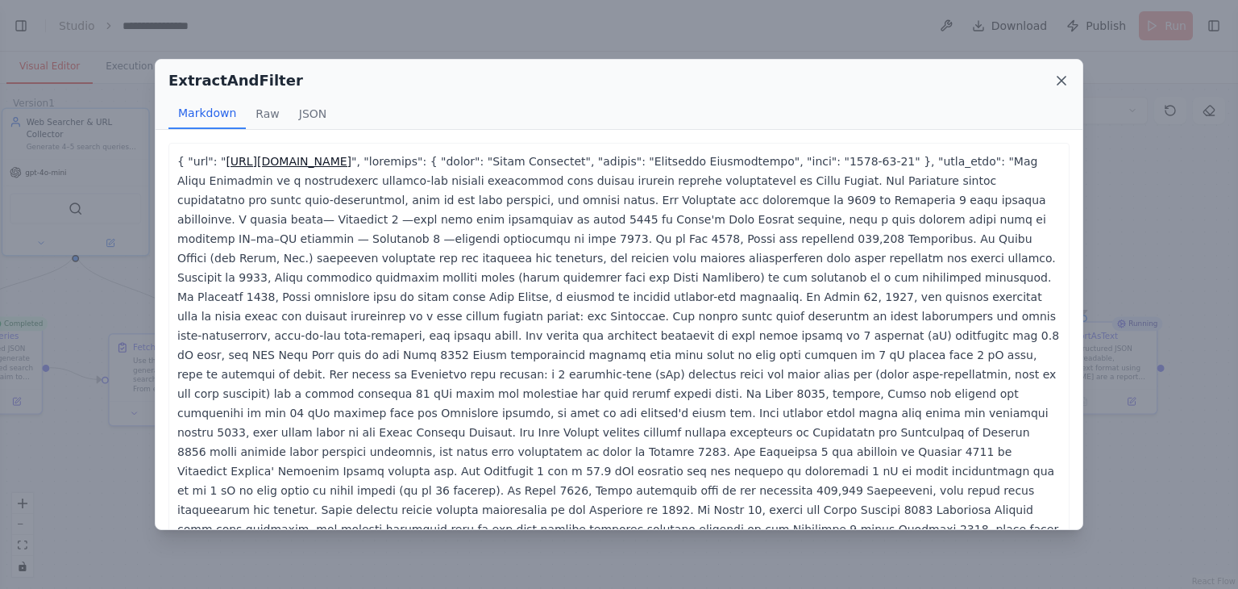
click at [1067, 81] on icon at bounding box center [1062, 81] width 16 height 16
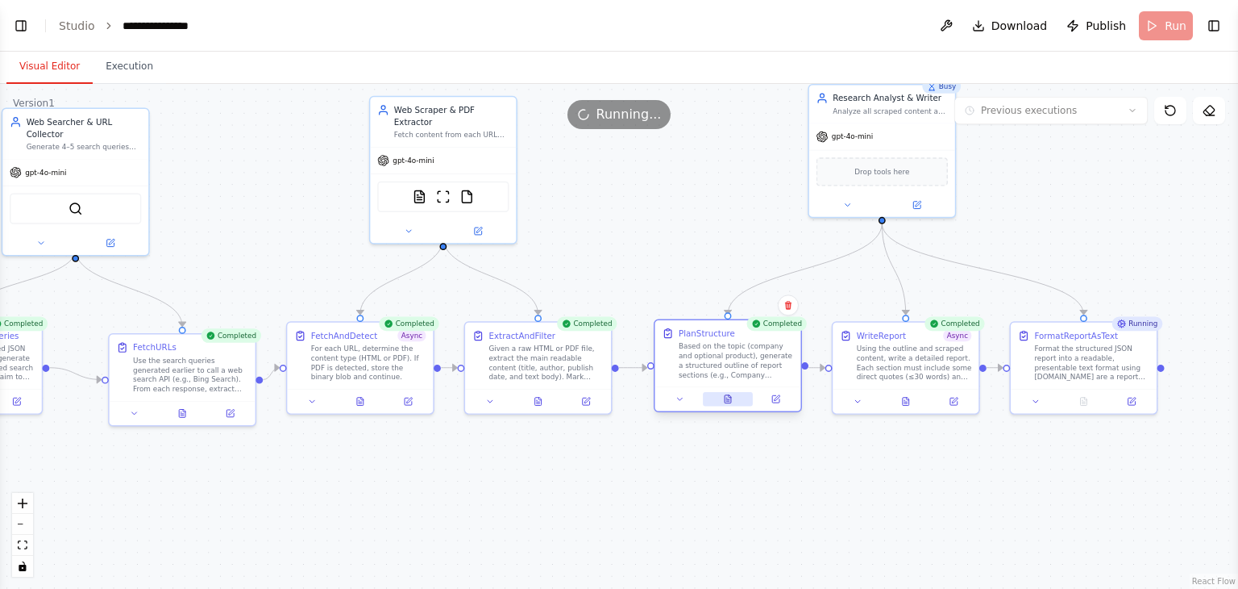
click at [729, 395] on icon at bounding box center [730, 396] width 2 height 2
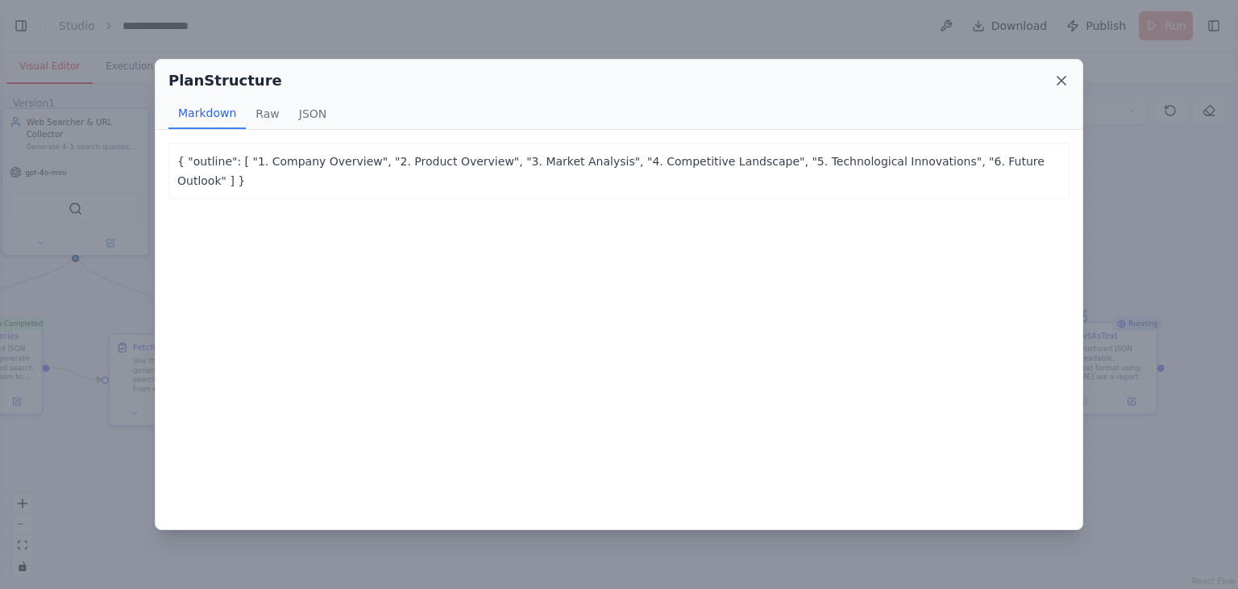
click at [1061, 80] on icon at bounding box center [1062, 81] width 8 height 8
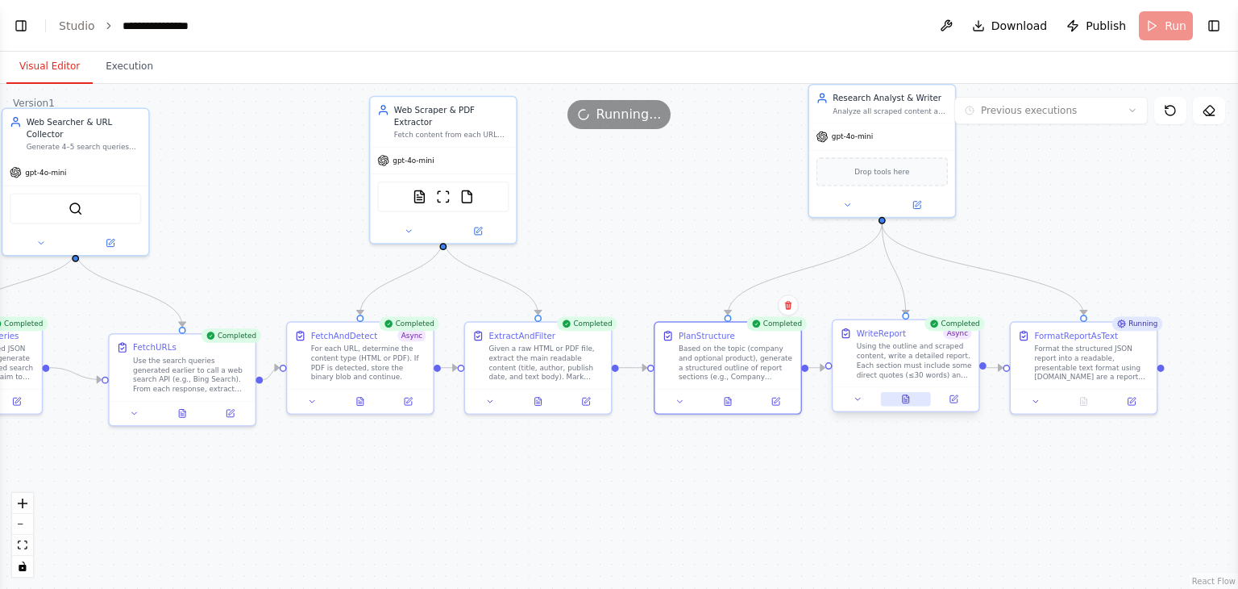
click at [904, 394] on icon at bounding box center [906, 399] width 10 height 10
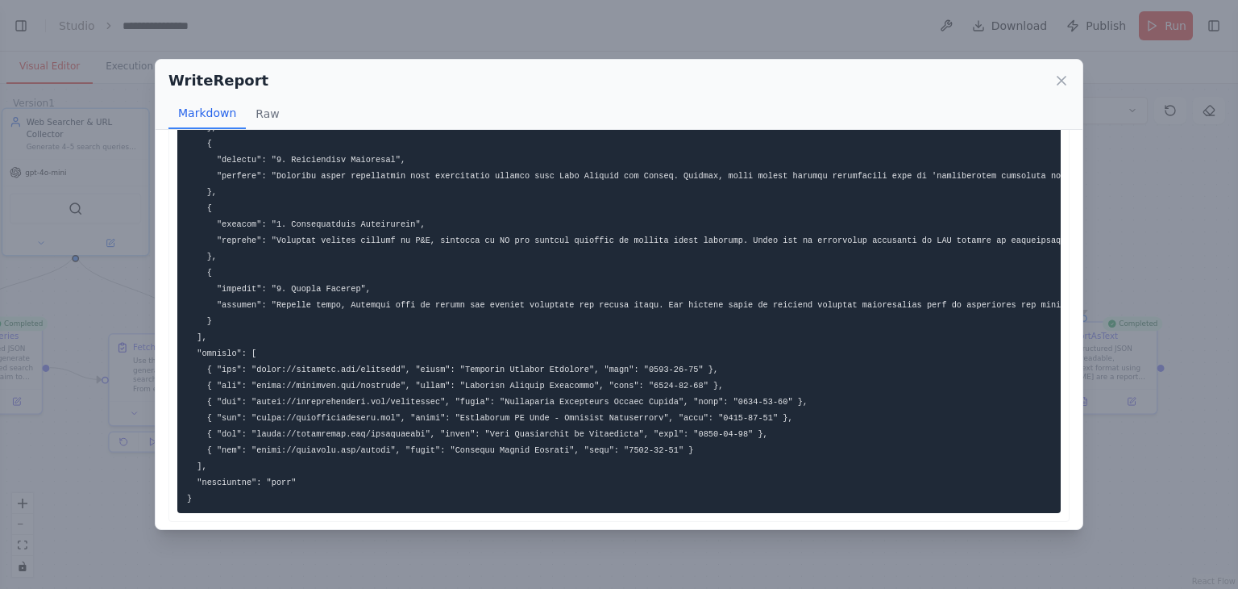
scroll to position [297, 0]
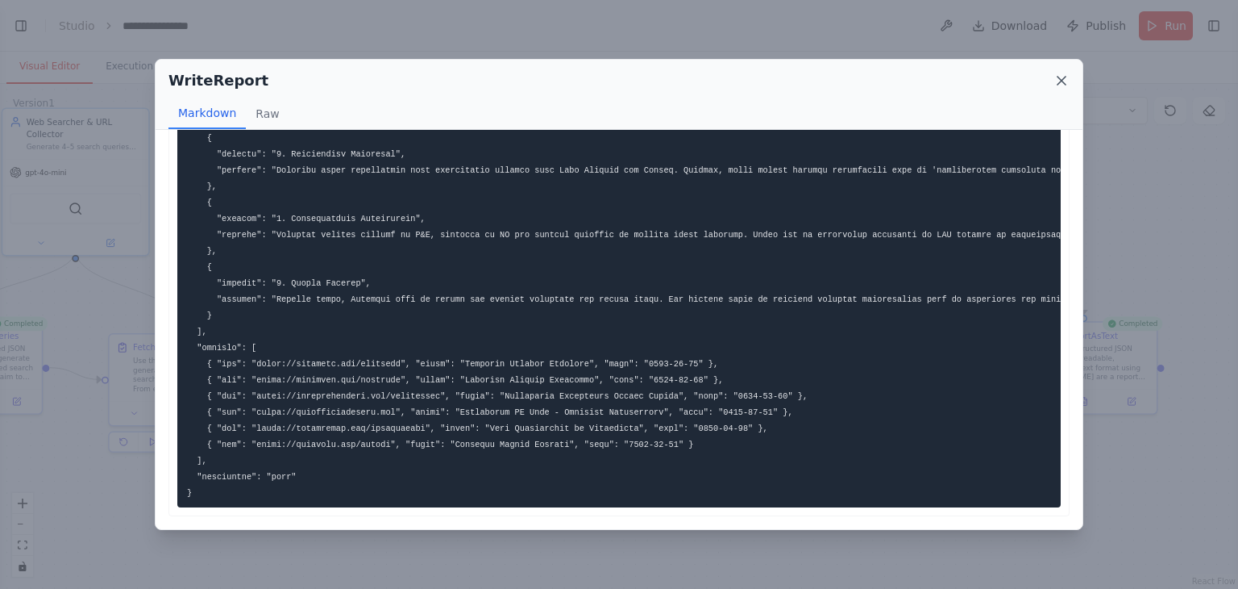
click at [1064, 74] on icon at bounding box center [1062, 81] width 16 height 16
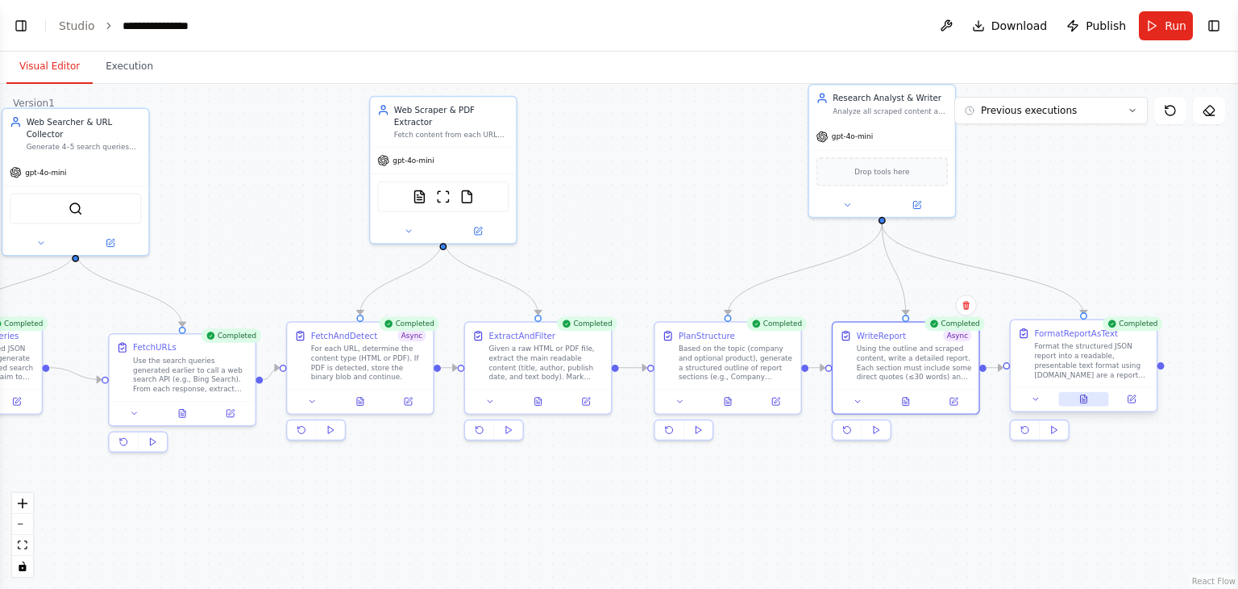
click at [1088, 398] on button at bounding box center [1084, 399] width 50 height 15
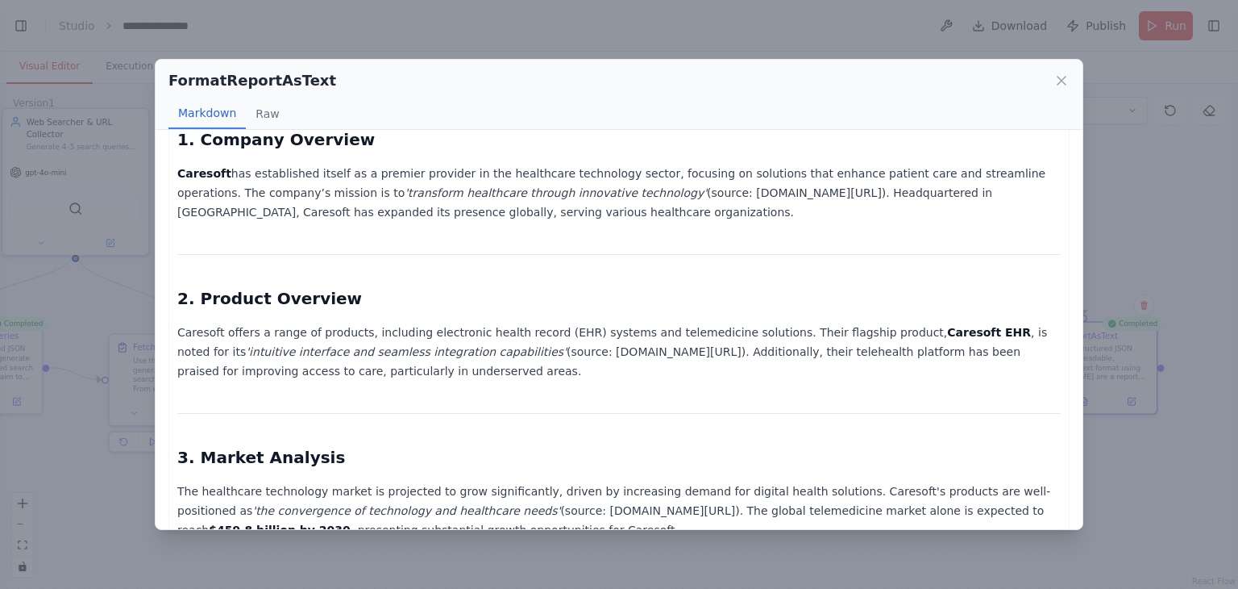
scroll to position [237, 0]
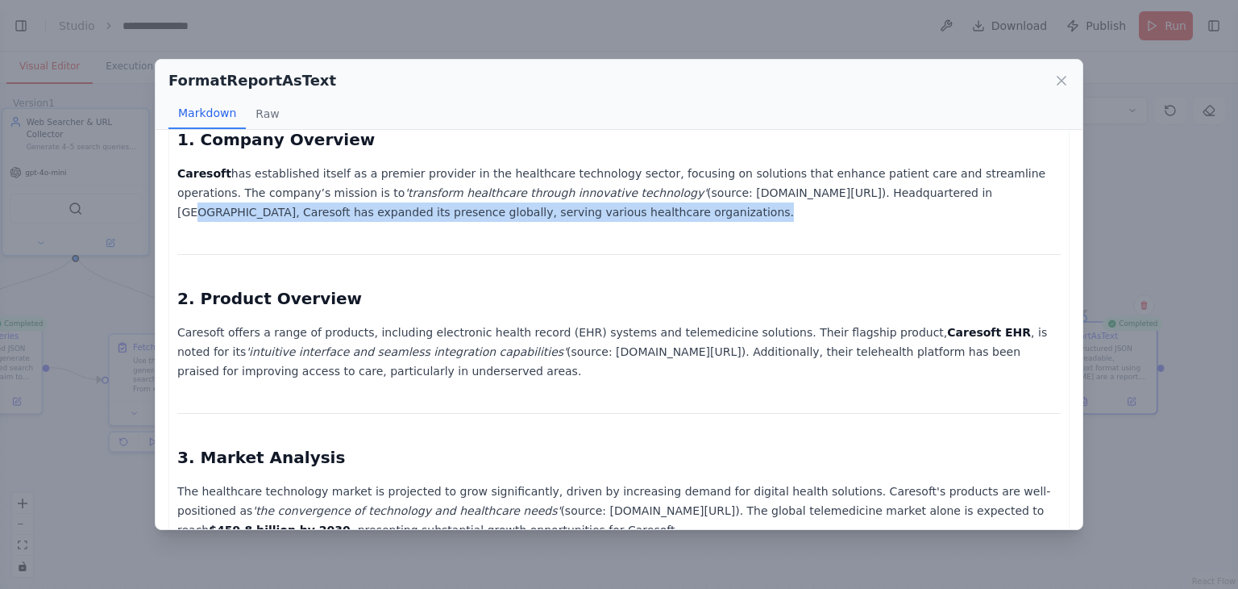
drag, startPoint x: 810, startPoint y: 194, endPoint x: 878, endPoint y: 201, distance: 68.0
click at [878, 201] on p "Caresoft has established itself as a premier provider in the healthcare technol…" at bounding box center [619, 193] width 884 height 58
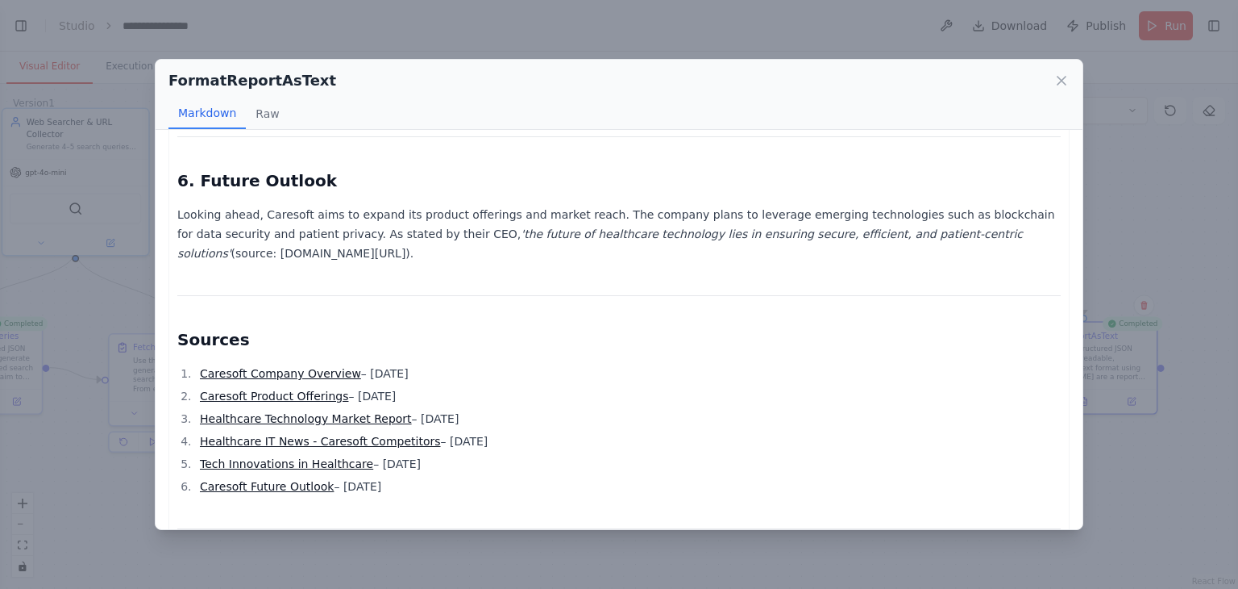
scroll to position [1022, 0]
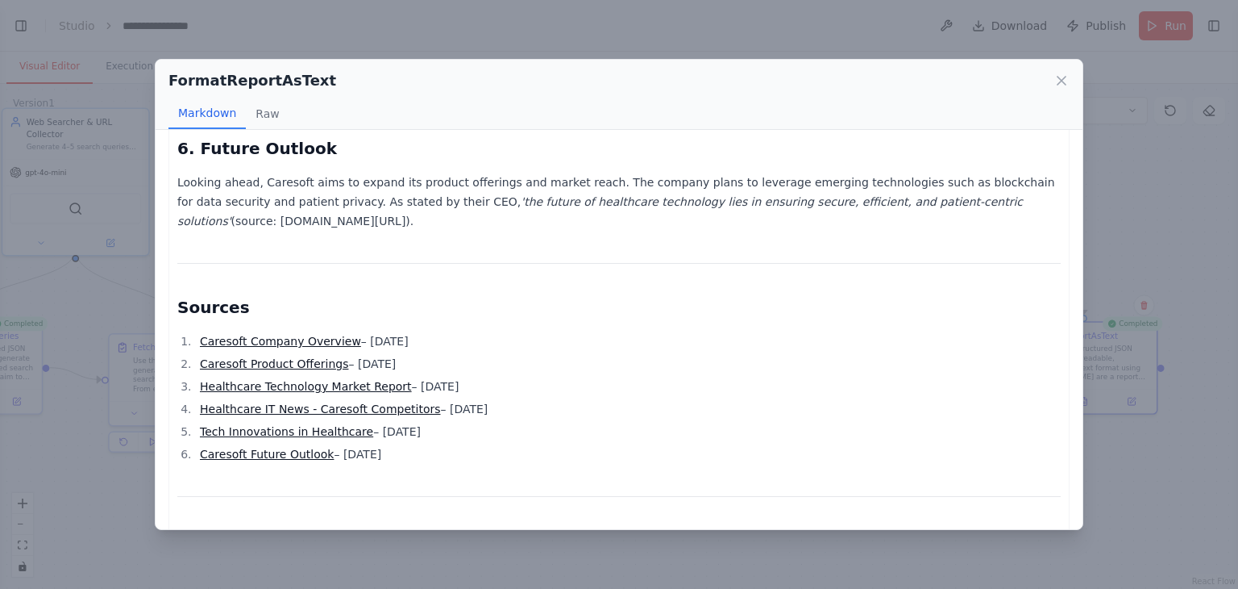
click at [302, 402] on link "Healthcare IT News - Caresoft Competitors" at bounding box center [320, 408] width 241 height 13
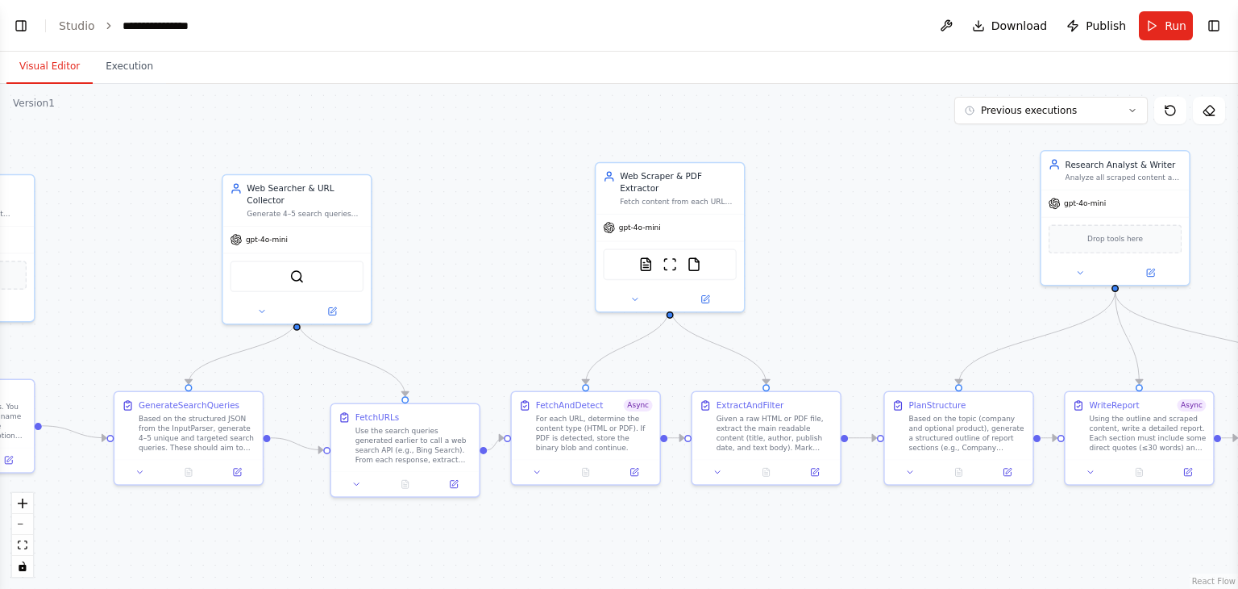
drag, startPoint x: 875, startPoint y: 335, endPoint x: 524, endPoint y: 352, distance: 351.2
click at [524, 352] on div ".deletable-edge-delete-btn { width: 20px; height: 20px; border: 0px solid #ffff…" at bounding box center [619, 336] width 1238 height 505
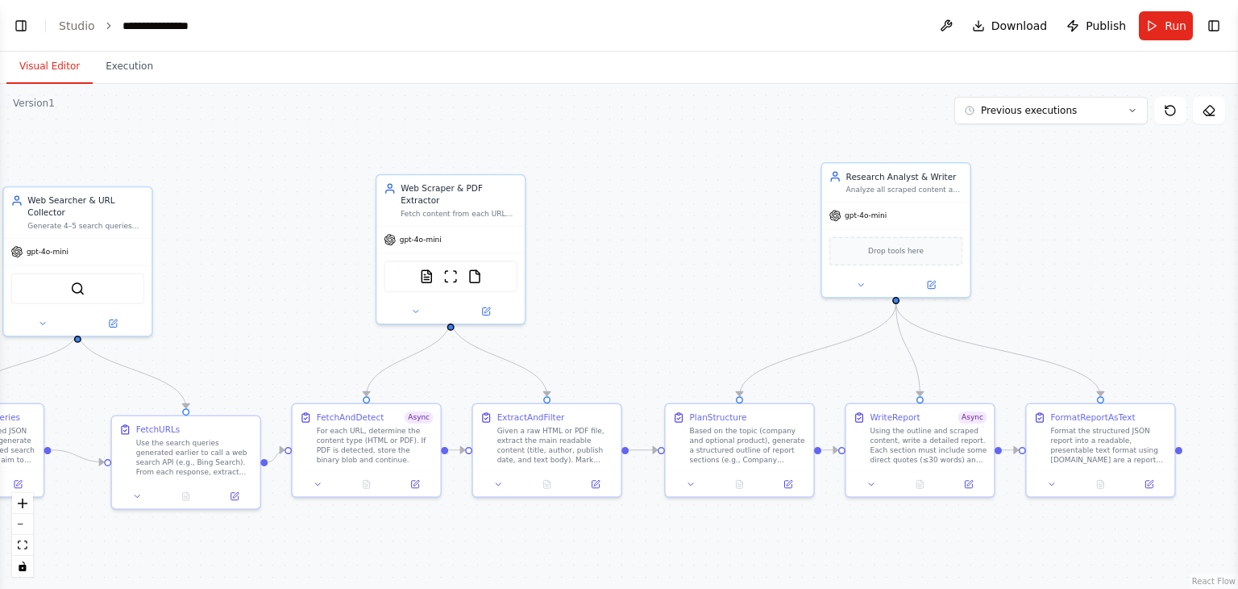
drag, startPoint x: 884, startPoint y: 256, endPoint x: 671, endPoint y: 265, distance: 213.1
click at [671, 265] on div ".deletable-edge-delete-btn { width: 20px; height: 20px; border: 0px solid #ffff…" at bounding box center [619, 336] width 1238 height 505
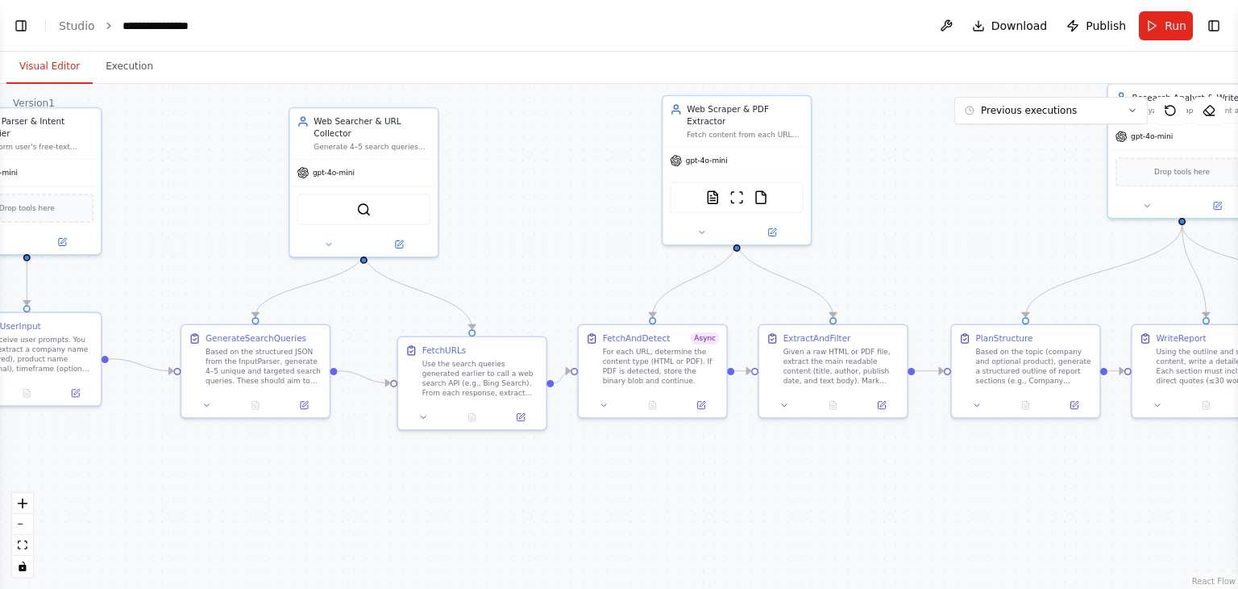
drag, startPoint x: 634, startPoint y: 172, endPoint x: 916, endPoint y: 92, distance: 293.3
click at [916, 92] on div ".deletable-edge-delete-btn { width: 20px; height: 20px; border: 0px solid #ffff…" at bounding box center [619, 336] width 1238 height 505
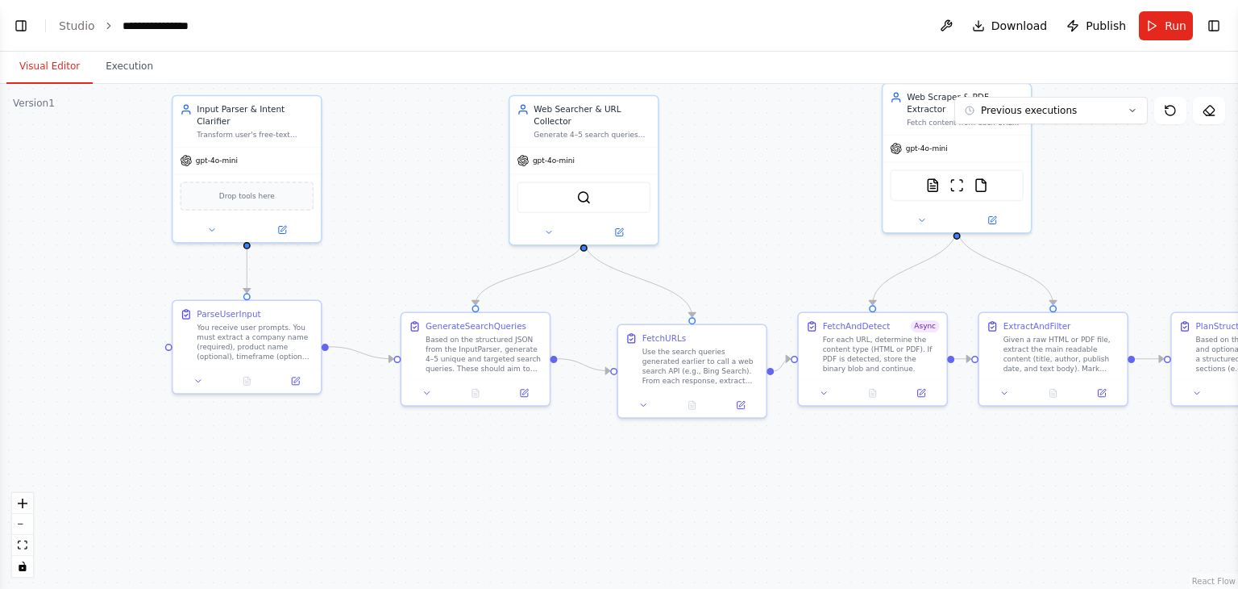
drag, startPoint x: 519, startPoint y: 136, endPoint x: 739, endPoint y: 125, distance: 219.6
click at [739, 125] on div ".deletable-edge-delete-btn { width: 20px; height: 20px; border: 0px solid #ffff…" at bounding box center [619, 336] width 1238 height 505
click at [291, 381] on icon at bounding box center [296, 379] width 10 height 10
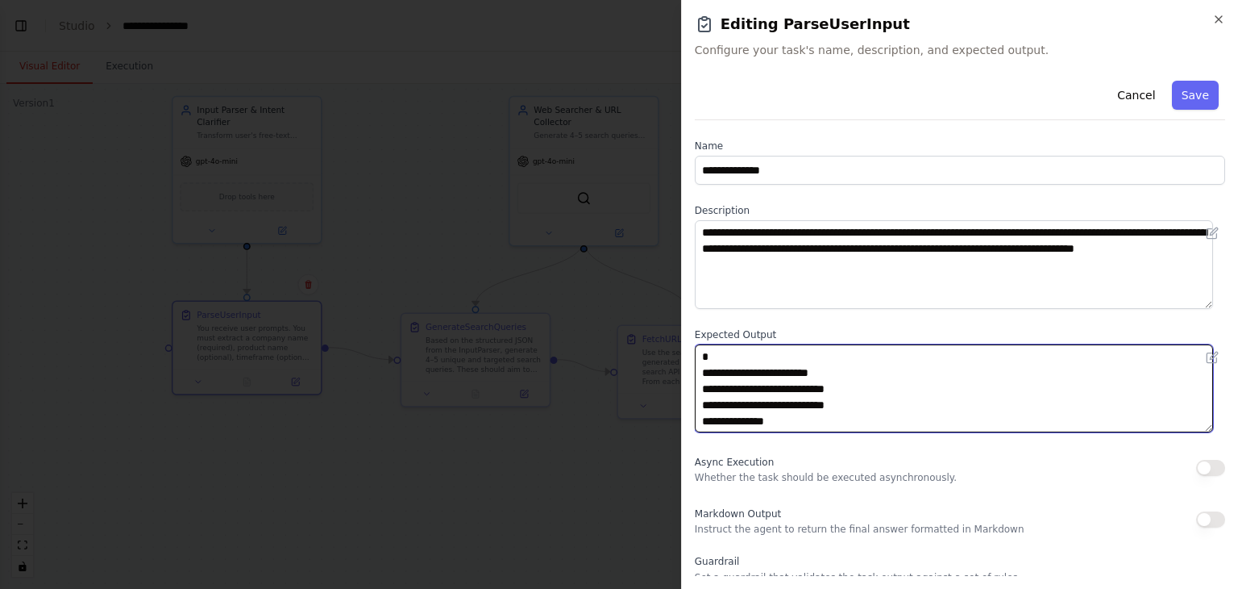
click at [809, 387] on textarea "**********" at bounding box center [954, 388] width 518 height 89
paste textarea "**********"
type textarea "**********"
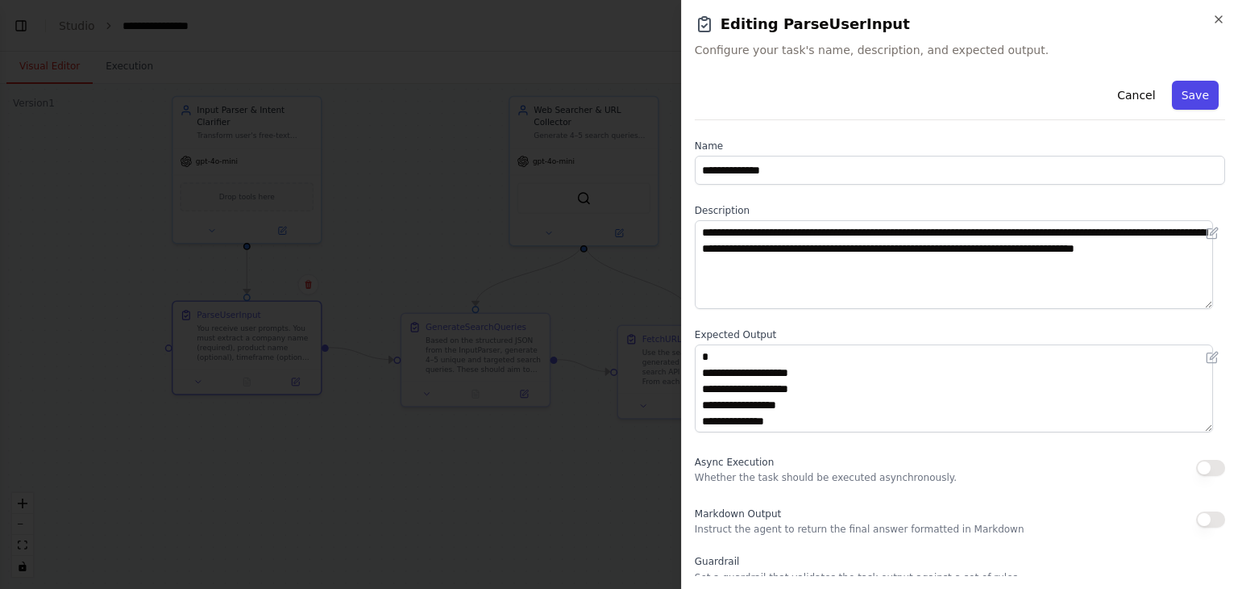
click at [1182, 98] on button "Save" at bounding box center [1195, 95] width 47 height 29
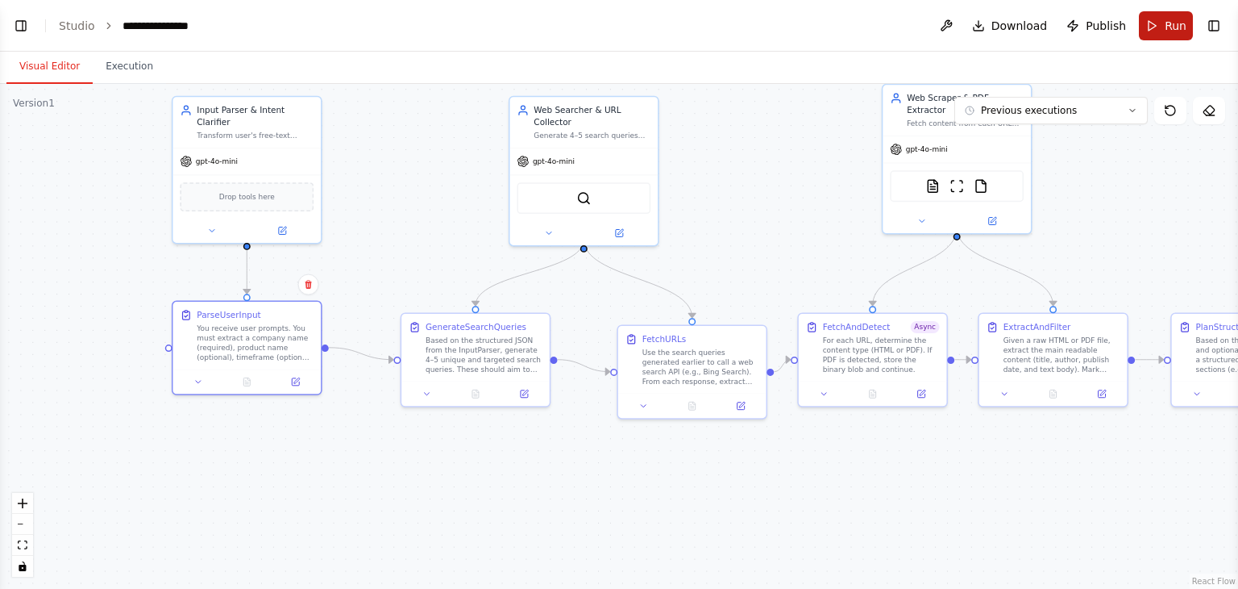
click at [1171, 24] on span "Run" at bounding box center [1176, 26] width 22 height 16
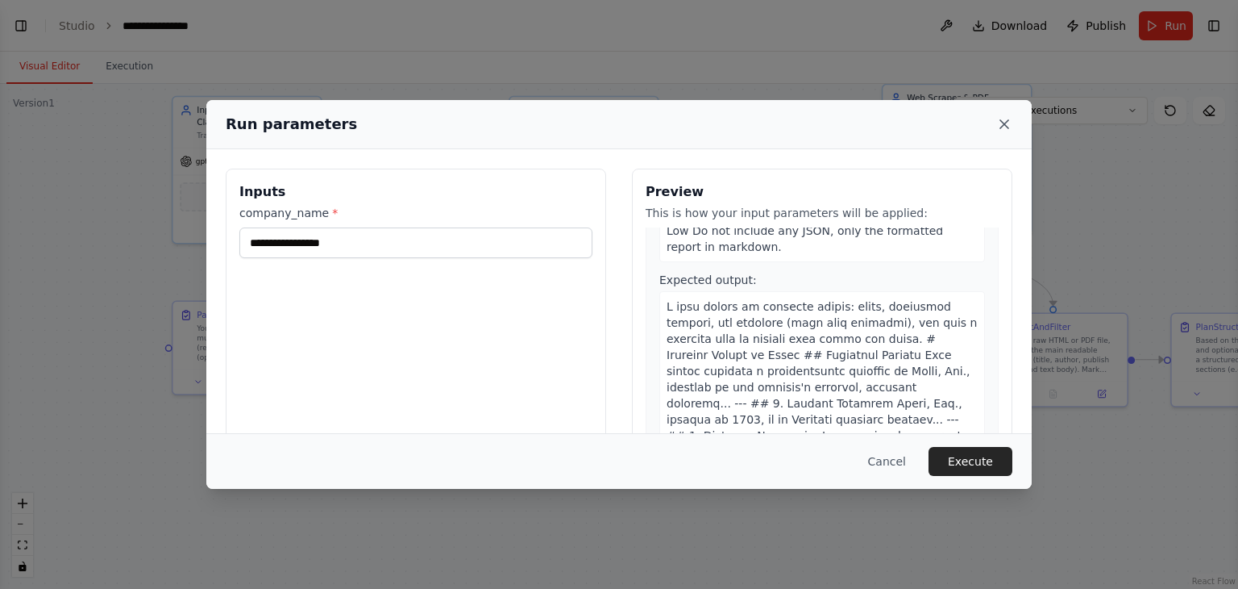
click at [1005, 117] on icon at bounding box center [1005, 124] width 16 height 16
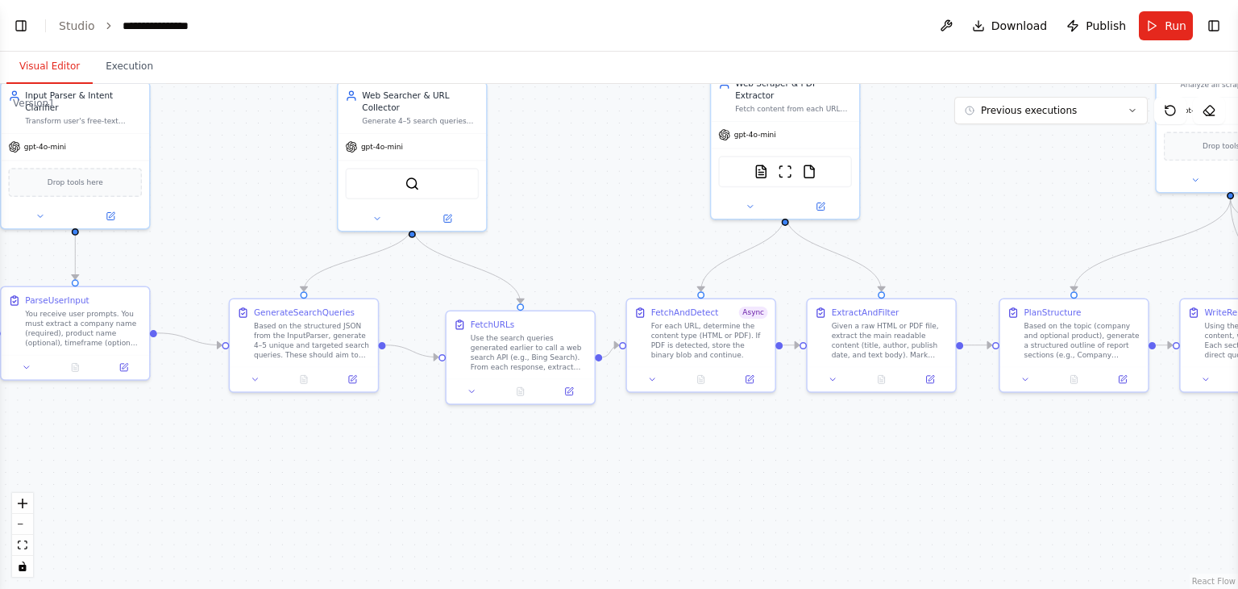
drag, startPoint x: 1036, startPoint y: 452, endPoint x: 757, endPoint y: 439, distance: 279.3
click at [757, 439] on div ".deletable-edge-delete-btn { width: 20px; height: 20px; border: 0px solid #ffff…" at bounding box center [619, 336] width 1238 height 505
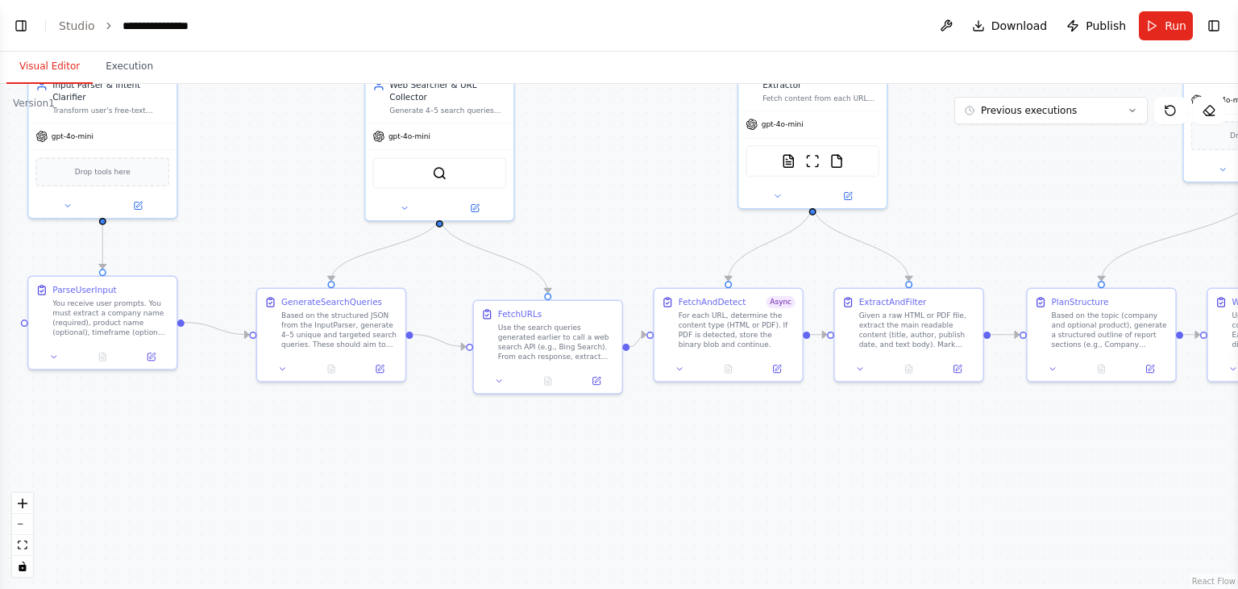
drag, startPoint x: 172, startPoint y: 527, endPoint x: 406, endPoint y: 528, distance: 234.6
click at [406, 528] on div ".deletable-edge-delete-btn { width: 20px; height: 20px; border: 0px solid #ffff…" at bounding box center [619, 336] width 1238 height 505
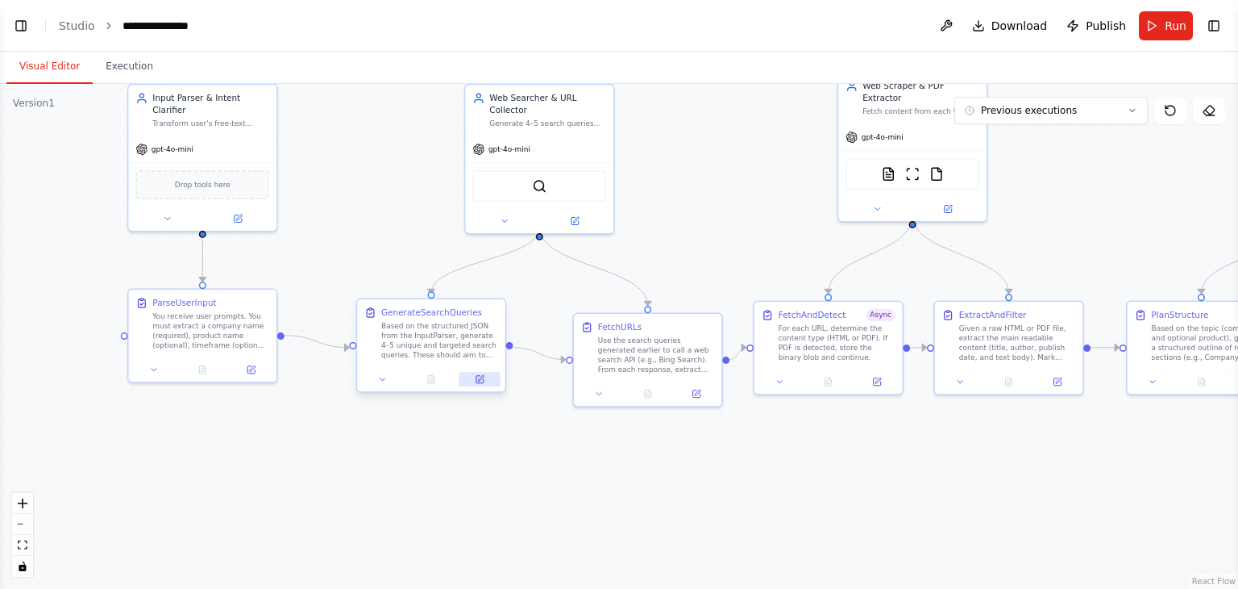
click at [487, 379] on button at bounding box center [480, 379] width 41 height 15
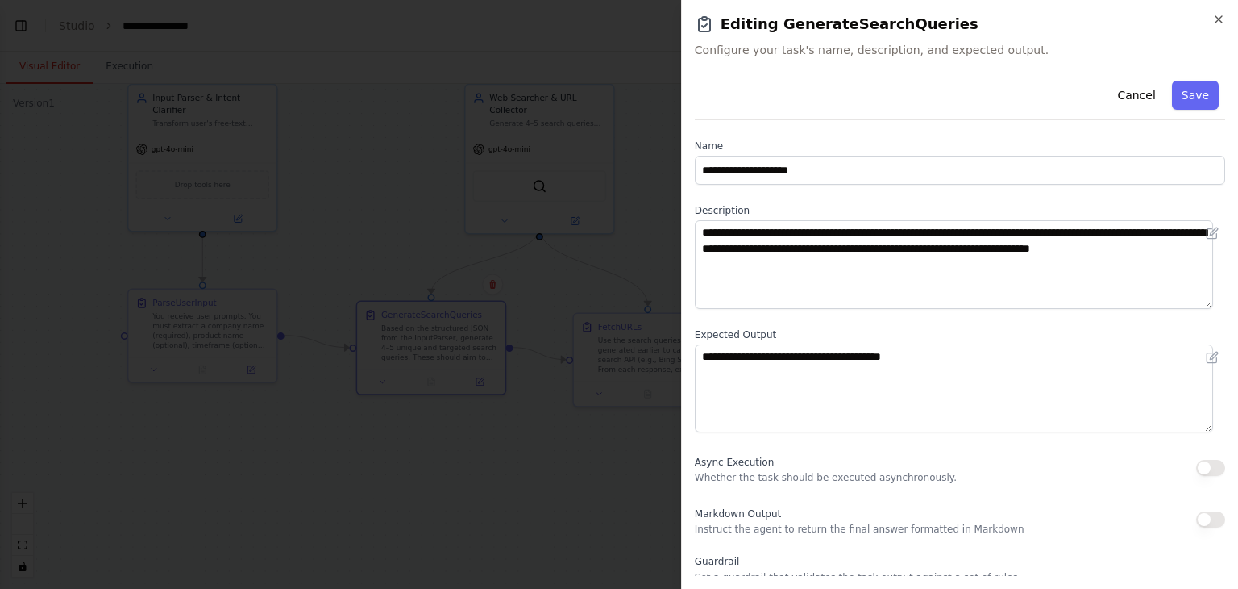
scroll to position [139, 0]
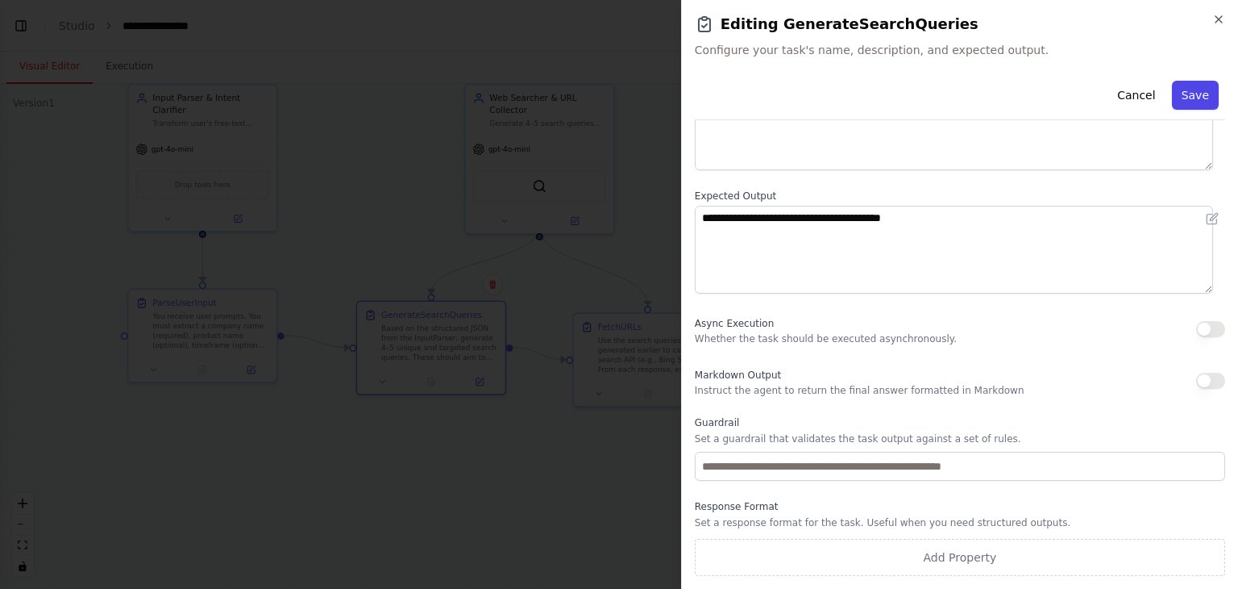
click at [1190, 97] on button "Save" at bounding box center [1195, 95] width 47 height 29
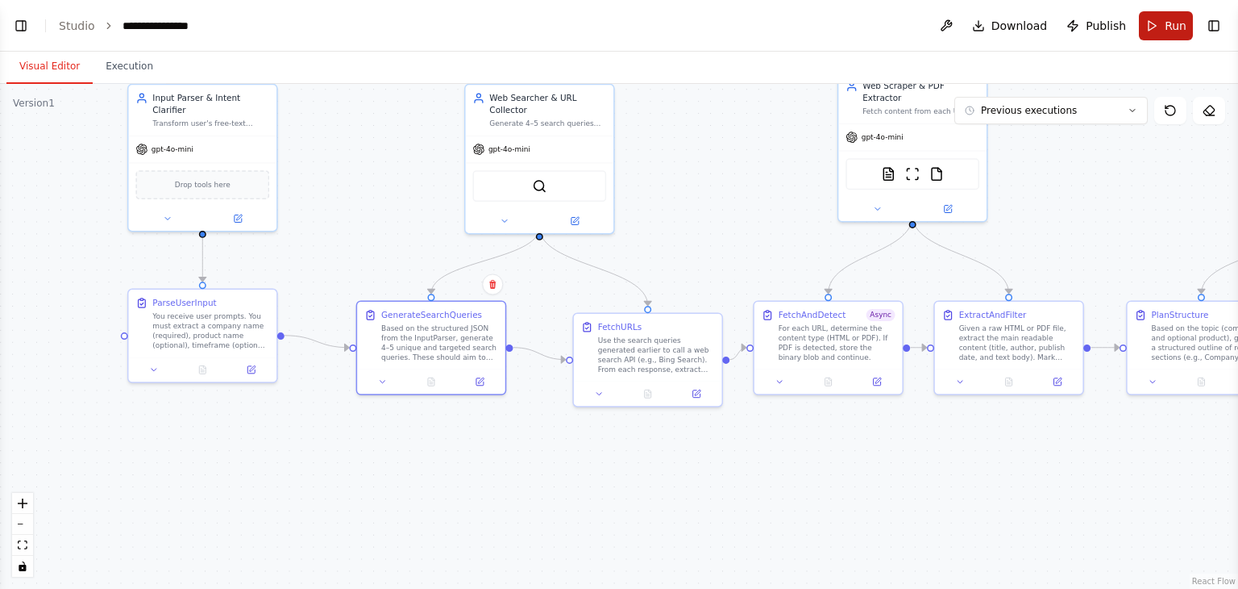
click at [1166, 25] on span "Run" at bounding box center [1176, 26] width 22 height 16
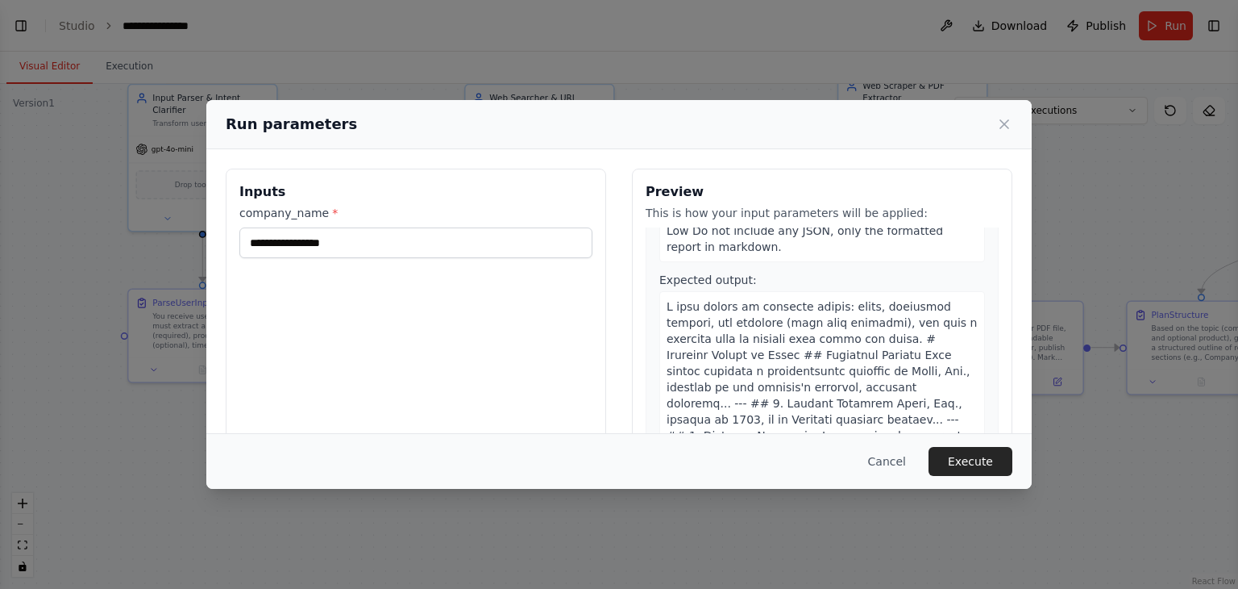
scroll to position [136, 0]
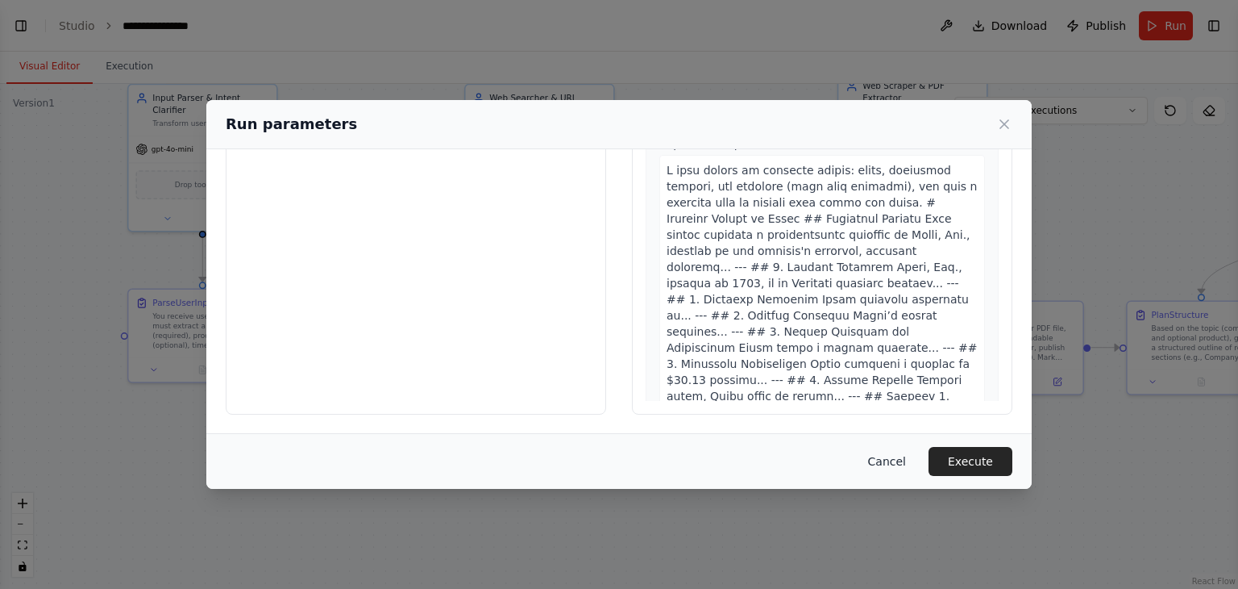
click at [897, 458] on button "Cancel" at bounding box center [887, 461] width 64 height 29
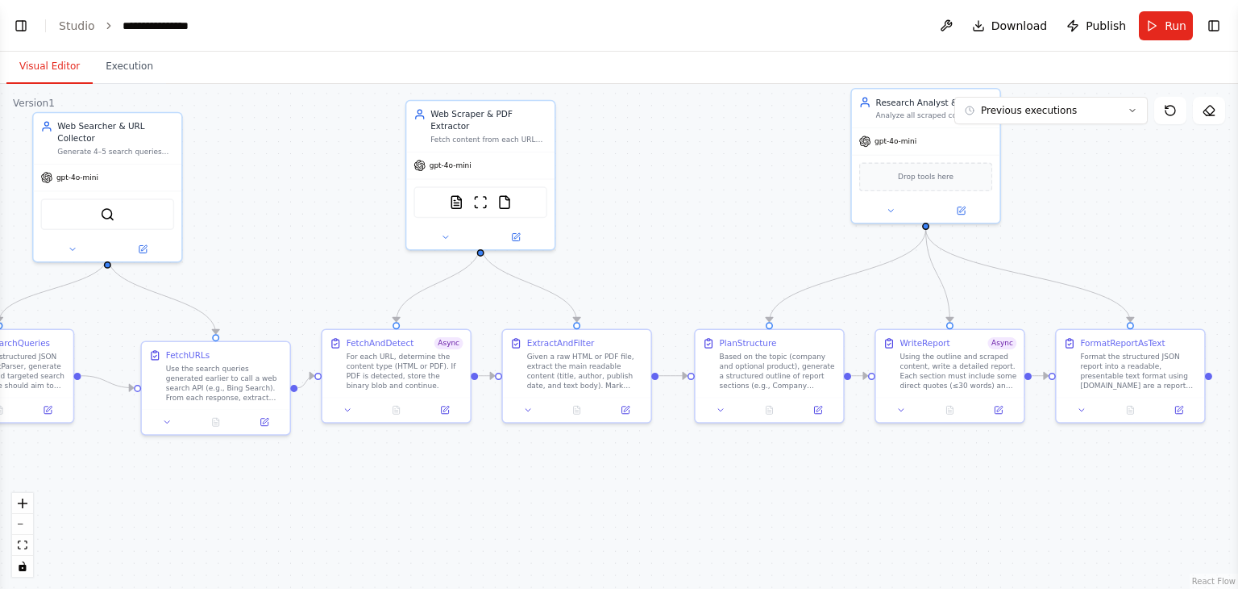
drag, startPoint x: 1056, startPoint y: 472, endPoint x: 623, endPoint y: 501, distance: 433.9
click at [623, 501] on div ".deletable-edge-delete-btn { width: 20px; height: 20px; border: 0px solid #ffff…" at bounding box center [619, 336] width 1238 height 505
click at [1171, 405] on button at bounding box center [1178, 408] width 41 height 15
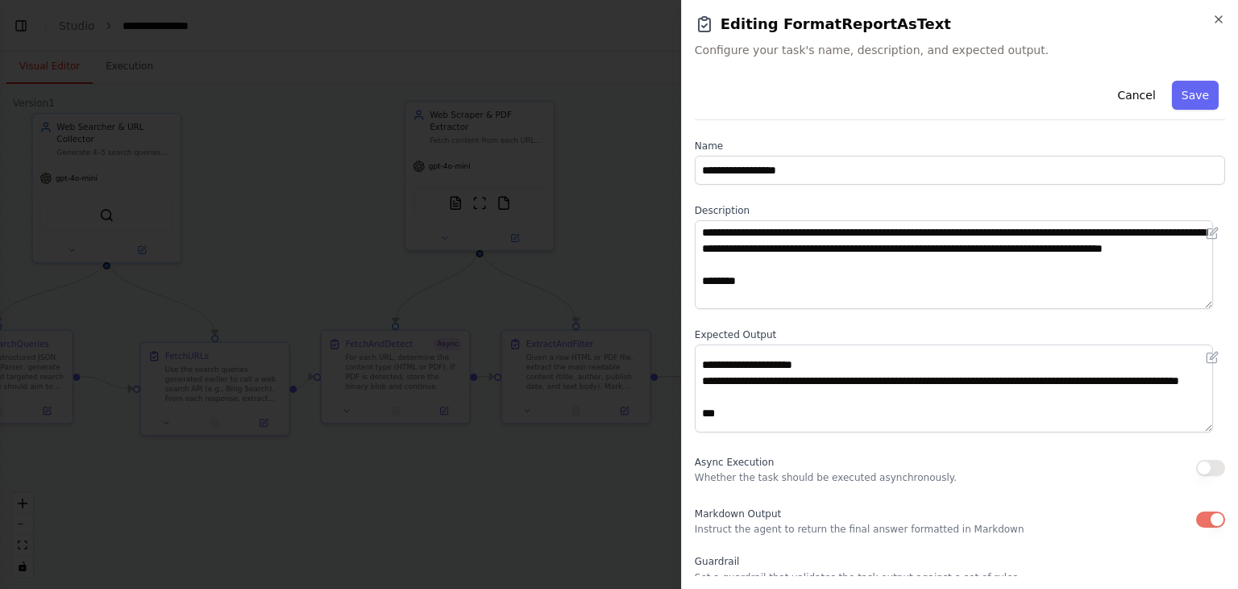
scroll to position [0, 0]
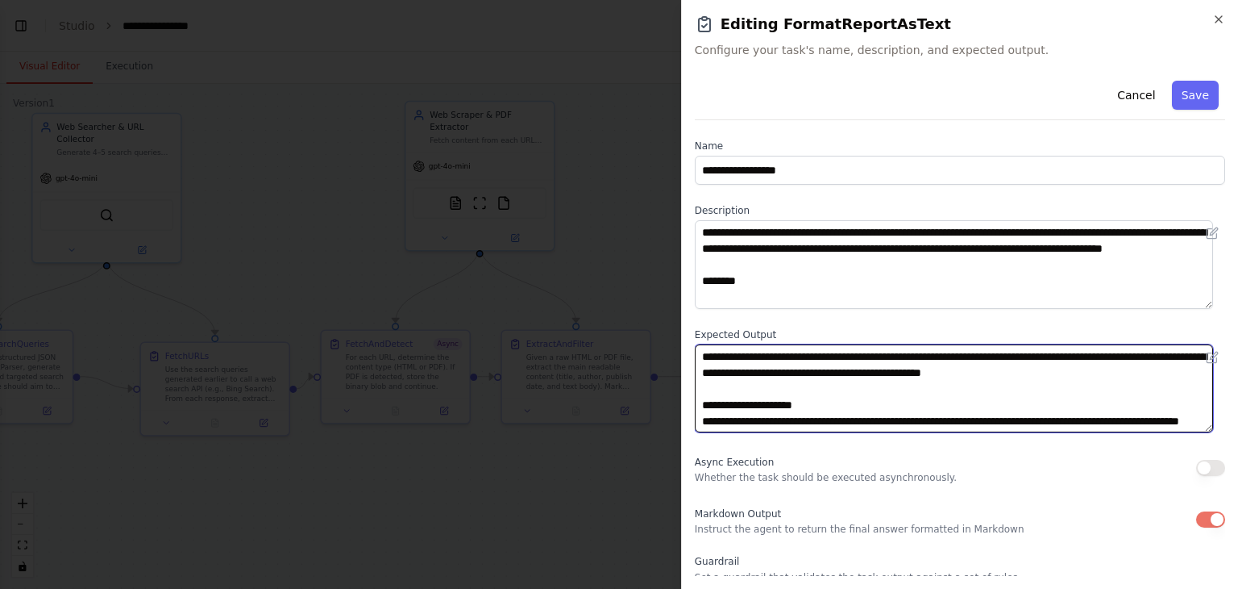
click at [851, 375] on textarea at bounding box center [954, 388] width 518 height 89
paste textarea "**********"
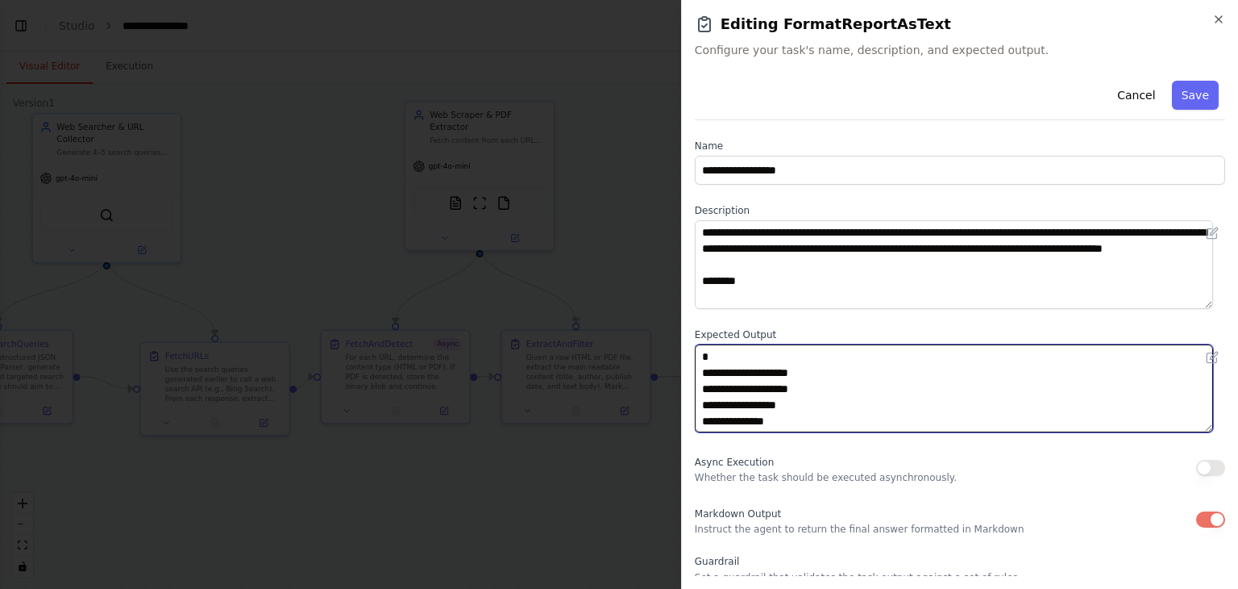
type textarea "**********"
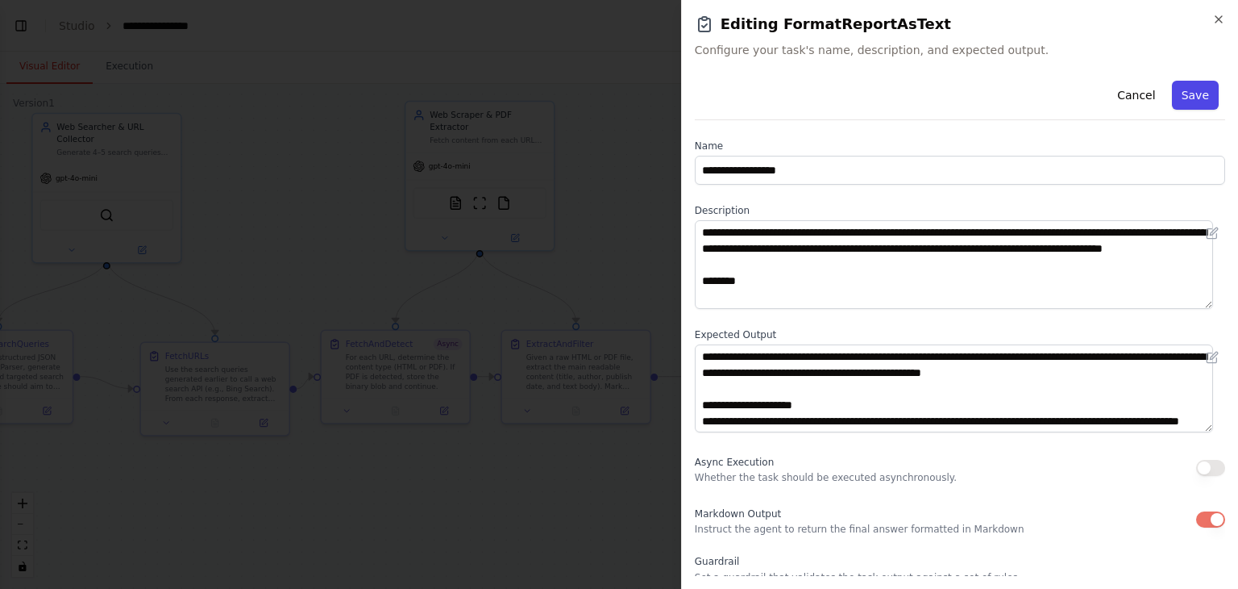
click at [1192, 101] on button "Save" at bounding box center [1195, 95] width 47 height 29
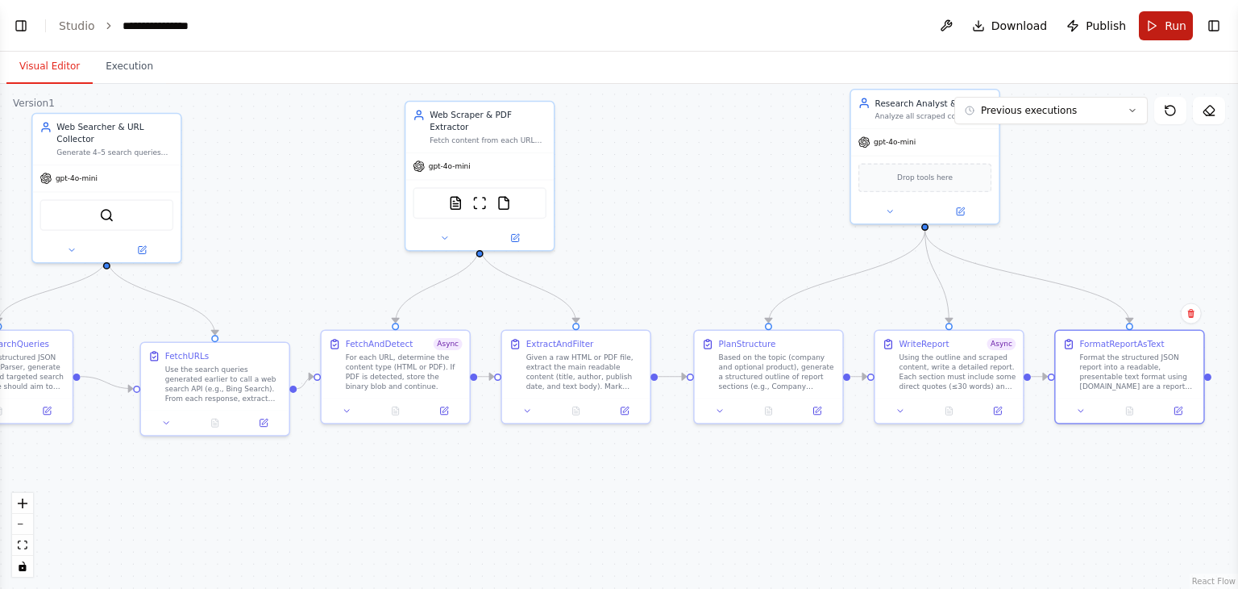
click at [1168, 34] on button "Run" at bounding box center [1166, 25] width 54 height 29
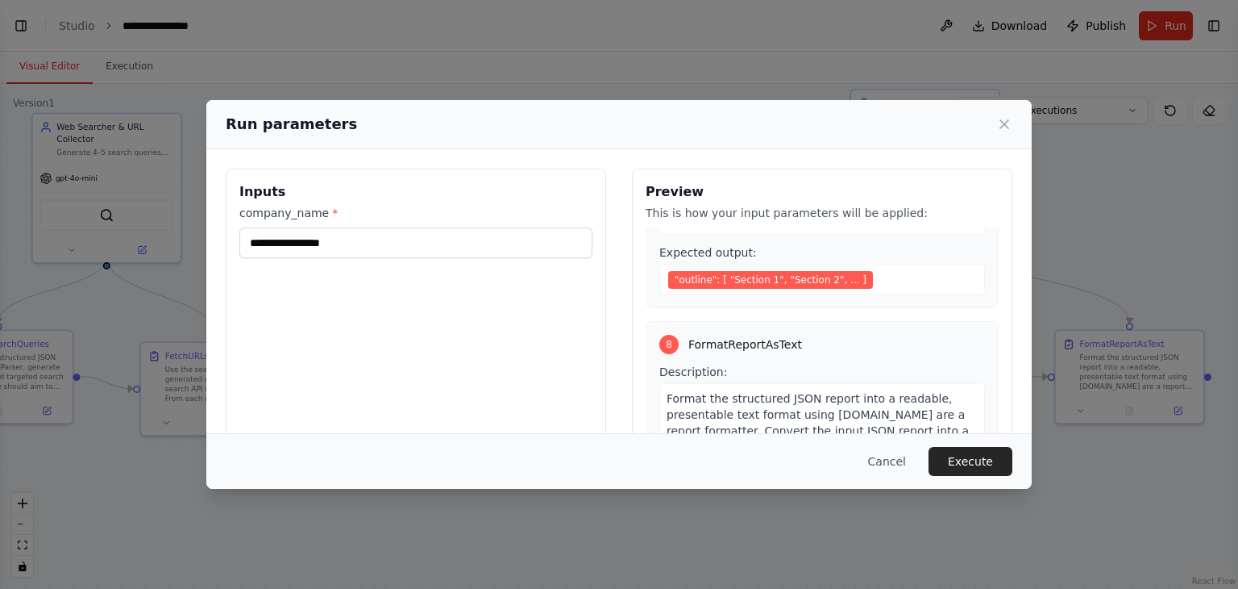
scroll to position [2069, 0]
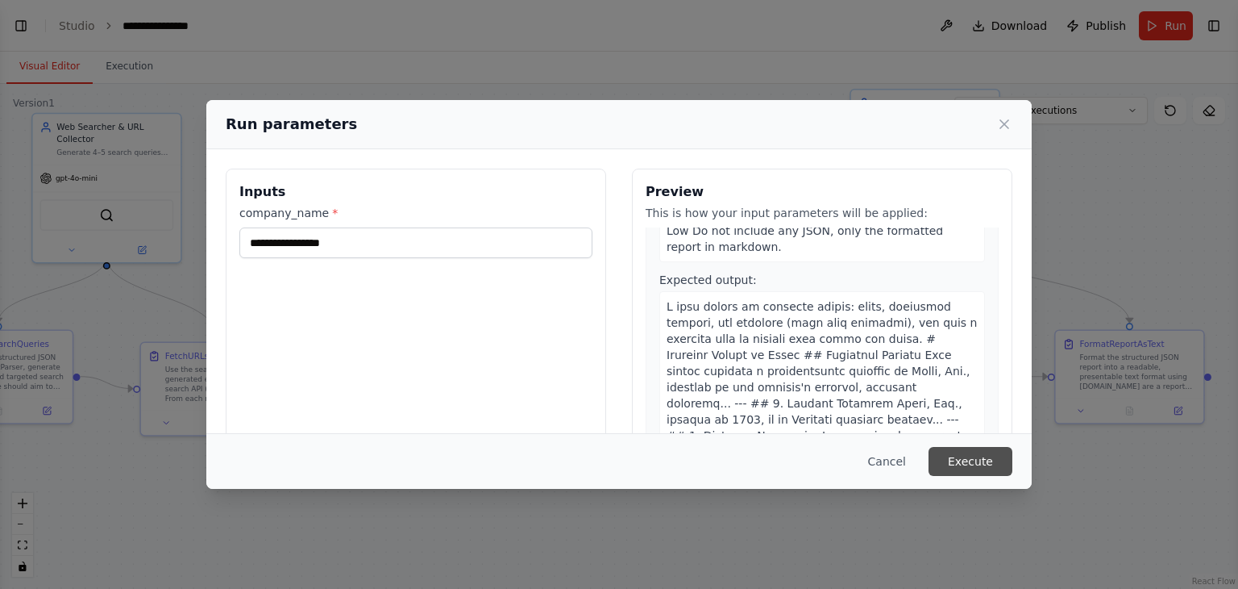
click at [963, 456] on button "Execute" at bounding box center [971, 461] width 84 height 29
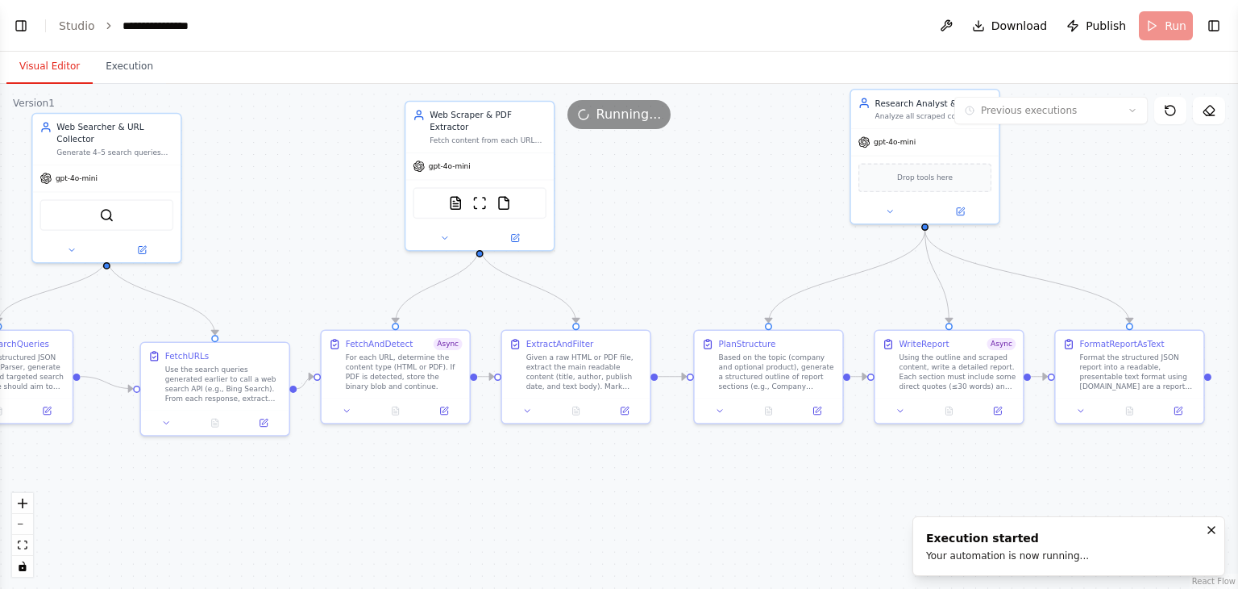
click at [53, 62] on button "Visual Editor" at bounding box center [49, 67] width 86 height 34
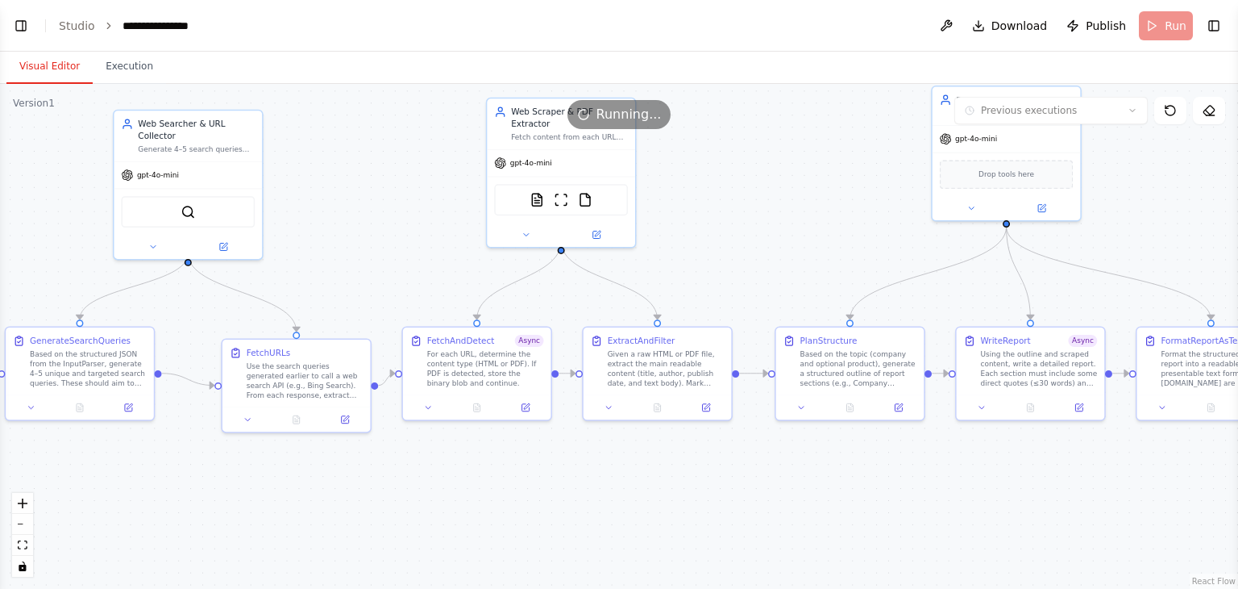
drag, startPoint x: 656, startPoint y: 299, endPoint x: 871, endPoint y: 349, distance: 220.2
click at [871, 349] on div ".deletable-edge-delete-btn { width: 20px; height: 20px; border: 0px solid #ffff…" at bounding box center [619, 336] width 1238 height 505
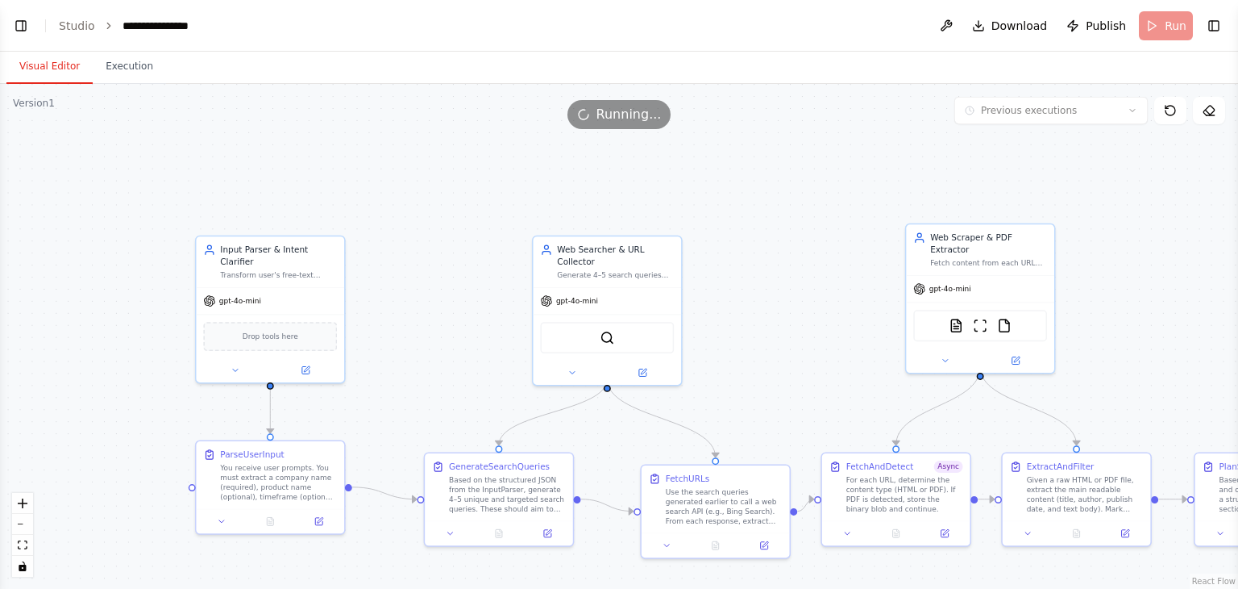
drag, startPoint x: 614, startPoint y: 200, endPoint x: 919, endPoint y: 275, distance: 314.6
click at [919, 275] on div ".deletable-edge-delete-btn { width: 20px; height: 20px; border: 0px solid #ffff…" at bounding box center [619, 336] width 1238 height 505
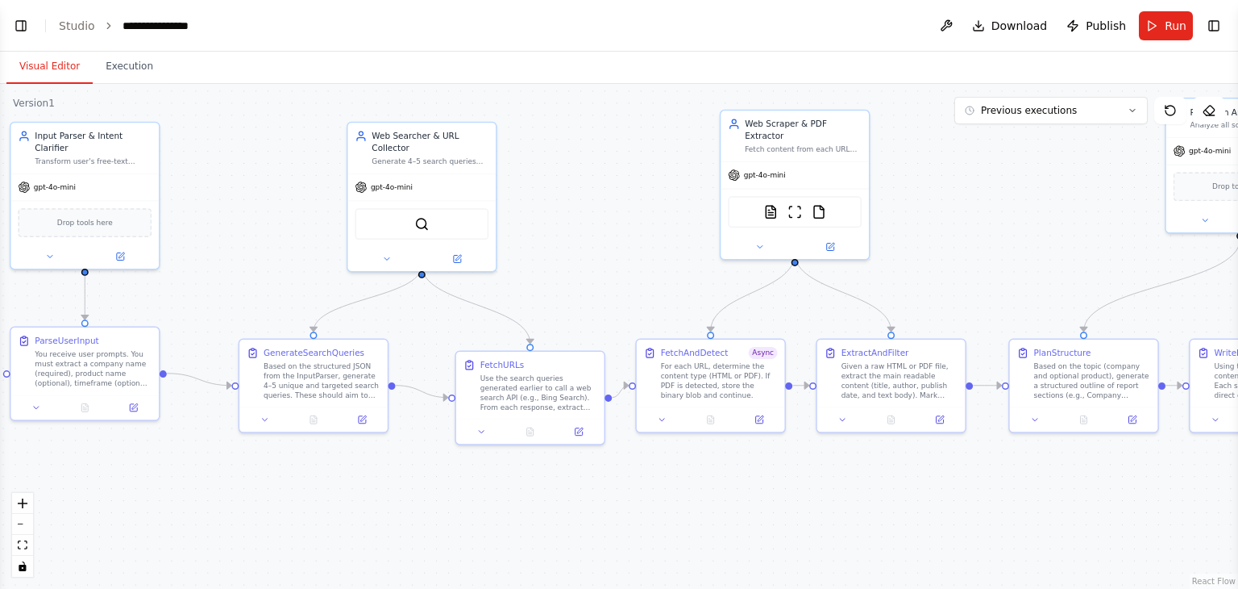
drag, startPoint x: 756, startPoint y: 237, endPoint x: 551, endPoint y: 122, distance: 235.7
click at [551, 122] on div ".deletable-edge-delete-btn { width: 20px; height: 20px; border: 0px solid #ffff…" at bounding box center [619, 336] width 1238 height 505
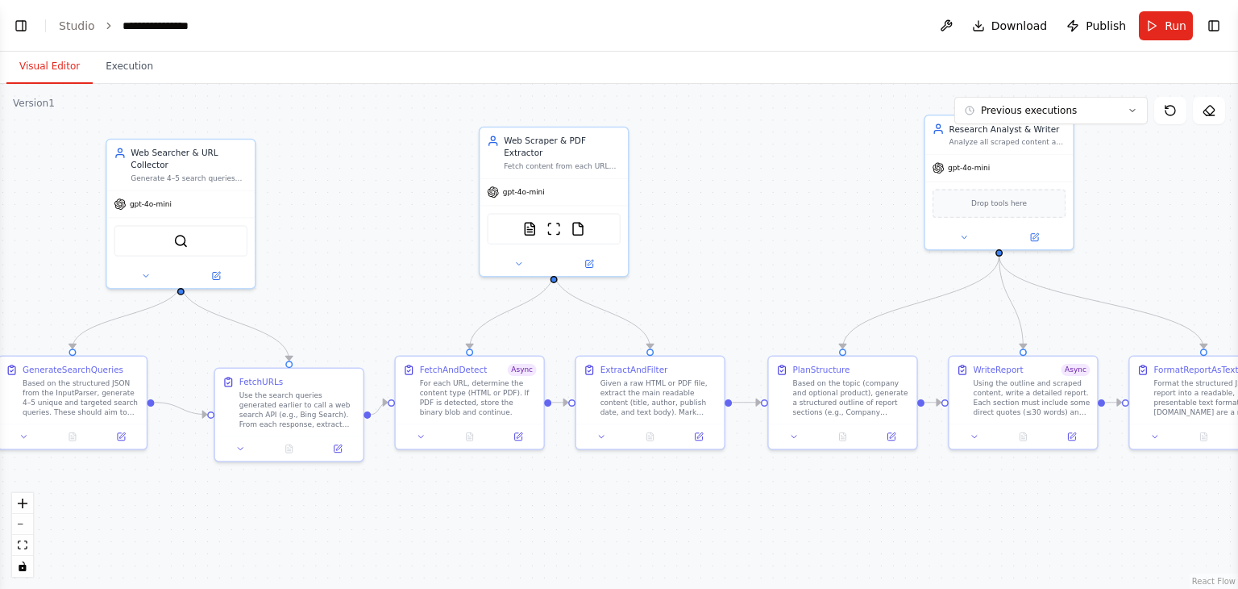
drag, startPoint x: 577, startPoint y: 204, endPoint x: 335, endPoint y: 220, distance: 243.2
click at [335, 220] on div ".deletable-edge-delete-btn { width: 20px; height: 20px; border: 0px solid #ffff…" at bounding box center [619, 336] width 1238 height 505
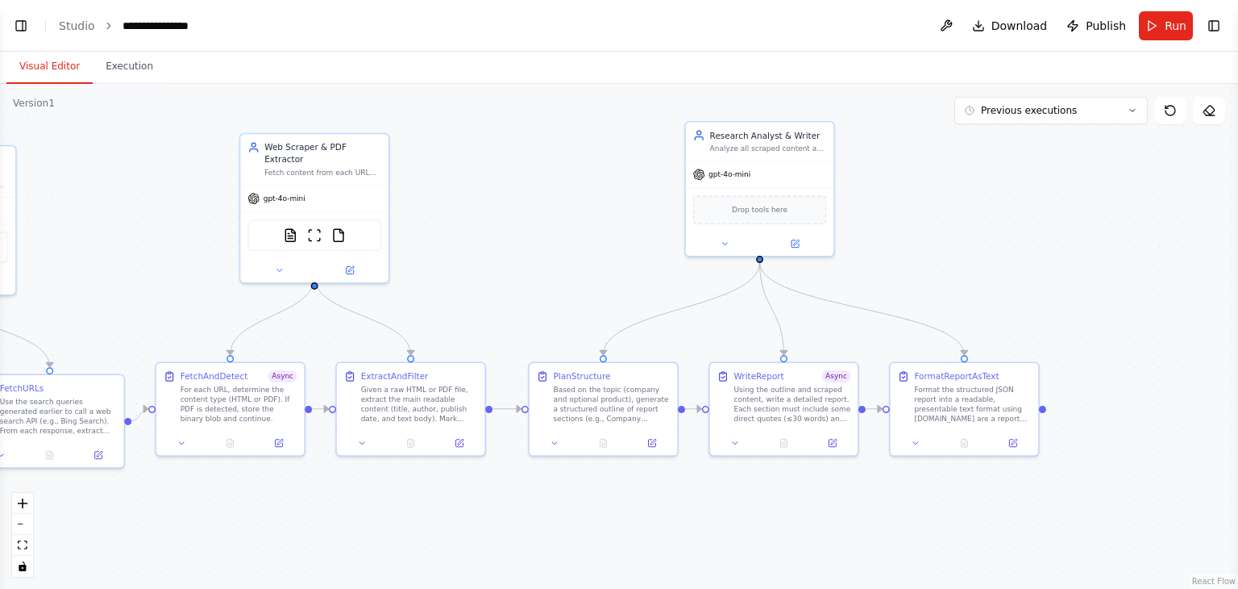
drag, startPoint x: 651, startPoint y: 230, endPoint x: 413, endPoint y: 236, distance: 238.7
click at [413, 236] on div ".deletable-edge-delete-btn { width: 20px; height: 20px; border: 0px solid #ffff…" at bounding box center [619, 336] width 1238 height 505
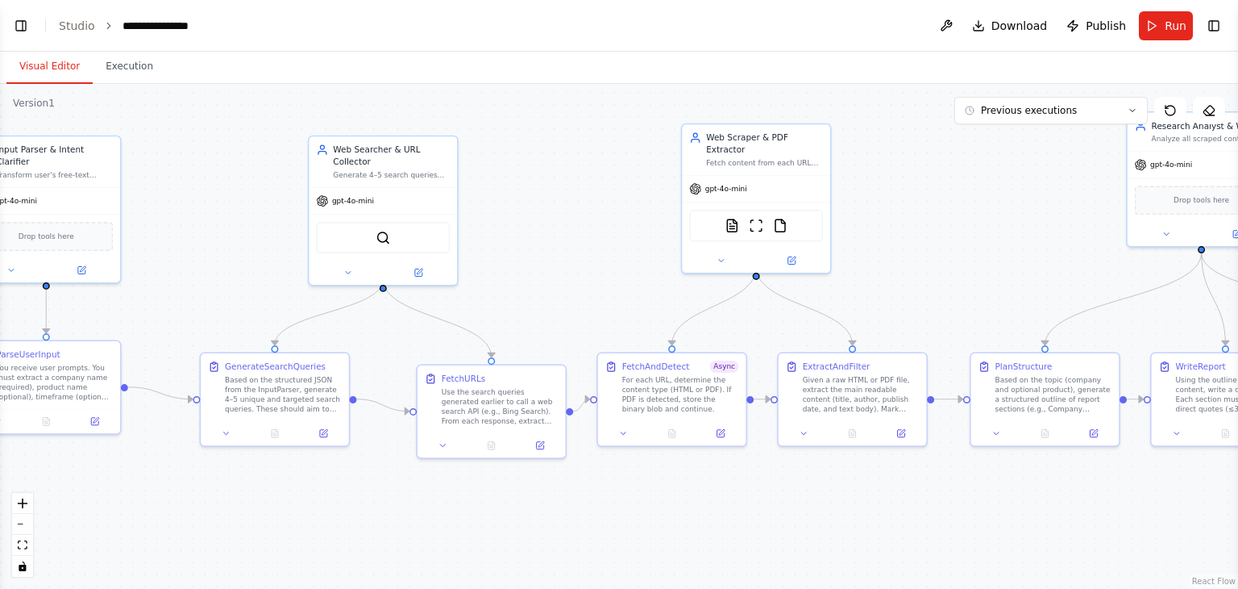
drag, startPoint x: 577, startPoint y: 207, endPoint x: 1022, endPoint y: 197, distance: 445.2
click at [1022, 197] on div ".deletable-edge-delete-btn { width: 20px; height: 20px; border: 0px solid #ffff…" at bounding box center [619, 336] width 1238 height 505
click at [1160, 27] on button "Run" at bounding box center [1166, 25] width 54 height 29
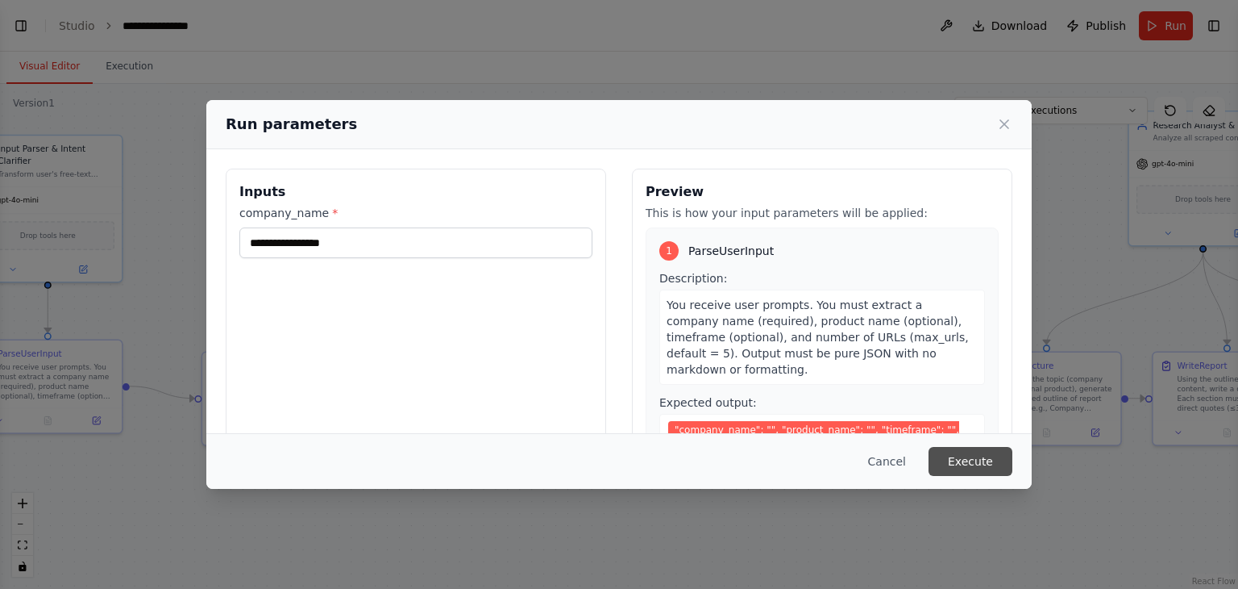
click at [972, 456] on button "Execute" at bounding box center [971, 461] width 84 height 29
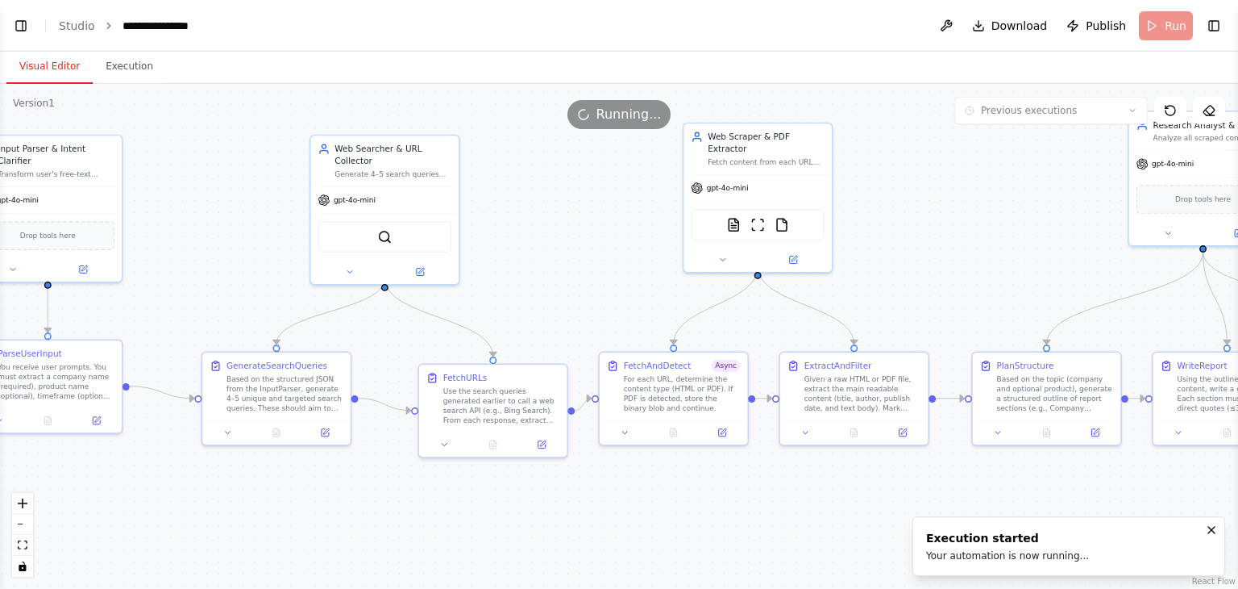
click at [58, 65] on button "Visual Editor" at bounding box center [49, 67] width 86 height 34
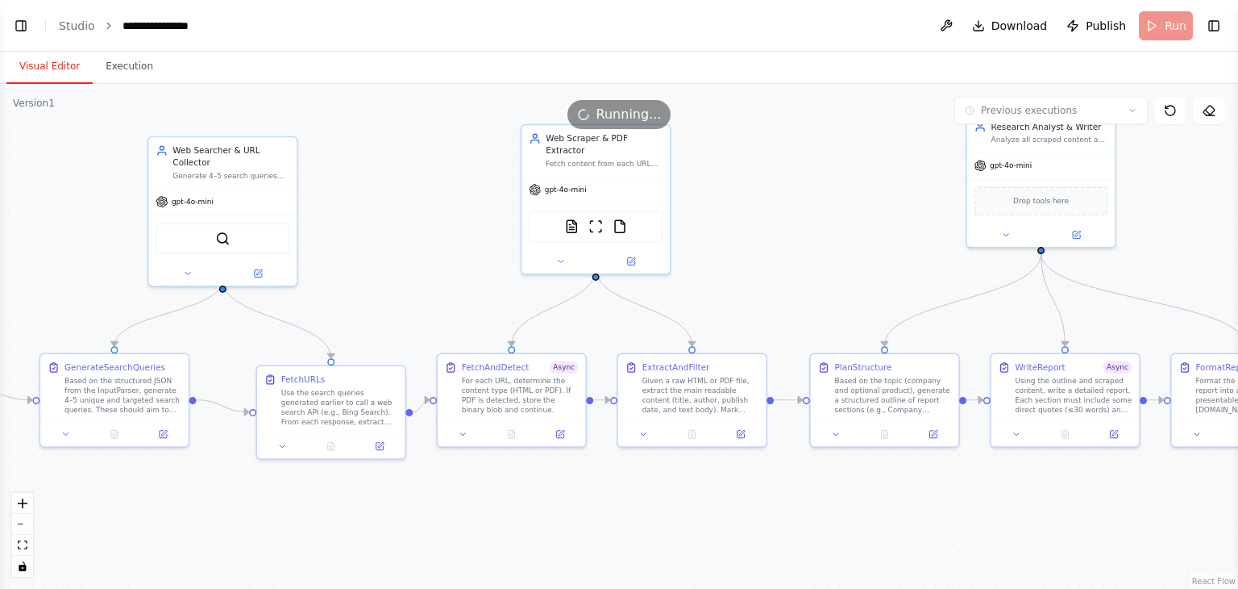
drag, startPoint x: 593, startPoint y: 225, endPoint x: 431, endPoint y: 227, distance: 162.1
click at [431, 227] on div ".deletable-edge-delete-btn { width: 20px; height: 20px; border: 0px solid #ffff…" at bounding box center [619, 336] width 1238 height 505
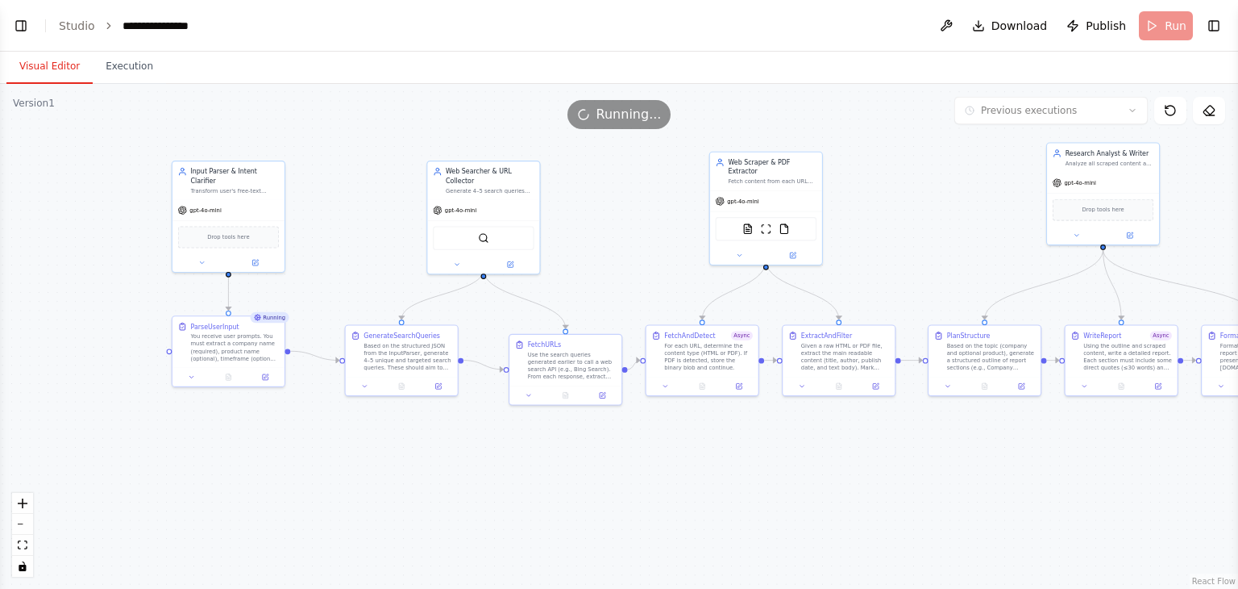
drag, startPoint x: 224, startPoint y: 478, endPoint x: 435, endPoint y: 481, distance: 210.4
click at [435, 481] on div ".deletable-edge-delete-btn { width: 20px; height: 20px; border: 0px solid #ffff…" at bounding box center [619, 336] width 1238 height 505
click at [1164, 33] on button "Run" at bounding box center [1166, 25] width 54 height 29
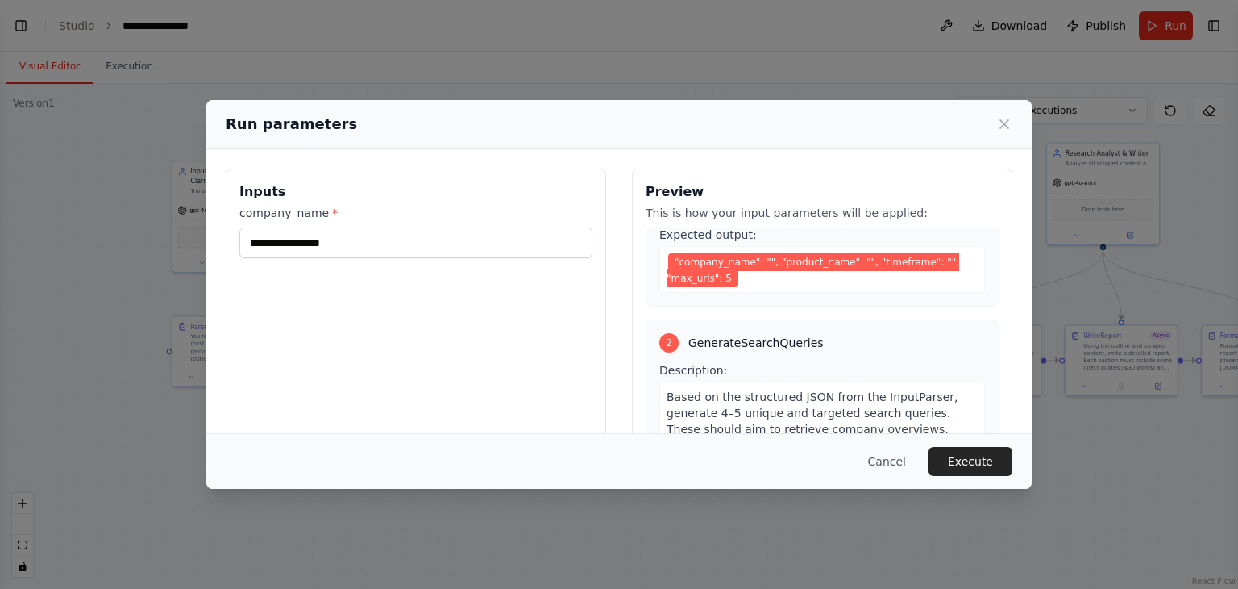
scroll to position [171, 0]
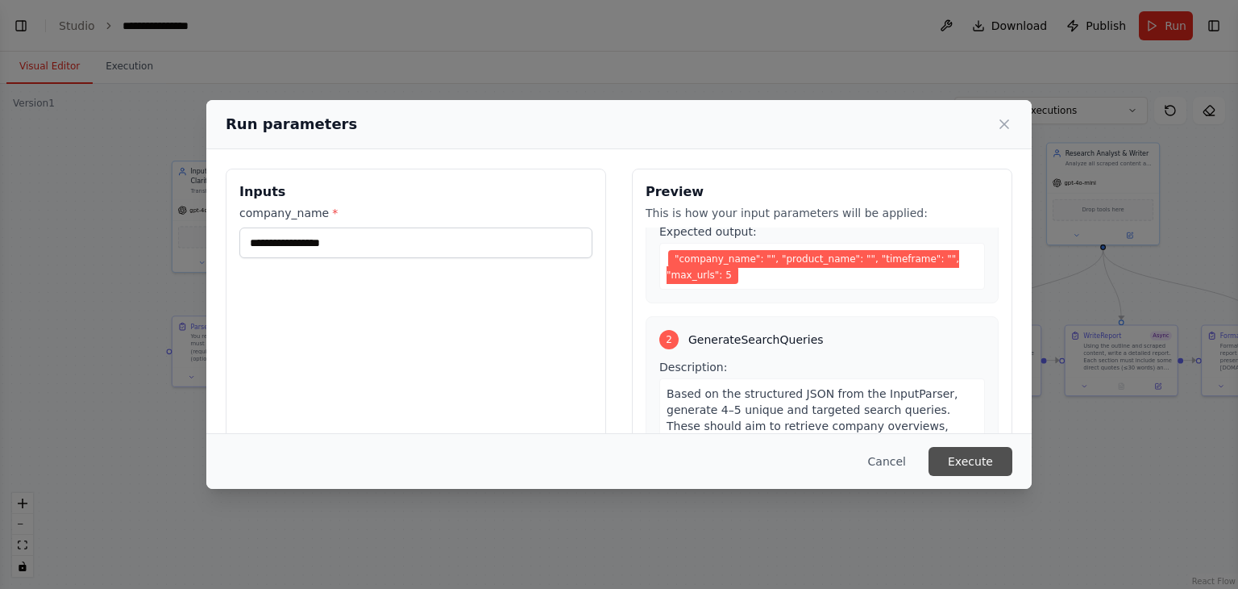
click at [975, 468] on button "Execute" at bounding box center [971, 461] width 84 height 29
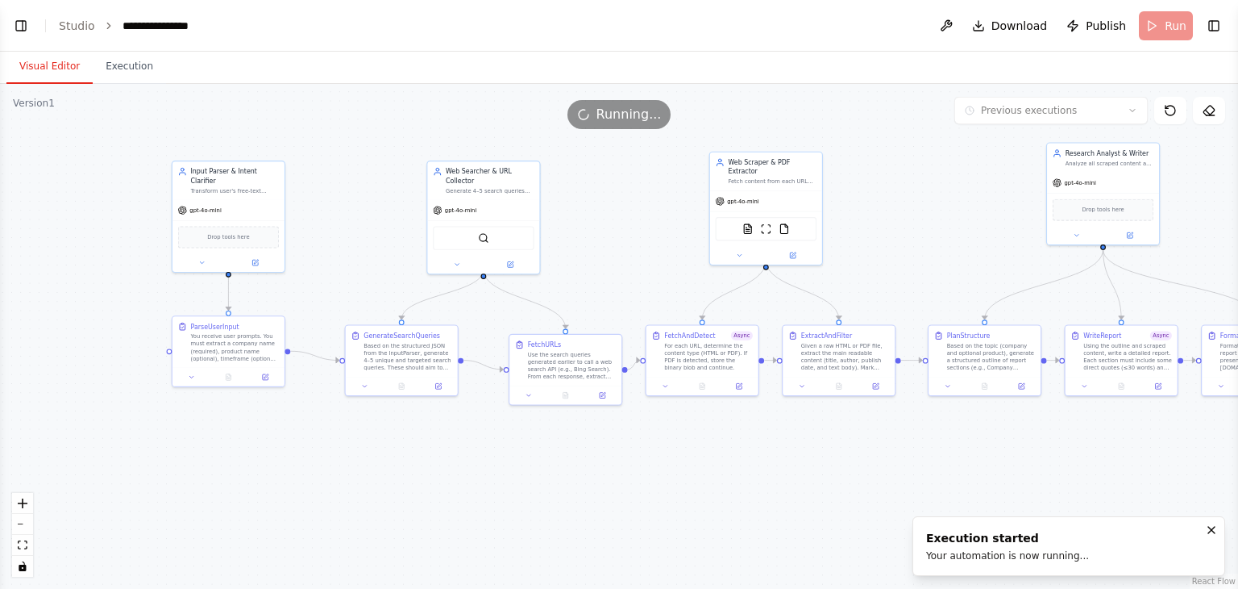
click at [68, 57] on button "Visual Editor" at bounding box center [49, 67] width 86 height 34
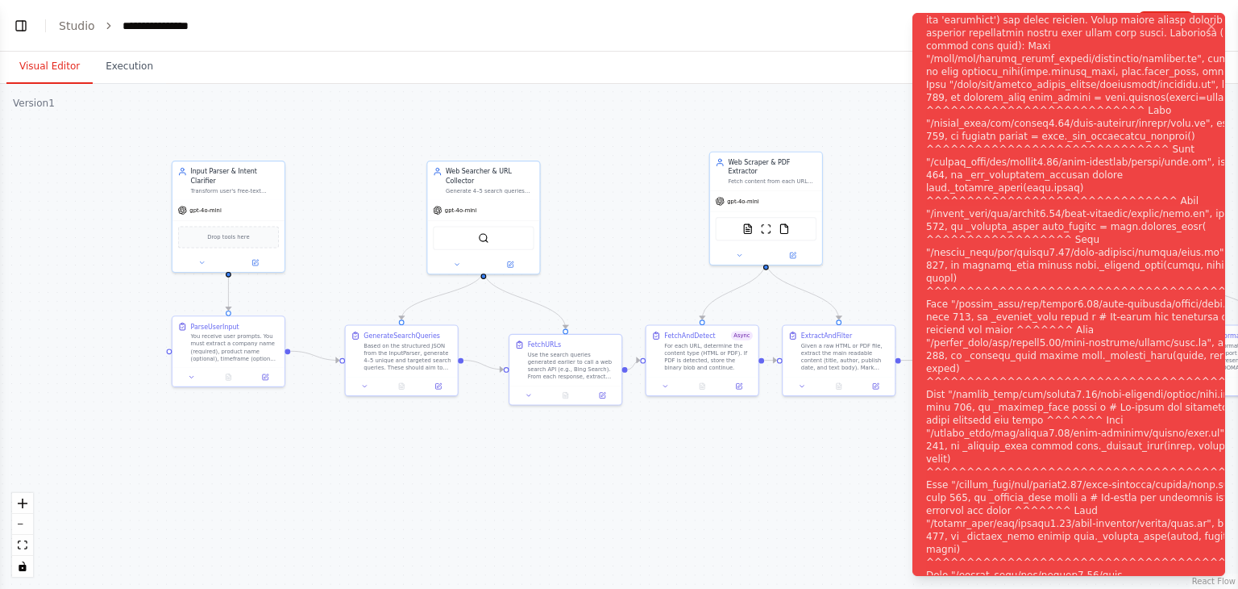
click at [983, 218] on div "Notifications (F8)" at bounding box center [1092, 304] width 332 height 864
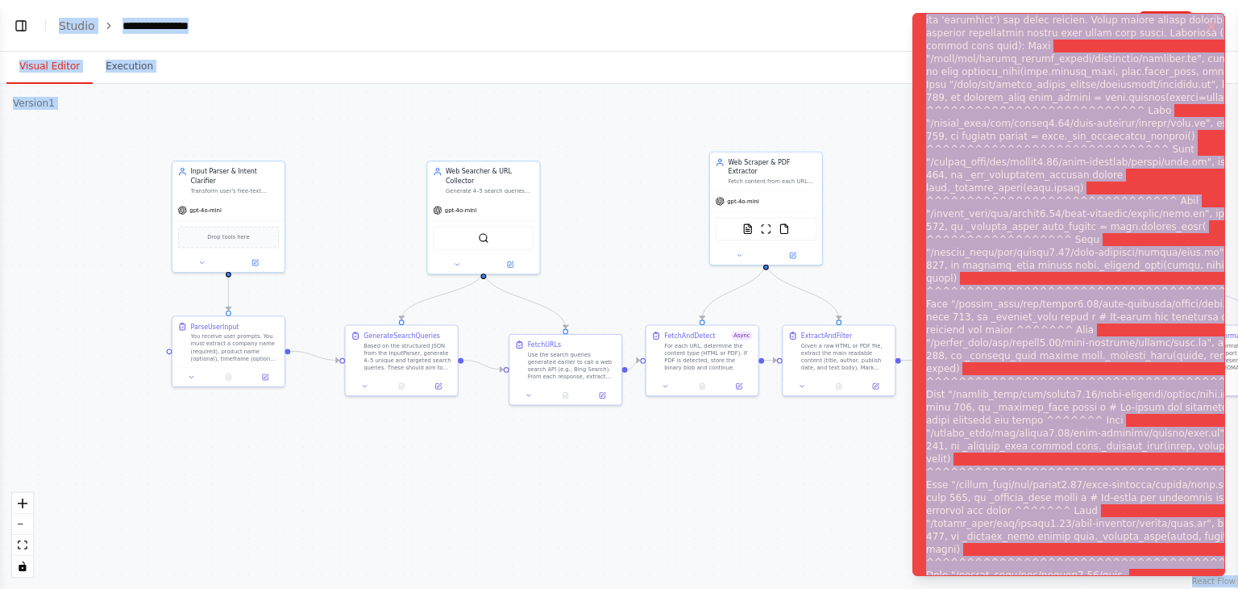
copy body "**********"
click at [272, 375] on button at bounding box center [265, 374] width 31 height 11
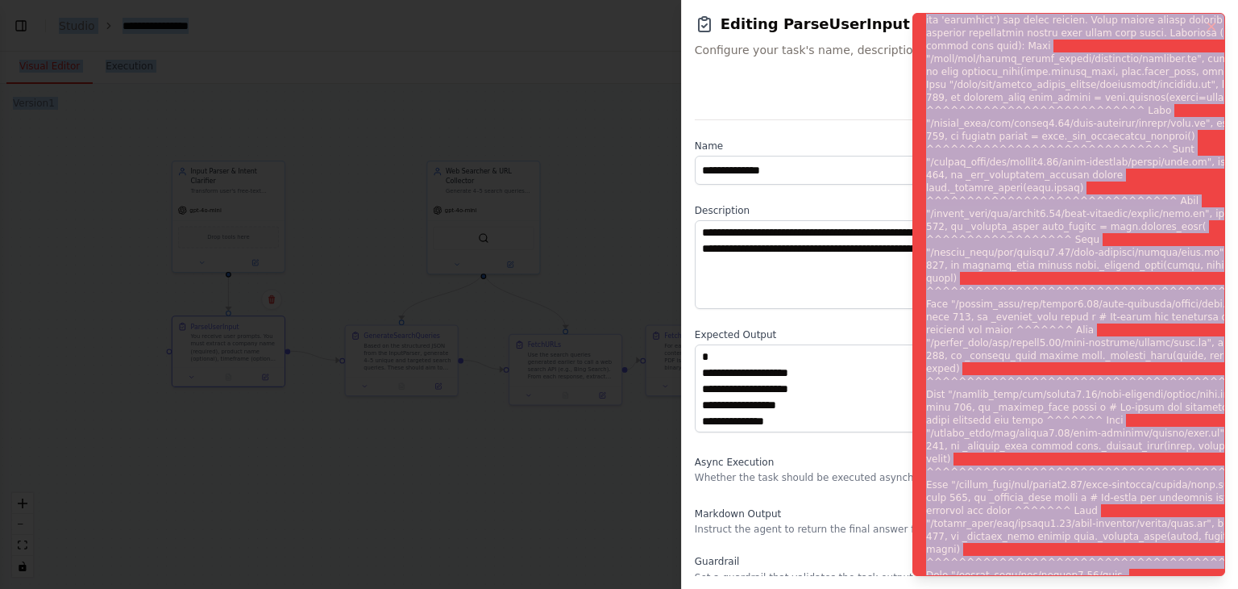
click at [893, 323] on div "**********" at bounding box center [960, 394] width 531 height 640
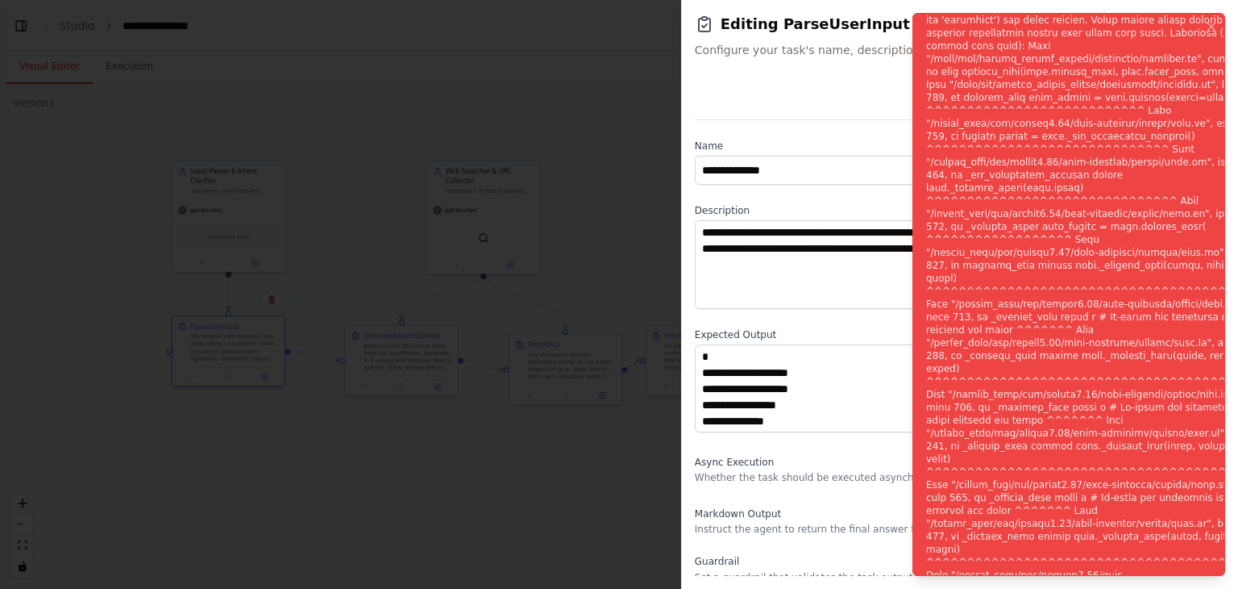
click at [893, 323] on div "**********" at bounding box center [960, 394] width 531 height 640
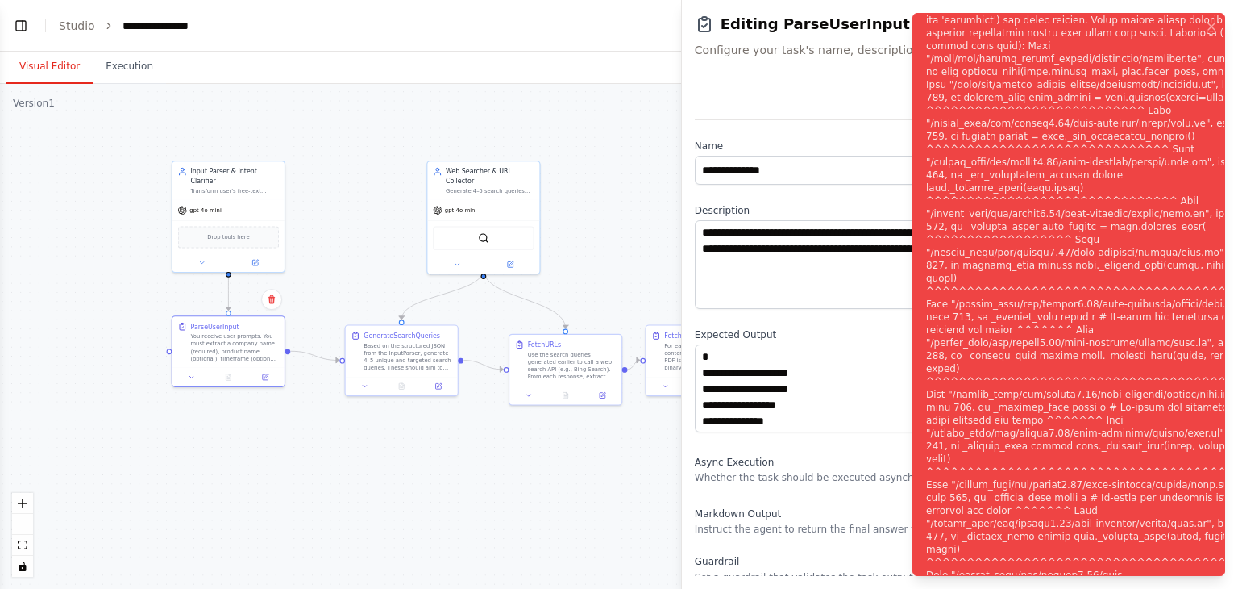
click at [972, 306] on div "Notifications (F8)" at bounding box center [1092, 304] width 332 height 864
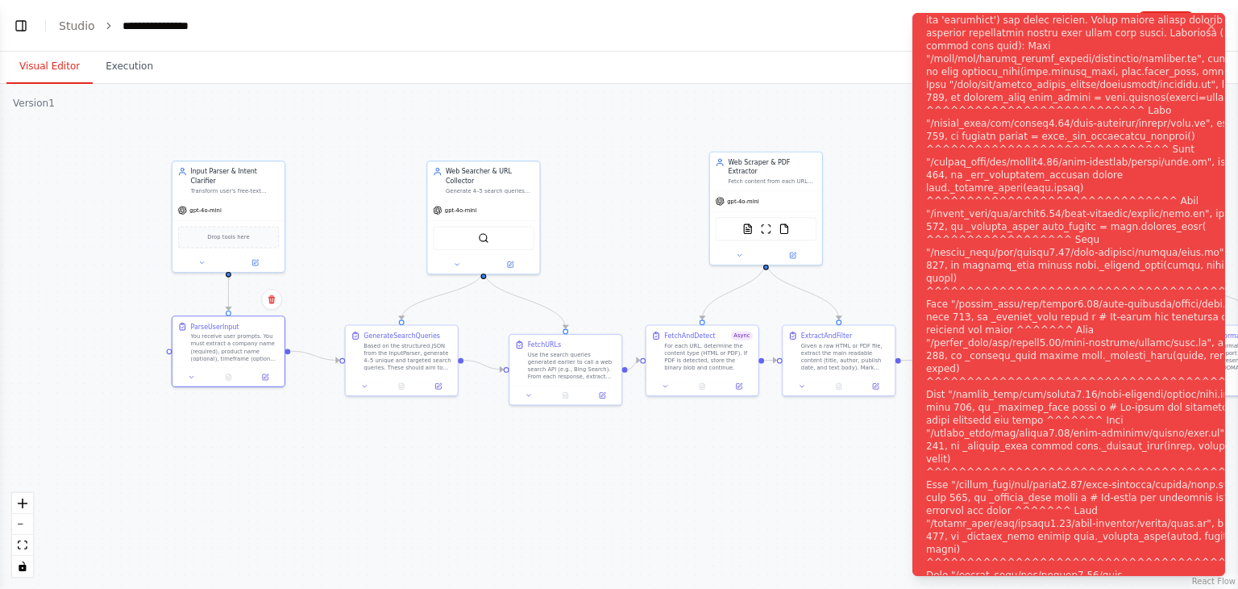
click at [890, 290] on div ".deletable-edge-delete-btn { width: 20px; height: 20px; border: 0px solid #ffff…" at bounding box center [619, 336] width 1238 height 505
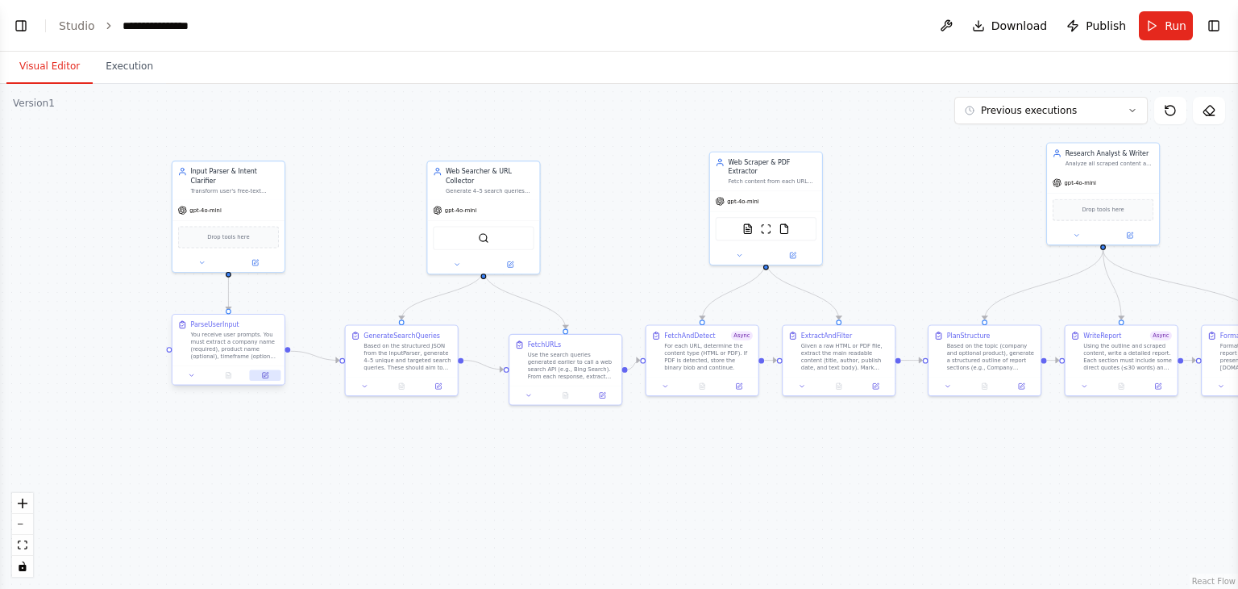
click at [269, 378] on button at bounding box center [265, 374] width 31 height 11
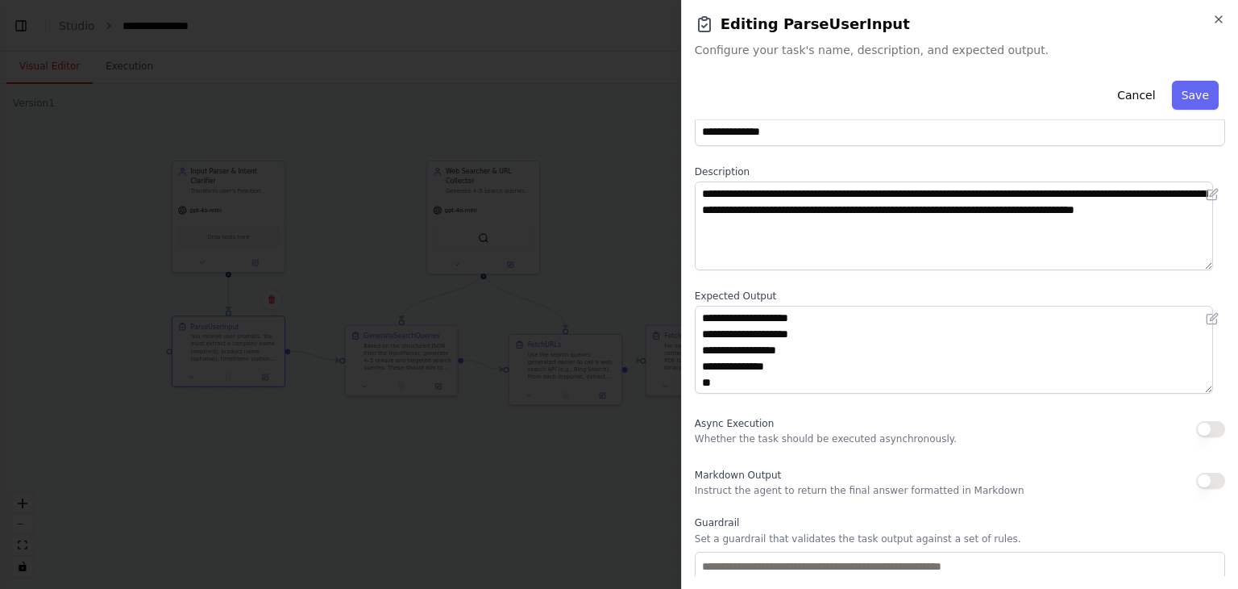
scroll to position [35, 0]
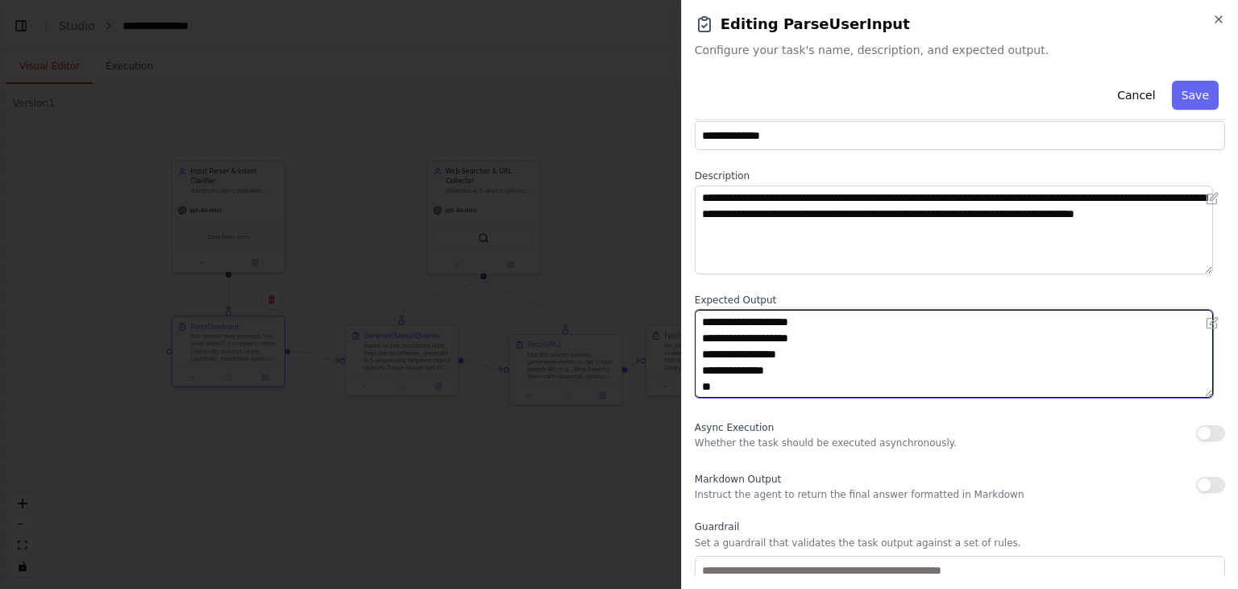
click at [929, 362] on textarea "**********" at bounding box center [954, 354] width 518 height 89
paste textarea "**********"
type textarea "**********"
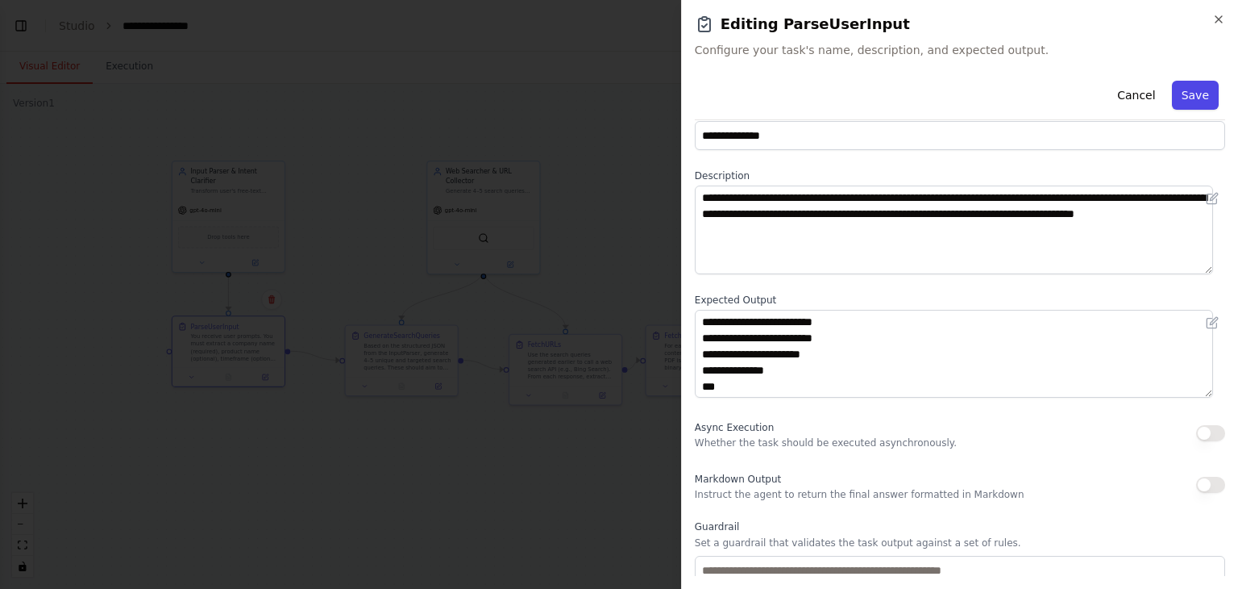
click at [1174, 84] on button "Save" at bounding box center [1195, 95] width 47 height 29
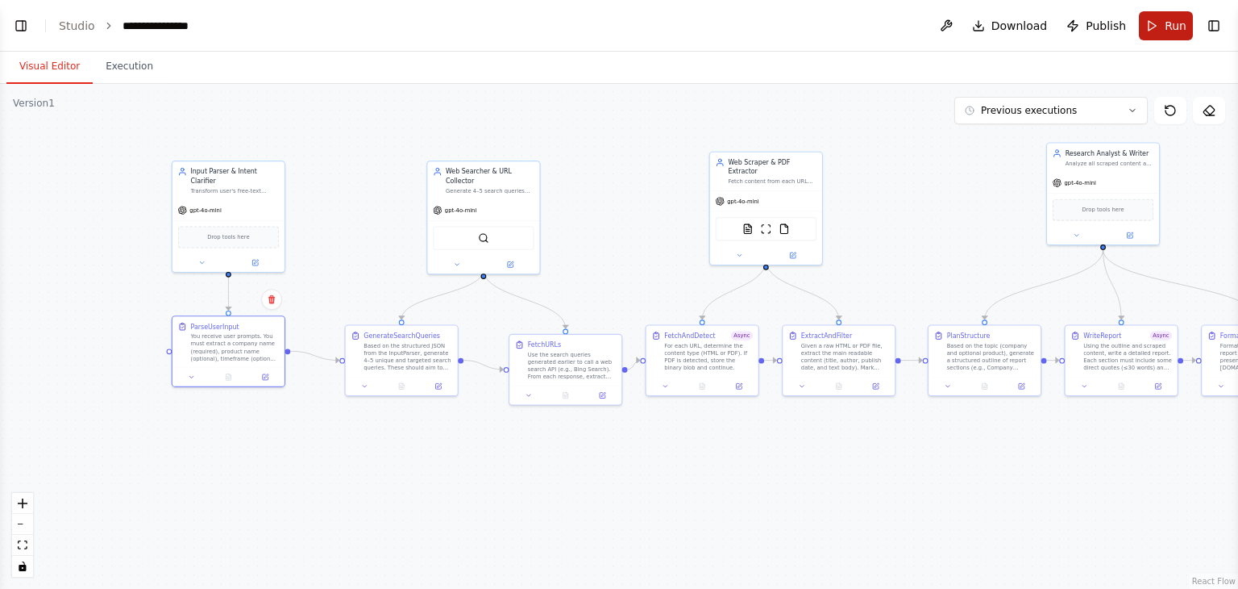
click at [1178, 20] on span "Run" at bounding box center [1176, 26] width 22 height 16
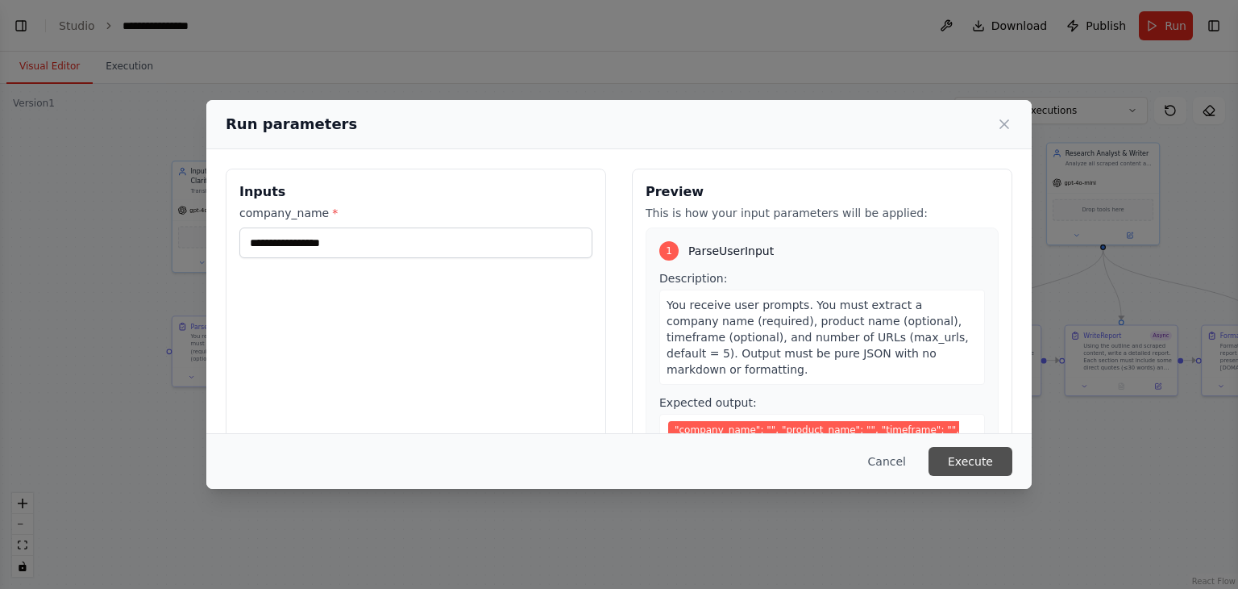
click at [984, 464] on button "Execute" at bounding box center [971, 461] width 84 height 29
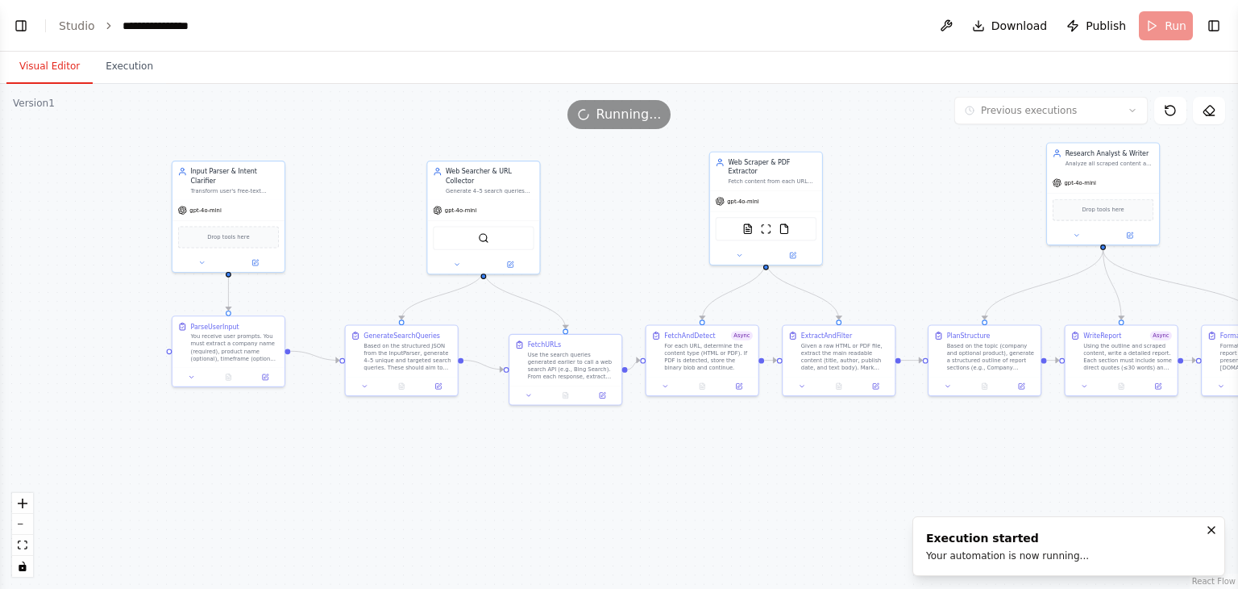
click at [51, 72] on button "Visual Editor" at bounding box center [49, 67] width 86 height 34
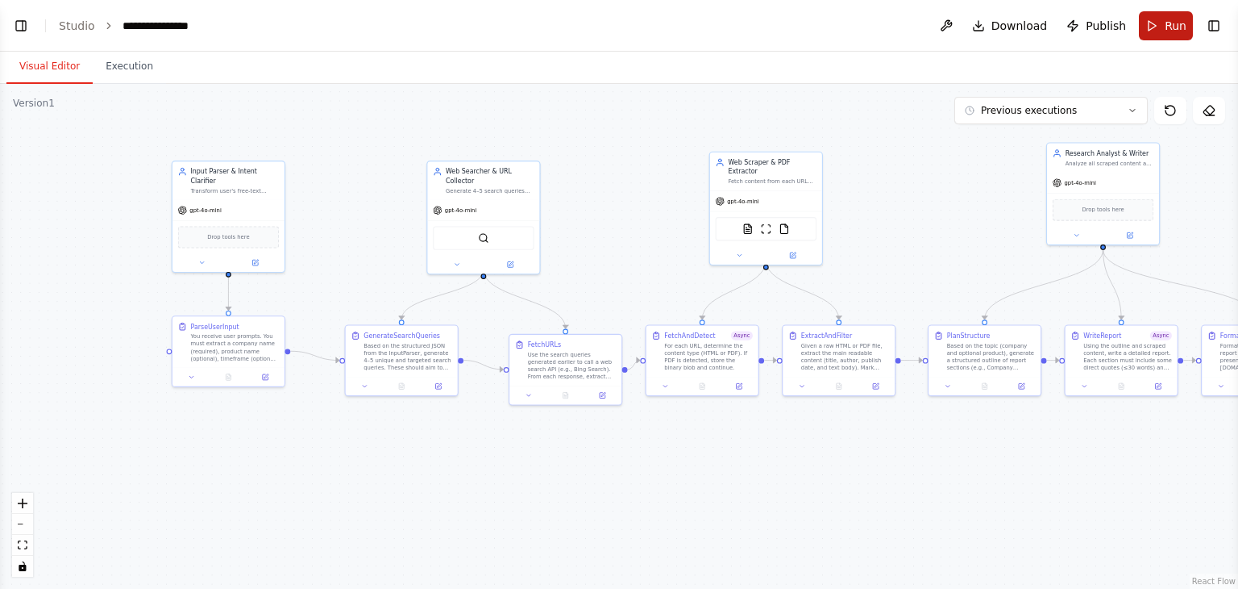
click at [1171, 26] on span "Run" at bounding box center [1176, 26] width 22 height 16
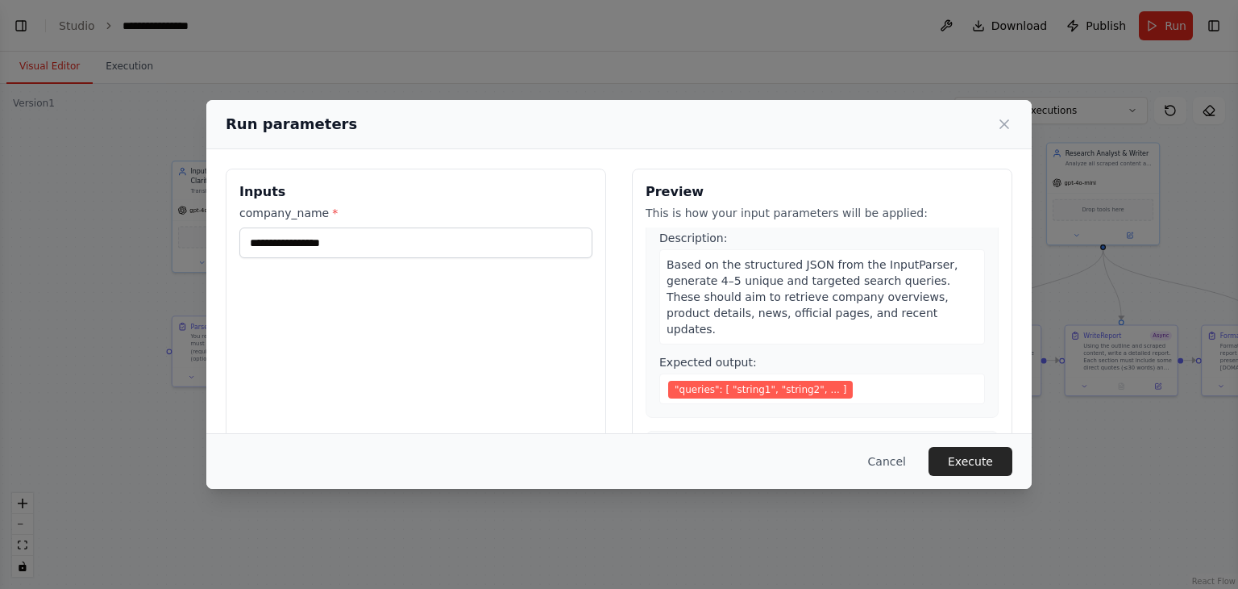
scroll to position [316, 0]
click at [884, 463] on button "Cancel" at bounding box center [887, 461] width 64 height 29
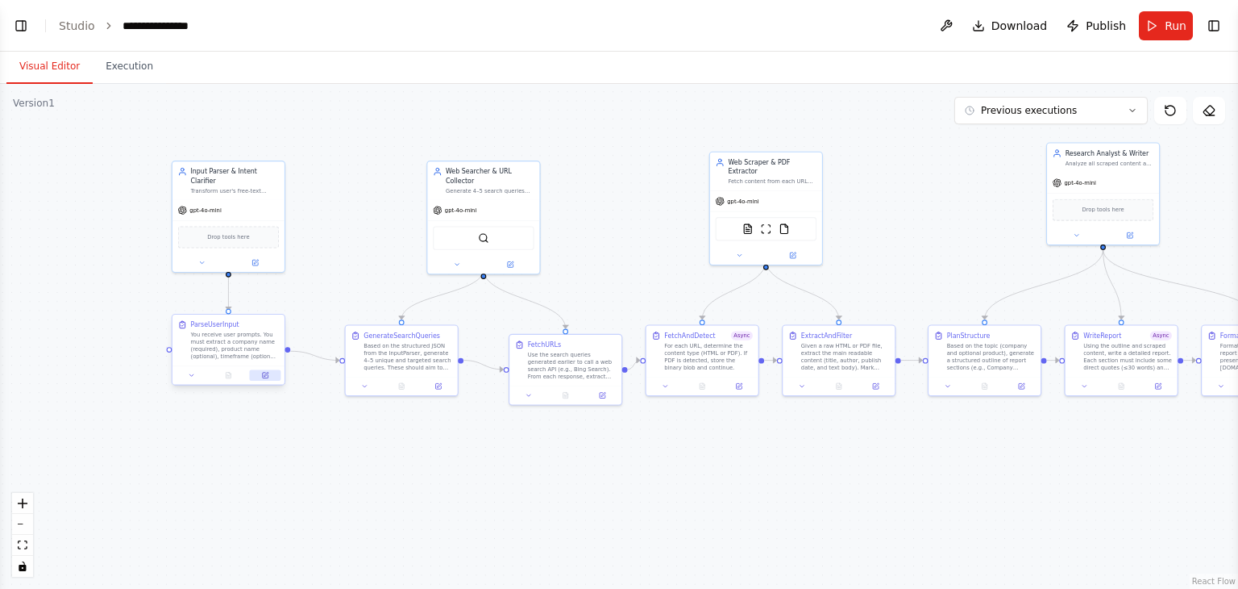
click at [268, 375] on icon at bounding box center [266, 375] width 6 height 6
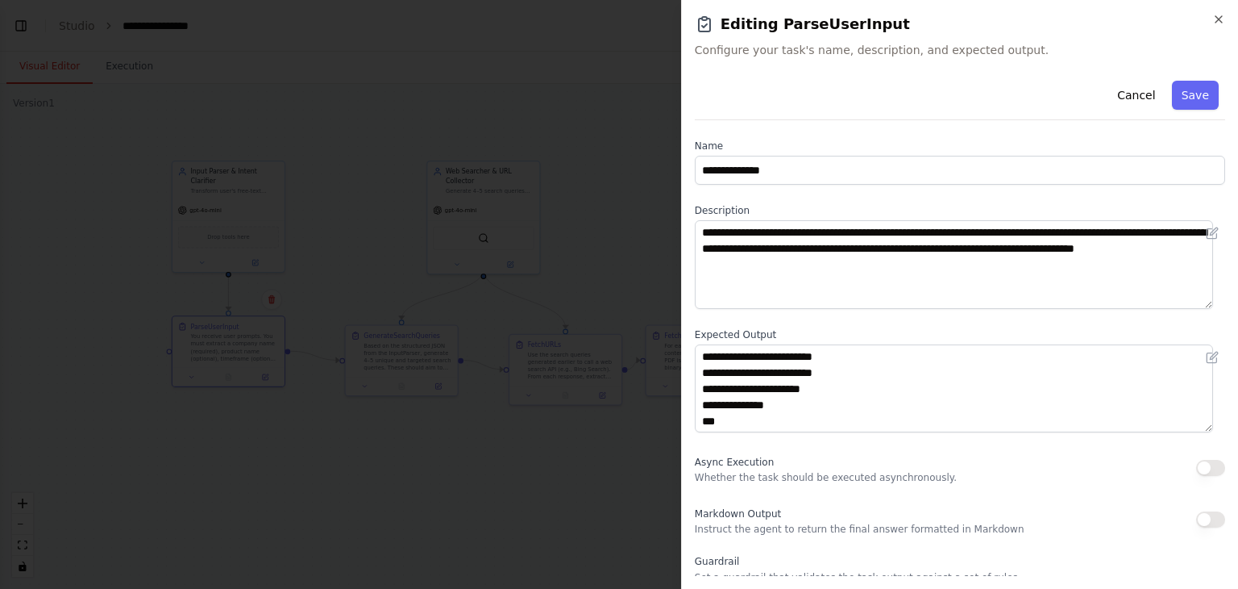
scroll to position [139, 0]
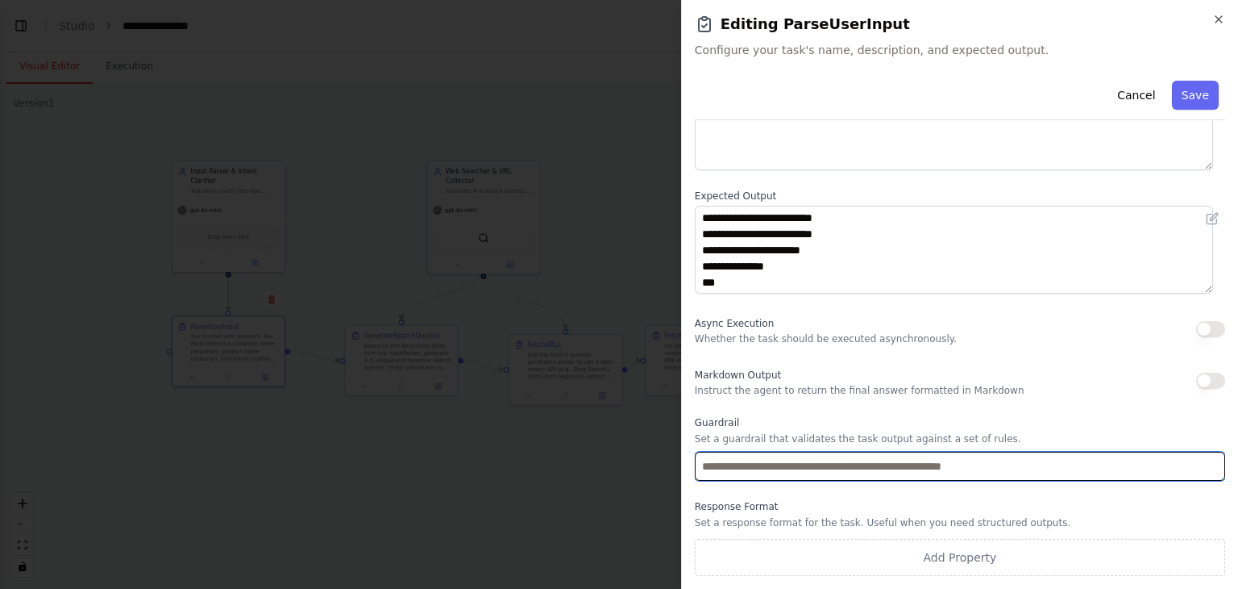
click at [892, 463] on input "text" at bounding box center [960, 465] width 531 height 29
drag, startPoint x: 1100, startPoint y: 468, endPoint x: 670, endPoint y: 439, distance: 430.6
click at [670, 439] on body "**********" at bounding box center [619, 294] width 1238 height 589
click at [881, 464] on input "text" at bounding box center [960, 465] width 531 height 29
type input "*"
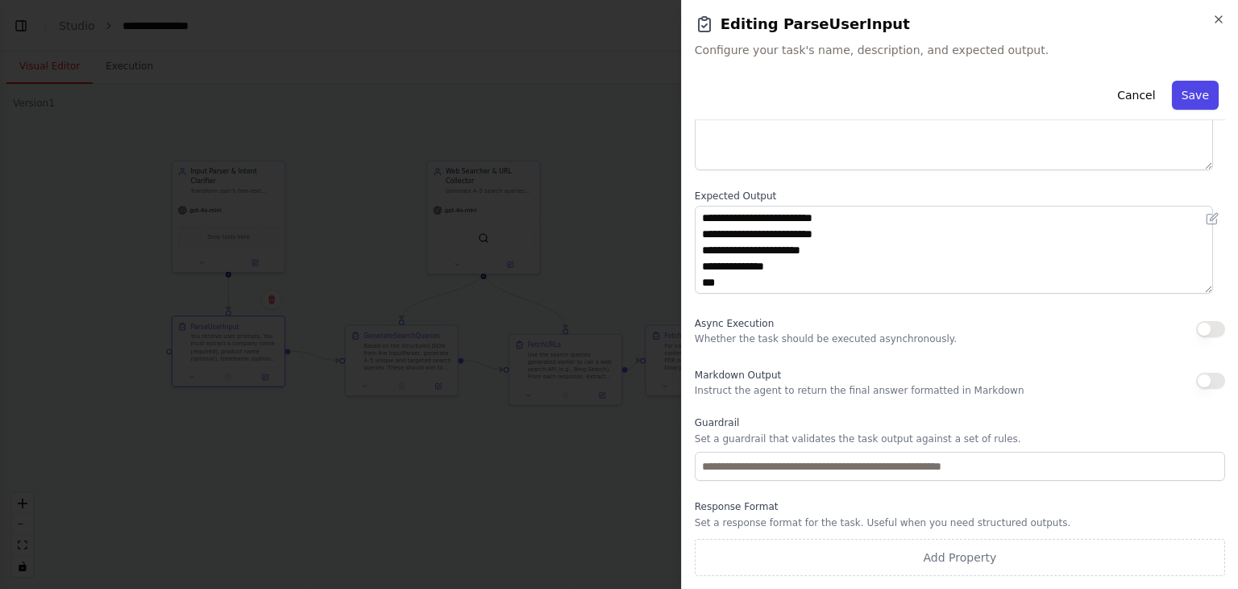
click at [1182, 105] on button "Save" at bounding box center [1195, 95] width 47 height 29
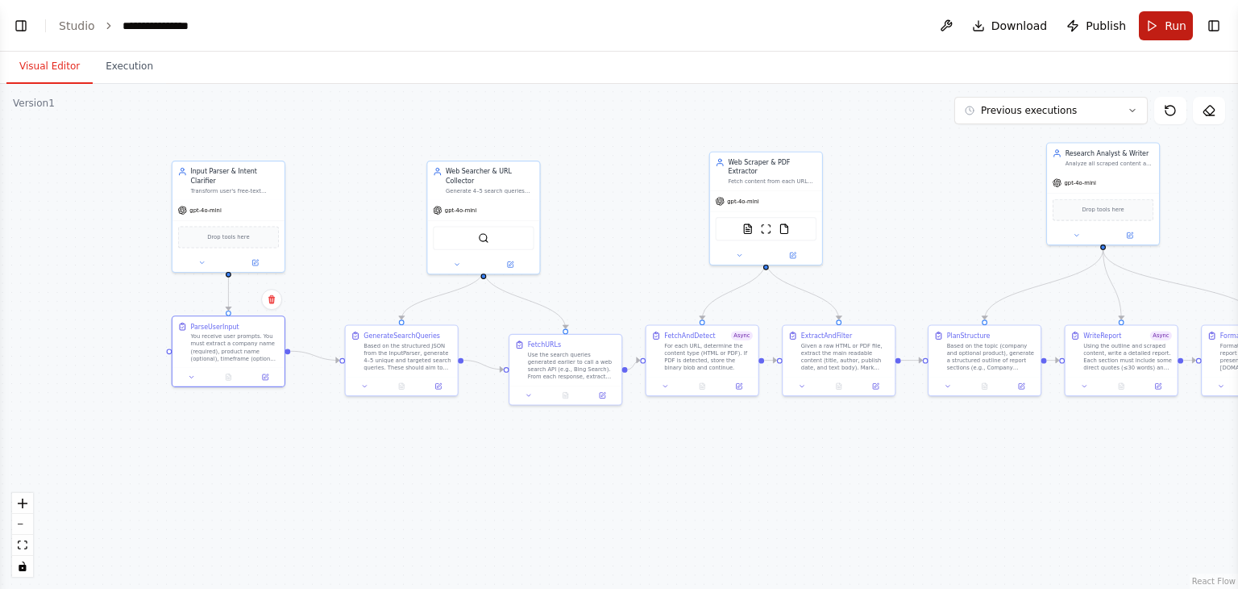
click at [1171, 22] on span "Run" at bounding box center [1176, 26] width 22 height 16
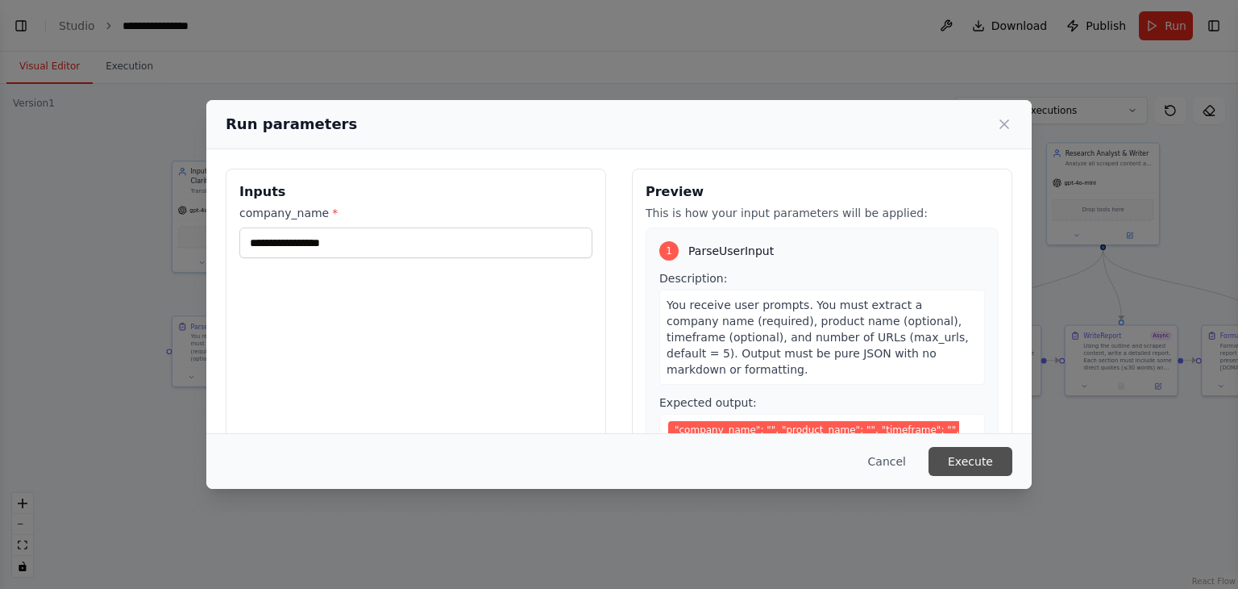
click at [969, 451] on button "Execute" at bounding box center [971, 461] width 84 height 29
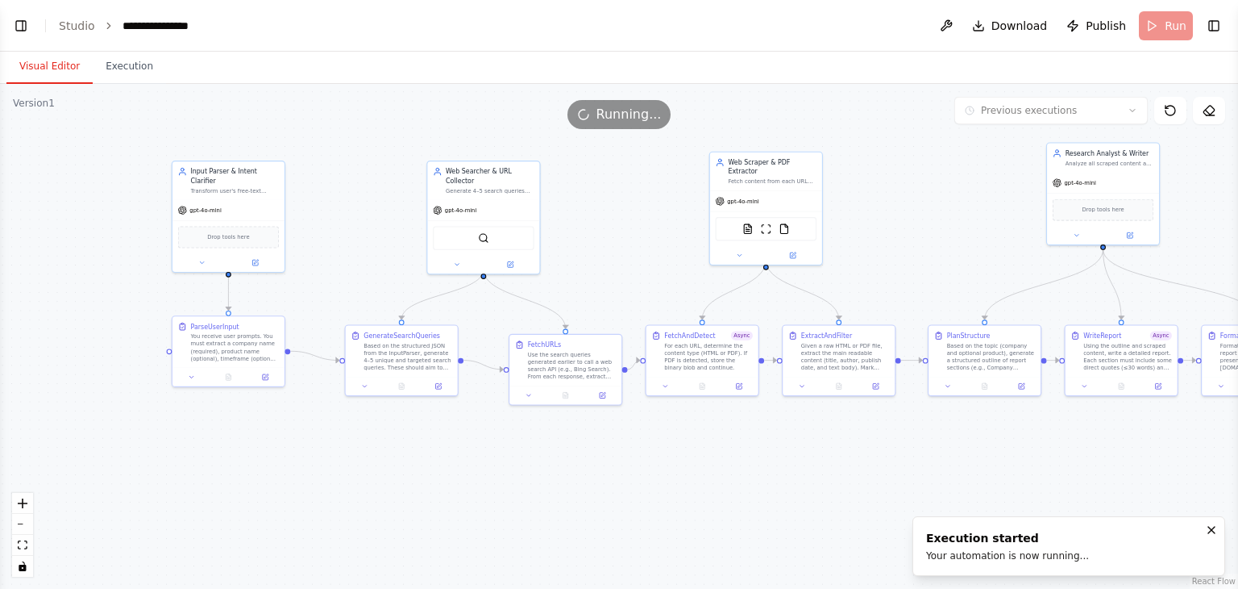
click at [47, 62] on button "Visual Editor" at bounding box center [49, 67] width 86 height 34
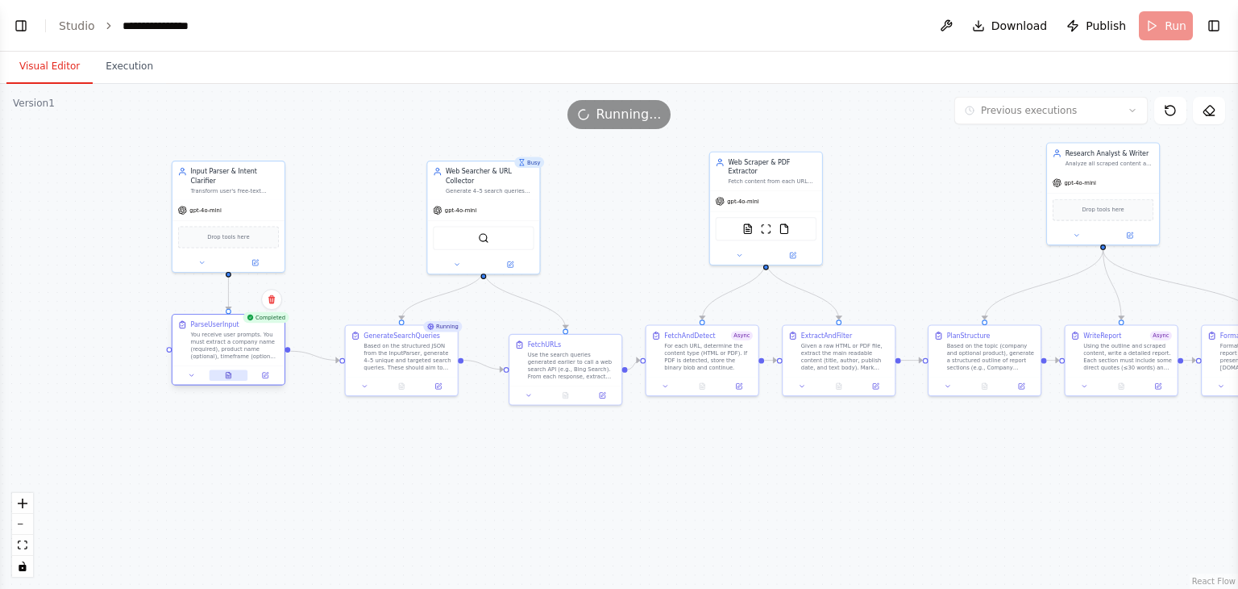
click at [234, 369] on button at bounding box center [228, 374] width 39 height 11
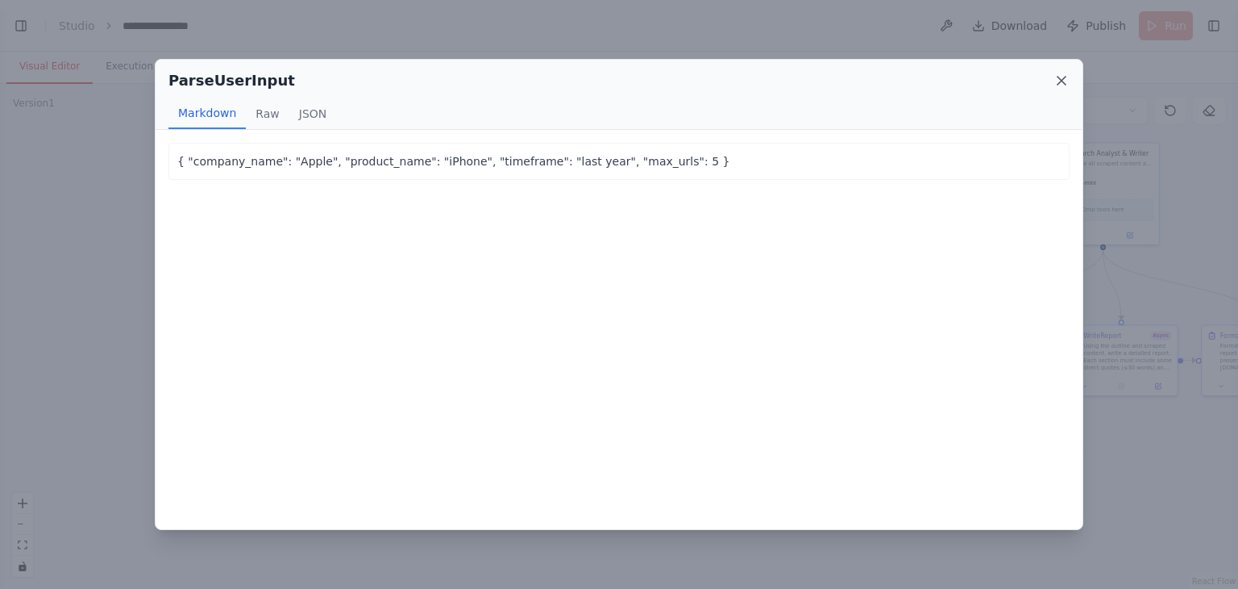
click at [1059, 81] on icon at bounding box center [1062, 81] width 16 height 16
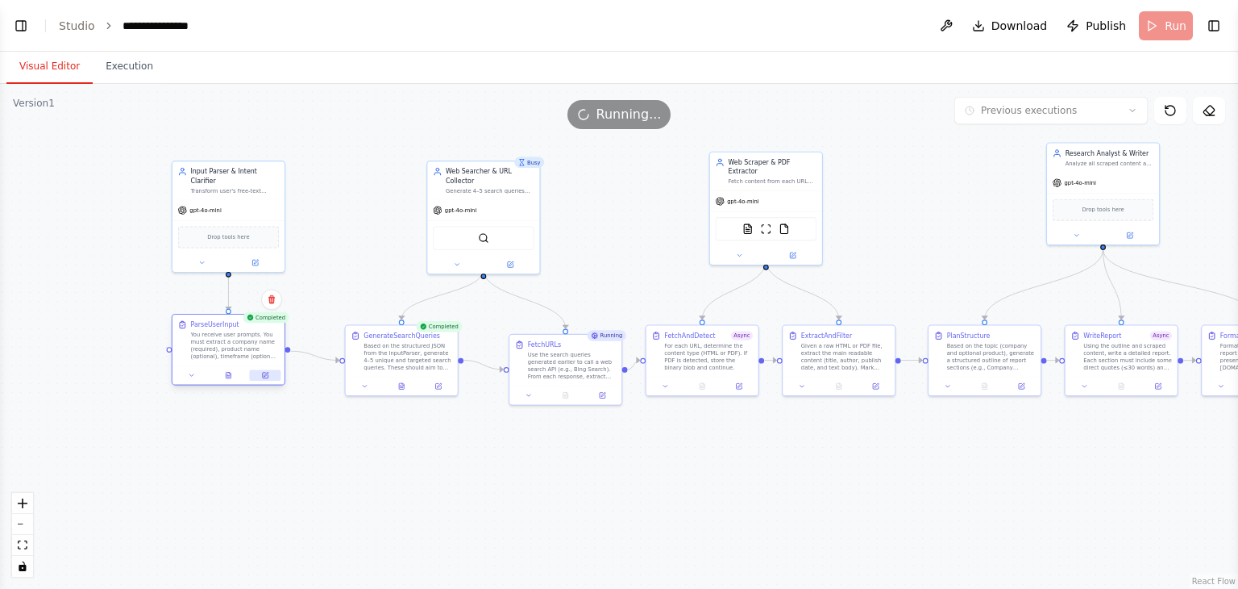
click at [266, 377] on icon at bounding box center [266, 375] width 6 height 6
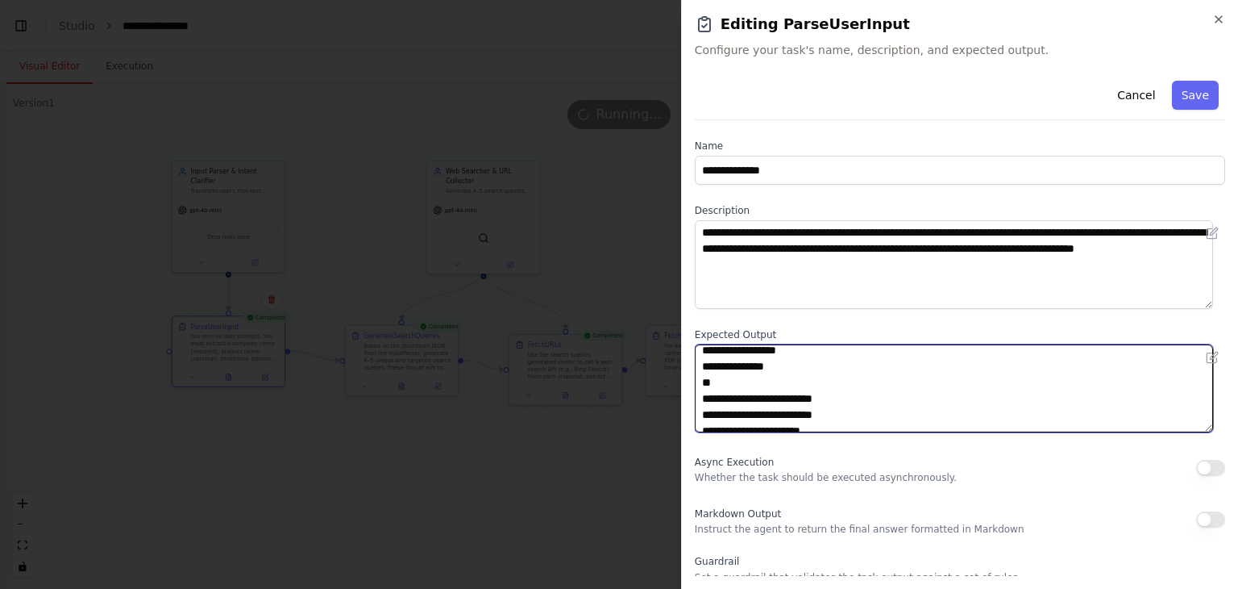
scroll to position [0, 0]
drag, startPoint x: 704, startPoint y: 380, endPoint x: 680, endPoint y: 256, distance: 126.5
click at [680, 256] on body "**********" at bounding box center [619, 294] width 1238 height 589
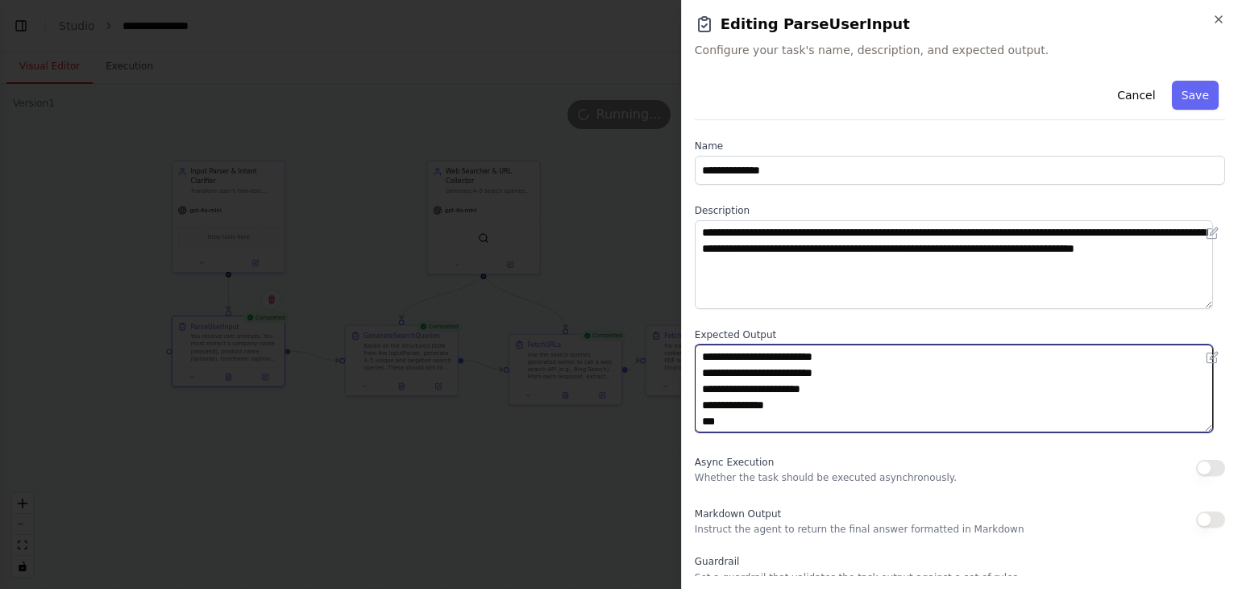
scroll to position [139, 0]
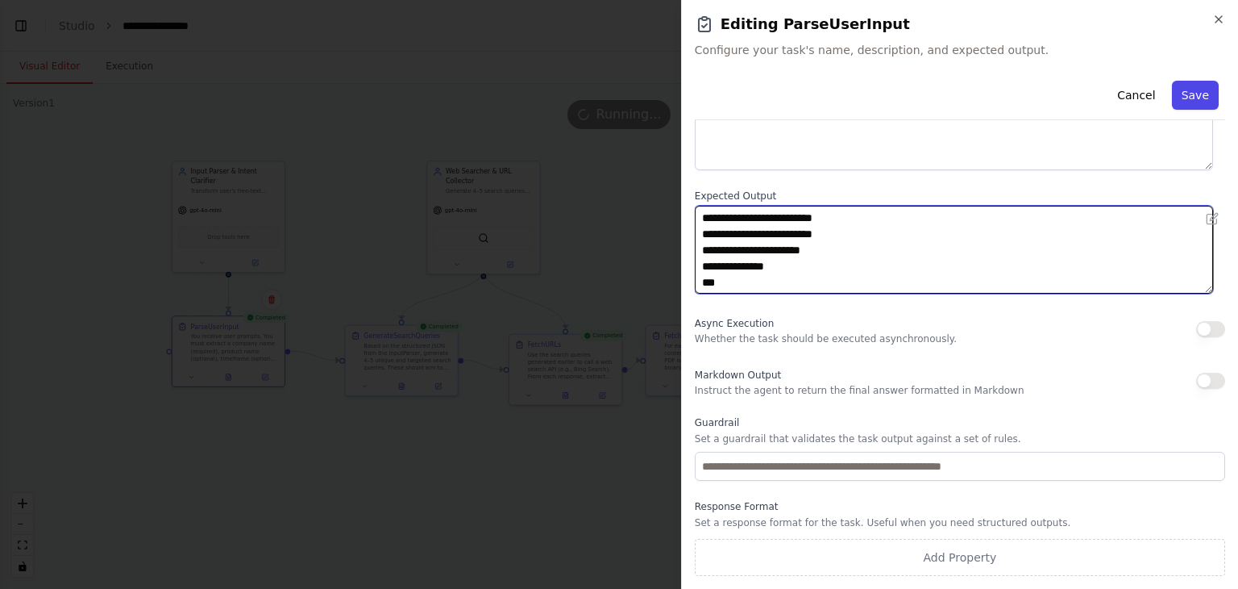
type textarea "**********"
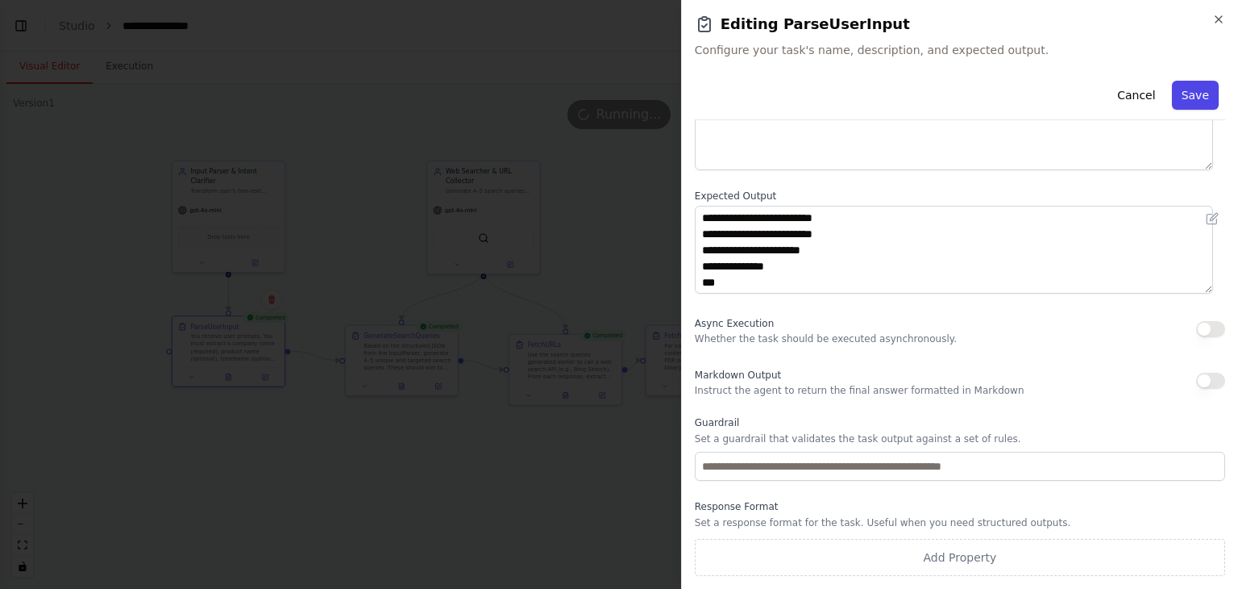
click at [1193, 92] on button "Save" at bounding box center [1195, 95] width 47 height 29
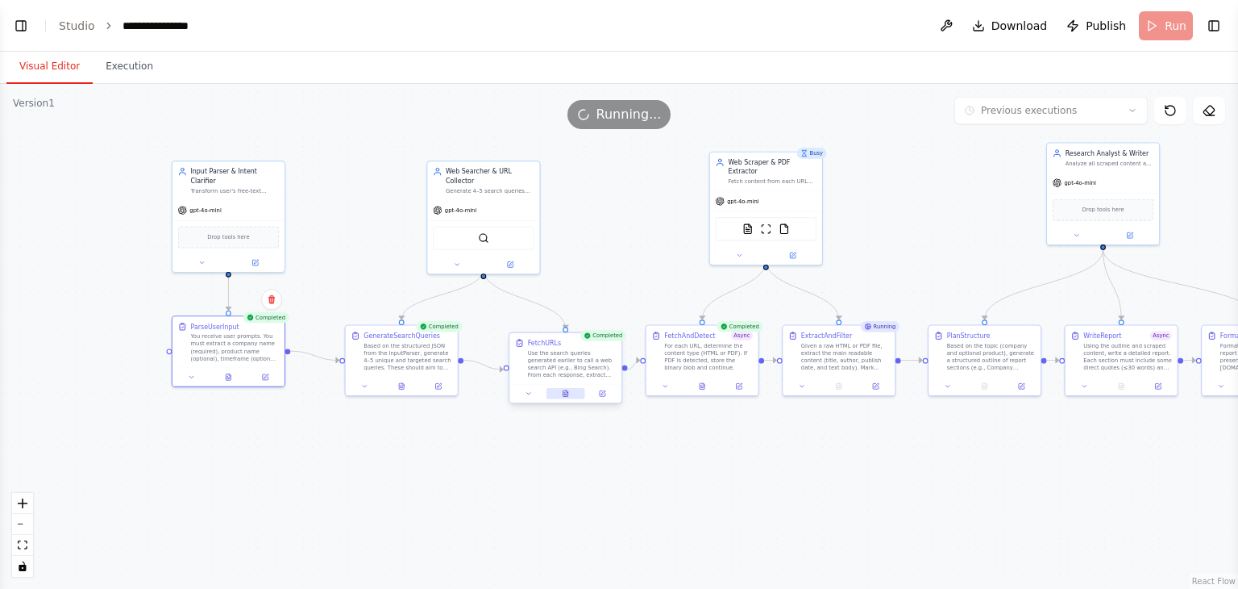
click at [562, 393] on icon at bounding box center [565, 392] width 7 height 7
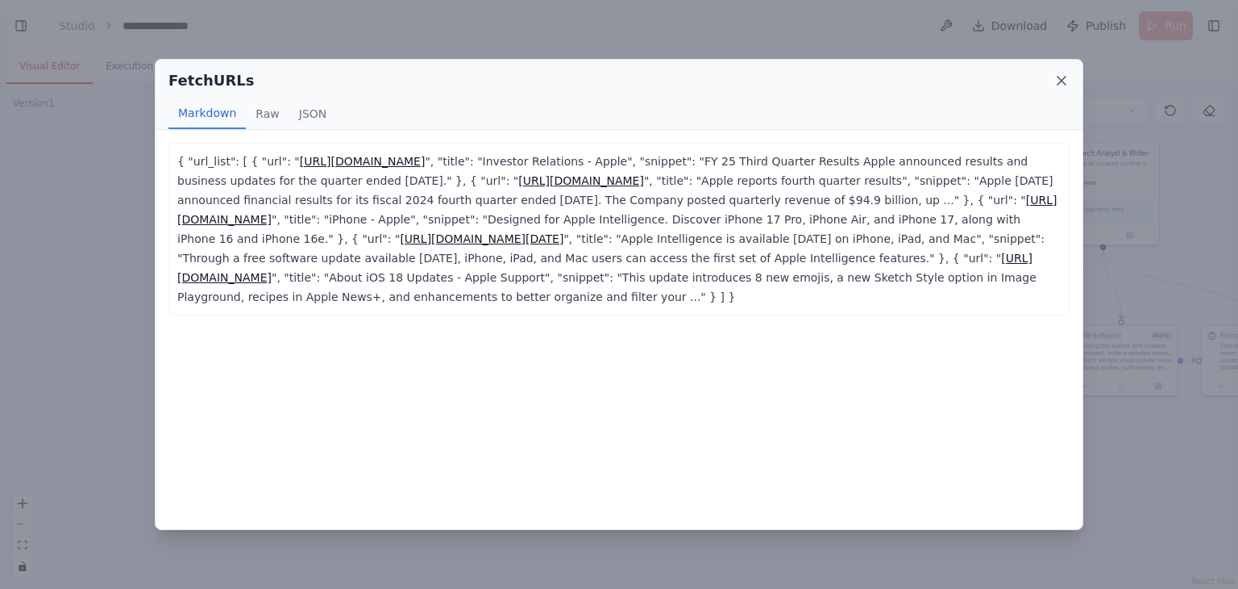
click at [1055, 76] on icon at bounding box center [1062, 81] width 16 height 16
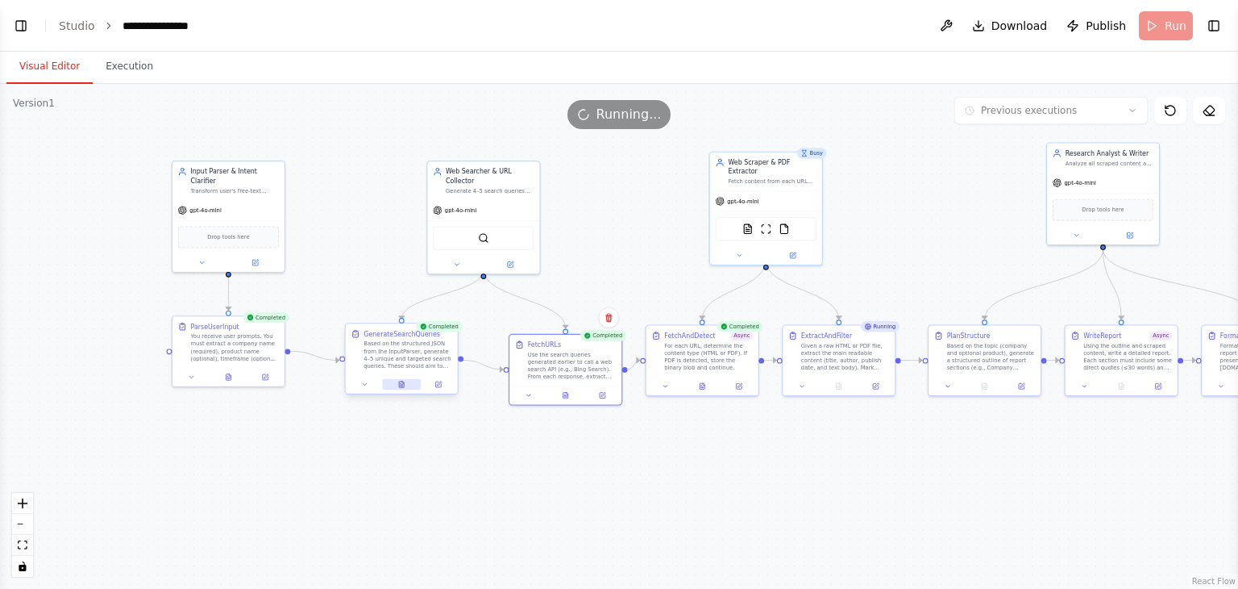
click at [397, 388] on button at bounding box center [401, 384] width 39 height 11
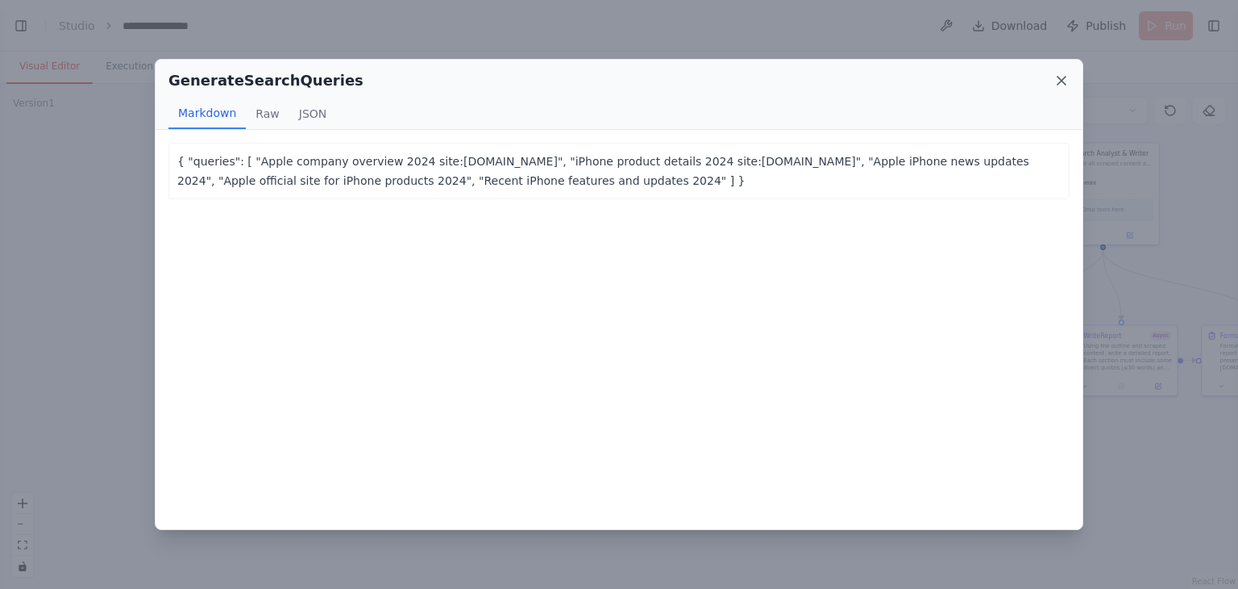
click at [1060, 78] on icon at bounding box center [1062, 81] width 8 height 8
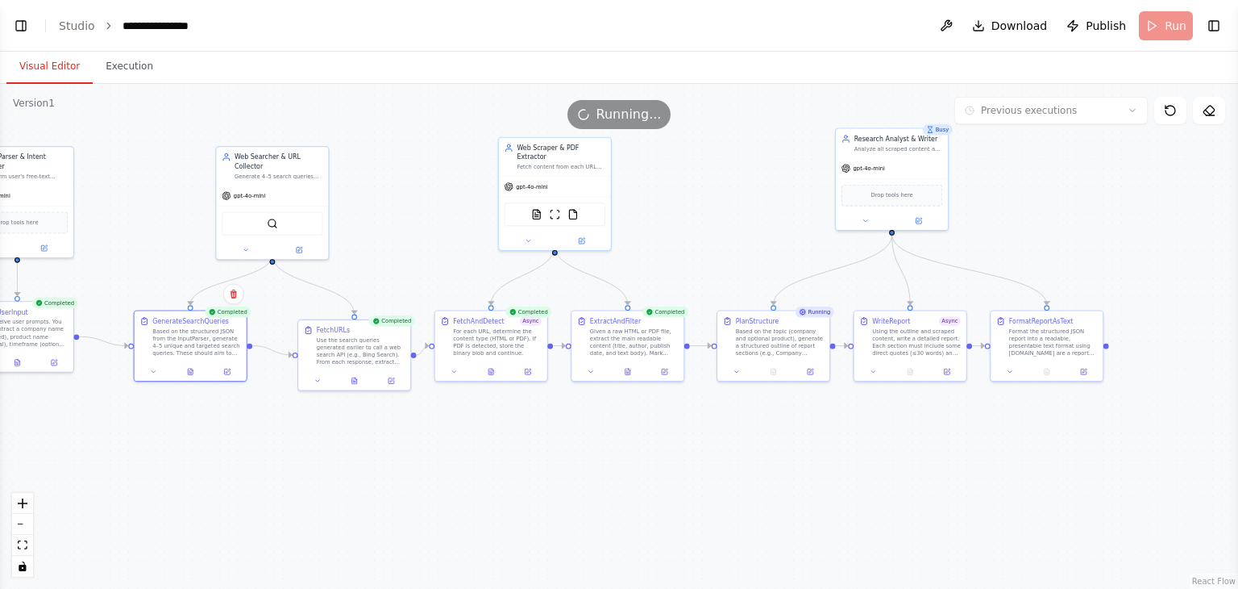
drag, startPoint x: 902, startPoint y: 451, endPoint x: 691, endPoint y: 436, distance: 211.8
click at [691, 436] on div ".deletable-edge-delete-btn { width: 20px; height: 20px; border: 0px solid #ffff…" at bounding box center [619, 336] width 1238 height 505
click at [711, 436] on div ".deletable-edge-delete-btn { width: 20px; height: 20px; border: 0px solid #ffff…" at bounding box center [619, 336] width 1238 height 505
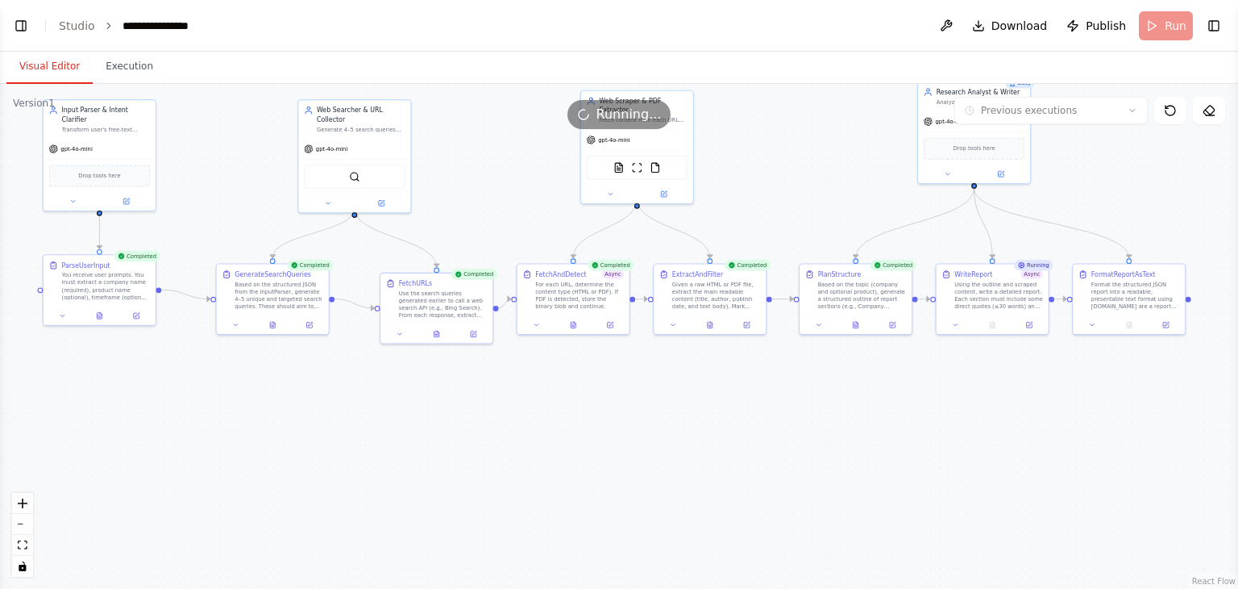
drag, startPoint x: 780, startPoint y: 431, endPoint x: 863, endPoint y: 385, distance: 93.8
click at [863, 385] on div ".deletable-edge-delete-btn { width: 20px; height: 20px; border: 0px solid #ffff…" at bounding box center [619, 336] width 1238 height 505
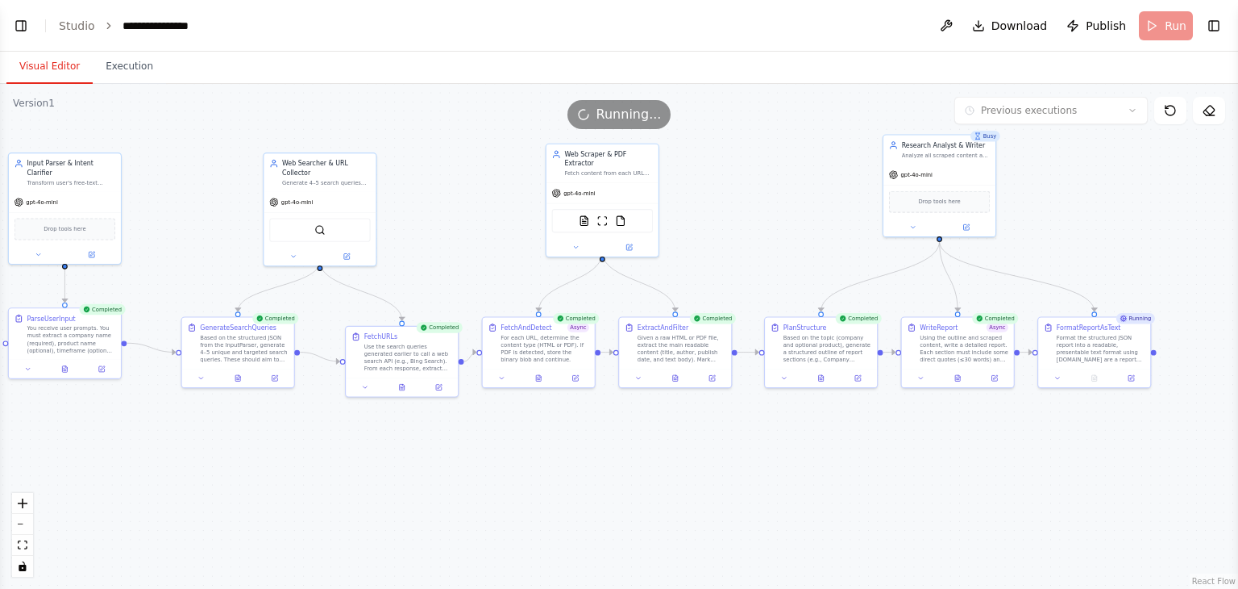
drag, startPoint x: 768, startPoint y: 144, endPoint x: 733, endPoint y: 197, distance: 62.8
click at [733, 197] on div ".deletable-edge-delete-btn { width: 20px; height: 20px; border: 0px solid #ffff…" at bounding box center [619, 336] width 1238 height 505
click at [957, 372] on icon at bounding box center [958, 375] width 7 height 7
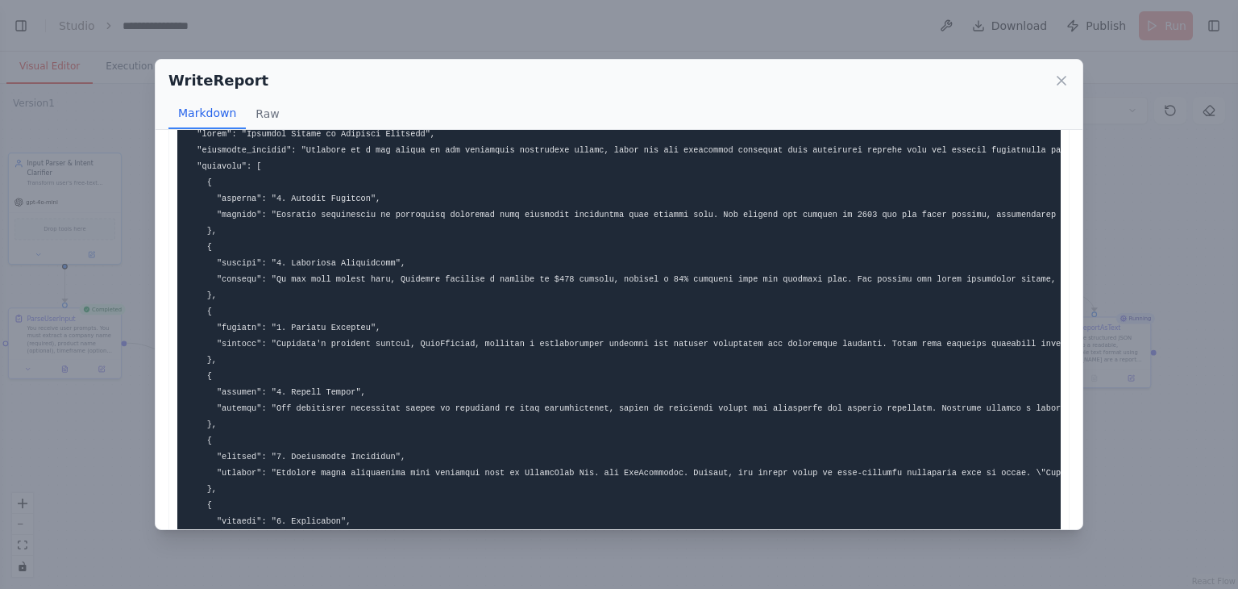
scroll to position [0, 0]
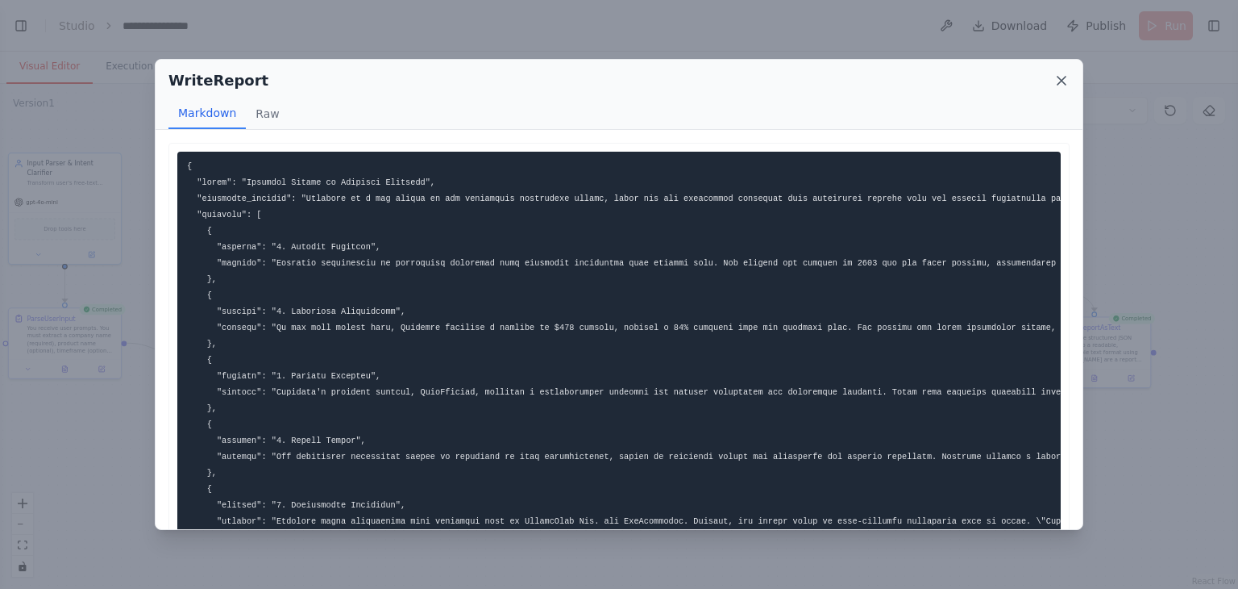
click at [1062, 76] on icon at bounding box center [1062, 81] width 16 height 16
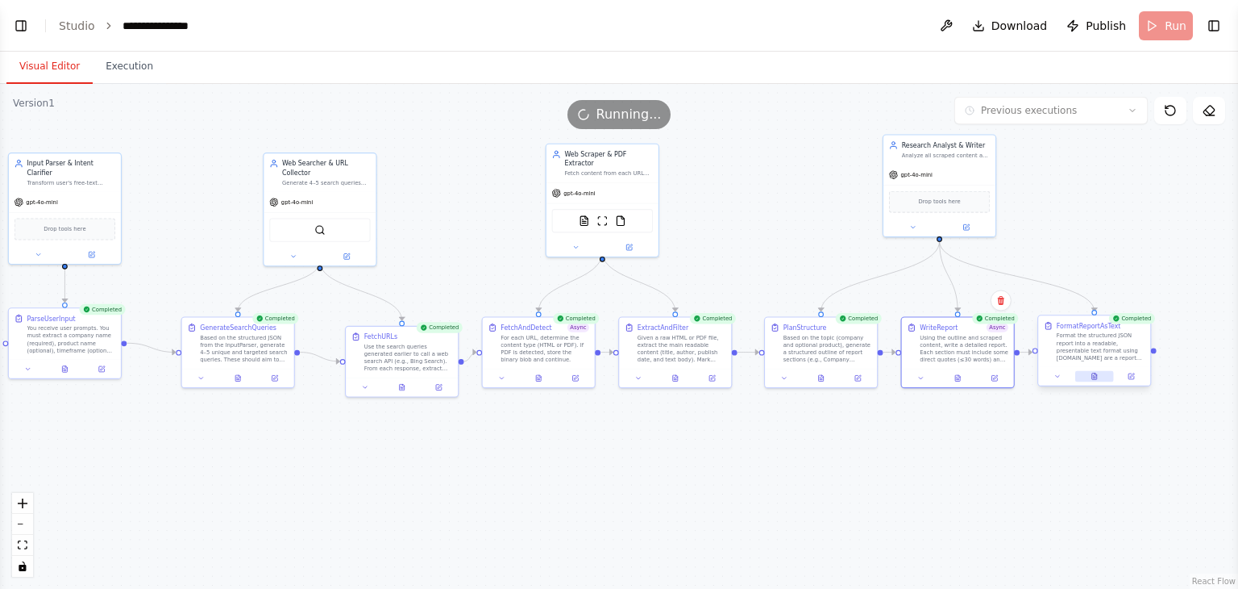
click at [1103, 376] on button at bounding box center [1095, 376] width 39 height 11
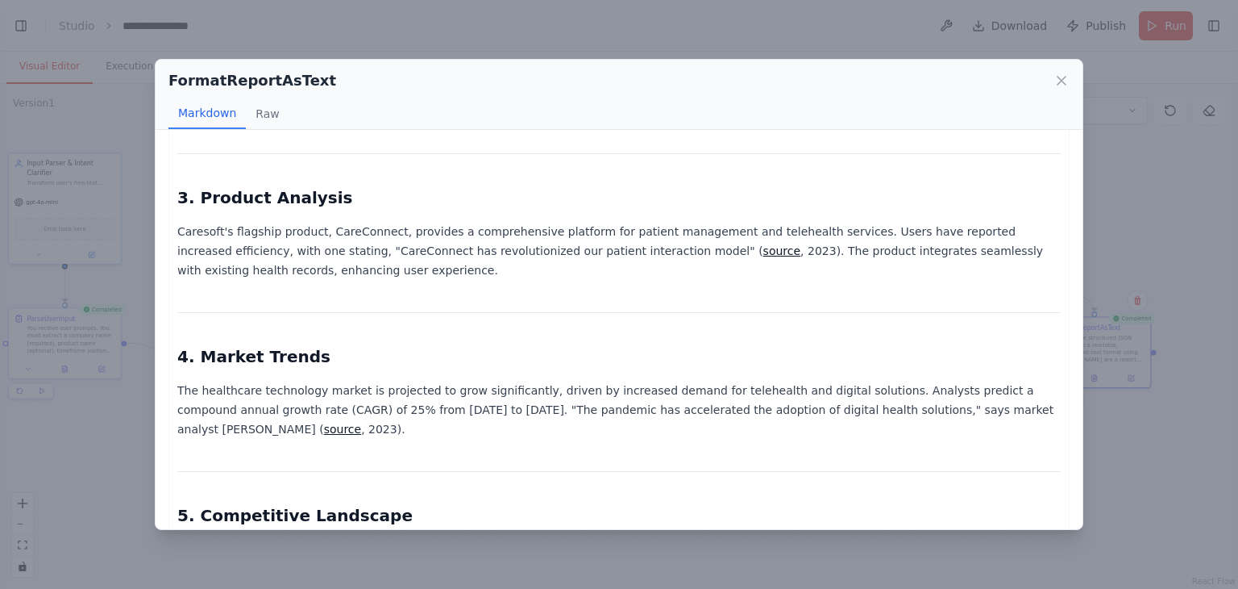
scroll to position [29, 0]
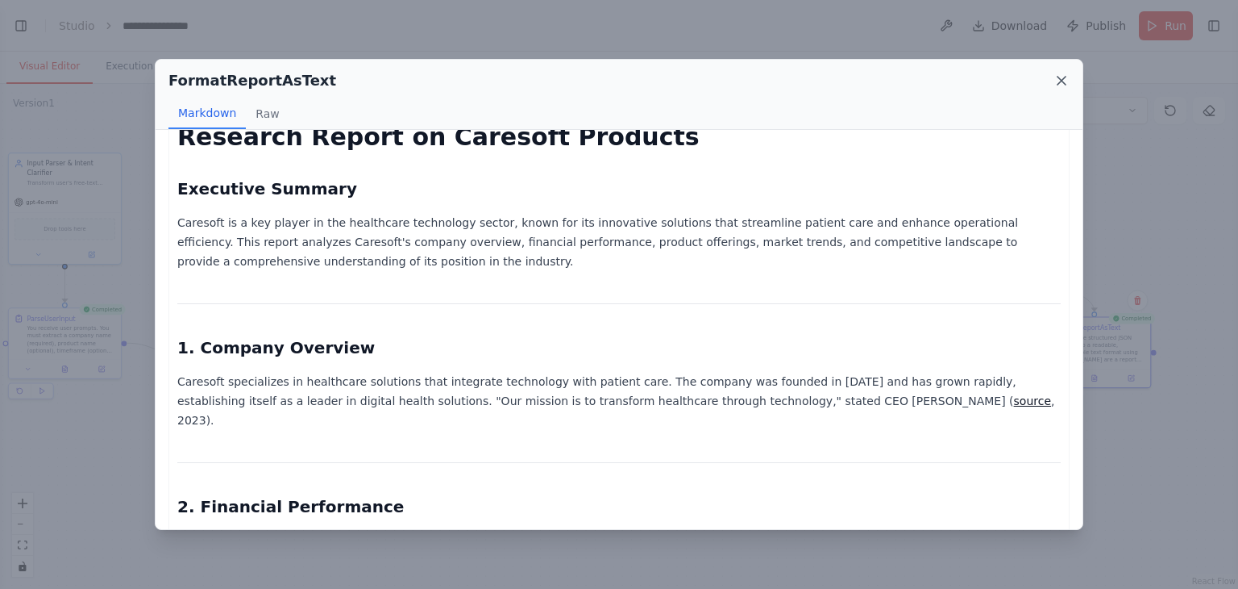
click at [1067, 78] on icon at bounding box center [1062, 81] width 16 height 16
